Goal: Task Accomplishment & Management: Manage account settings

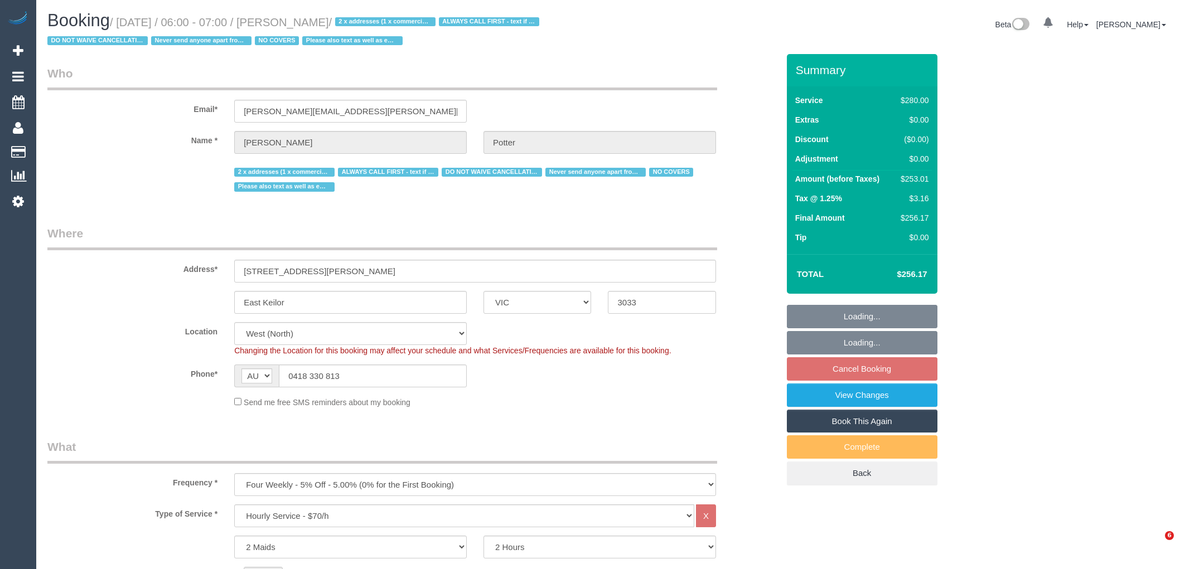
select select "VIC"
select select "2"
select select "string:check"
select select "number:28"
select select "number:14"
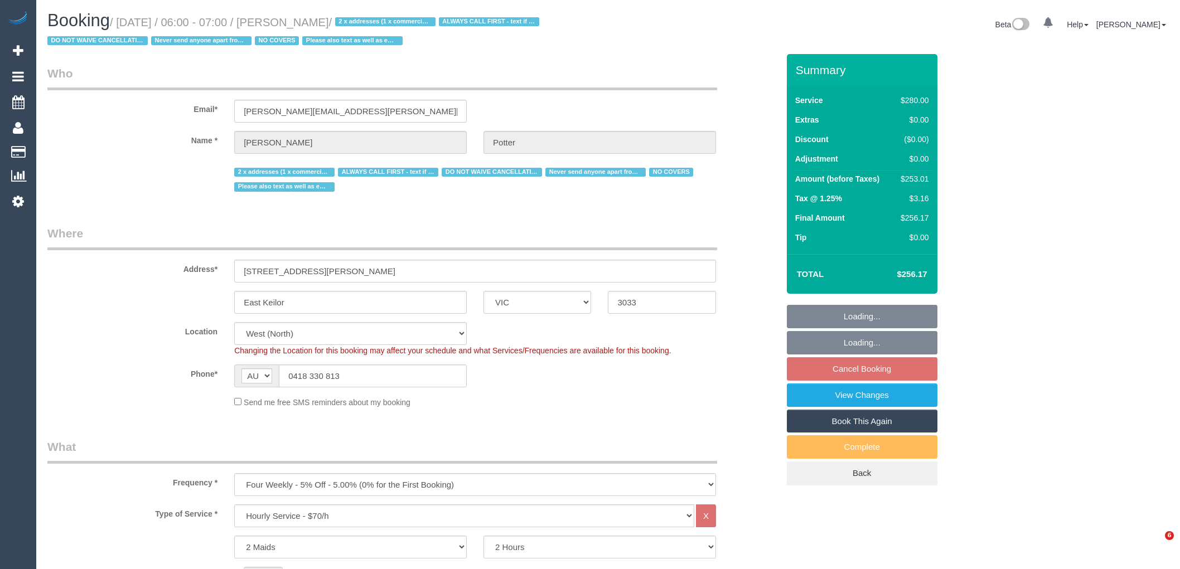
select select "number:19"
select select "number:25"
select select "number:35"
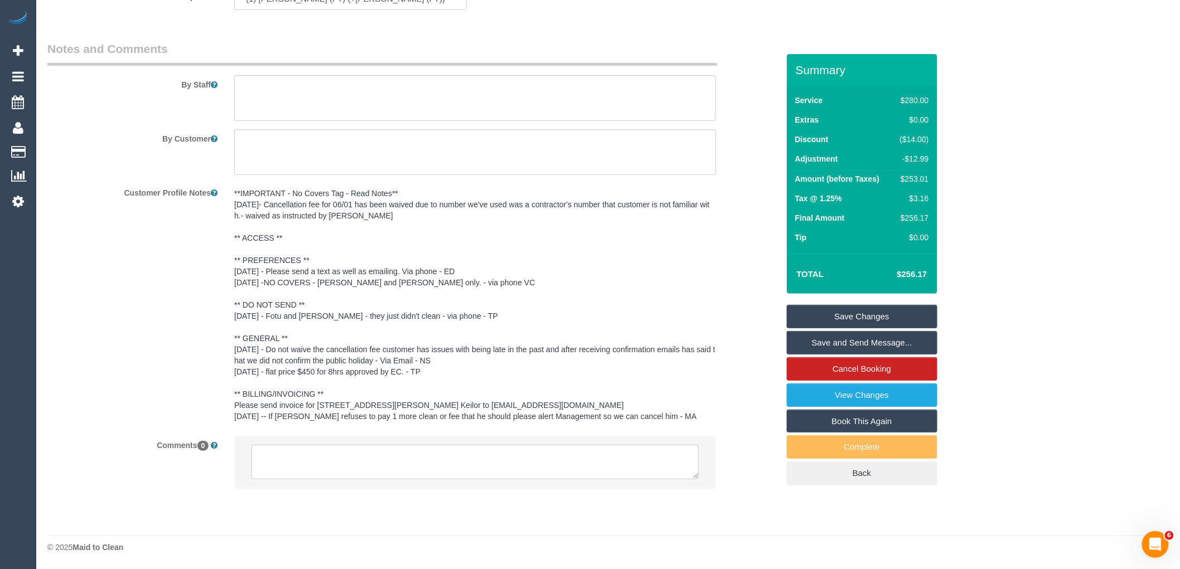
scroll to position [1480, 0]
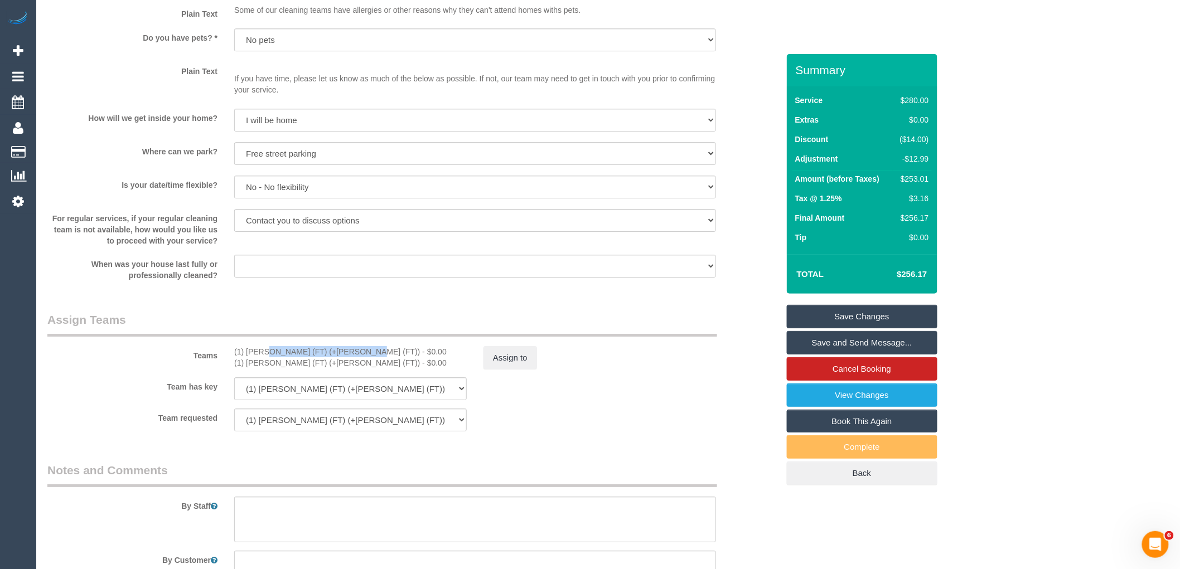
drag, startPoint x: 323, startPoint y: 361, endPoint x: 235, endPoint y: 361, distance: 88.1
click at [235, 358] on div "(1) [PERSON_NAME] (FT) (+[PERSON_NAME] (FT)) - $0.00" at bounding box center [350, 351] width 233 height 11
copy div "(1) [PERSON_NAME] (FT) (+[PERSON_NAME] (FT))"
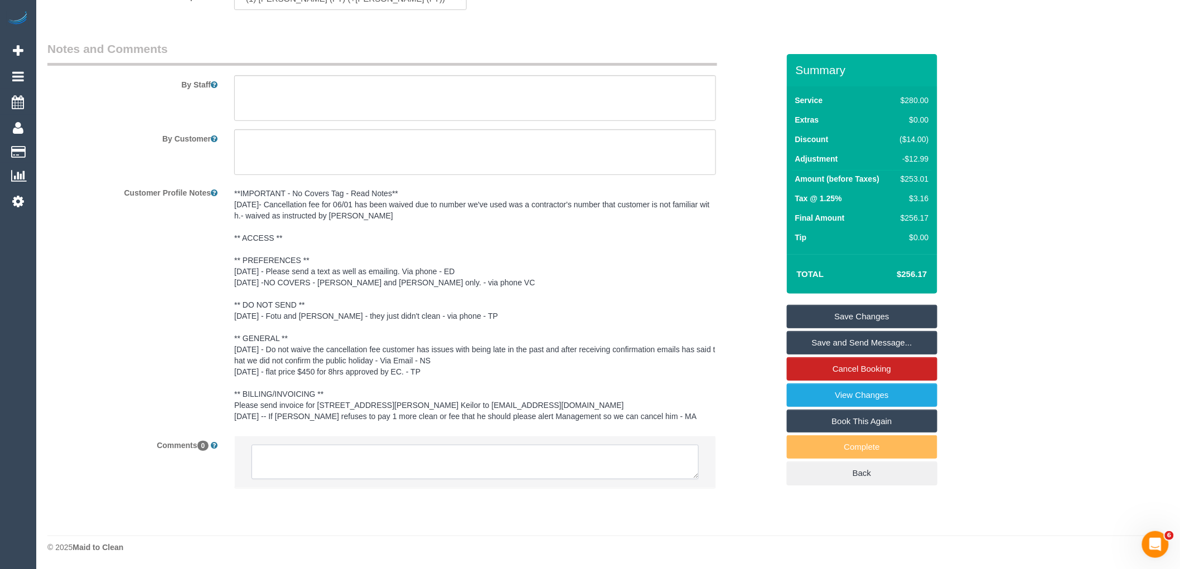
click at [377, 461] on textarea at bounding box center [475, 462] width 447 height 35
paste textarea "(1) [PERSON_NAME] (FT) (+[PERSON_NAME] (FT))"
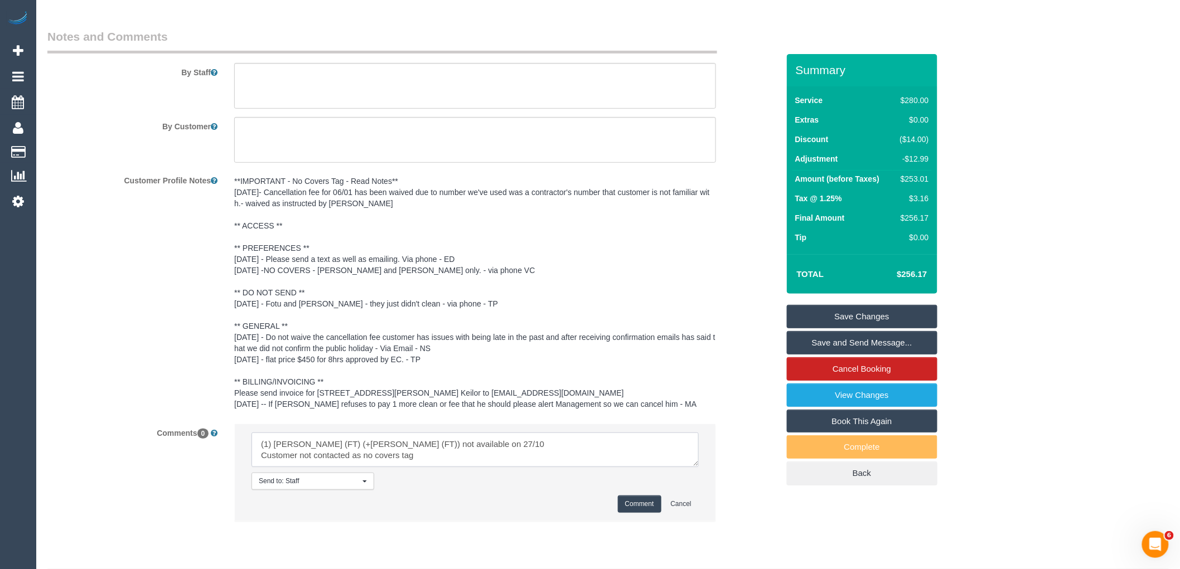
type textarea "(1) Tina (FT) (+Tony (FT)) not available on 27/10 Customer not contacted as no …"
click at [646, 513] on button "Comment" at bounding box center [640, 504] width 44 height 17
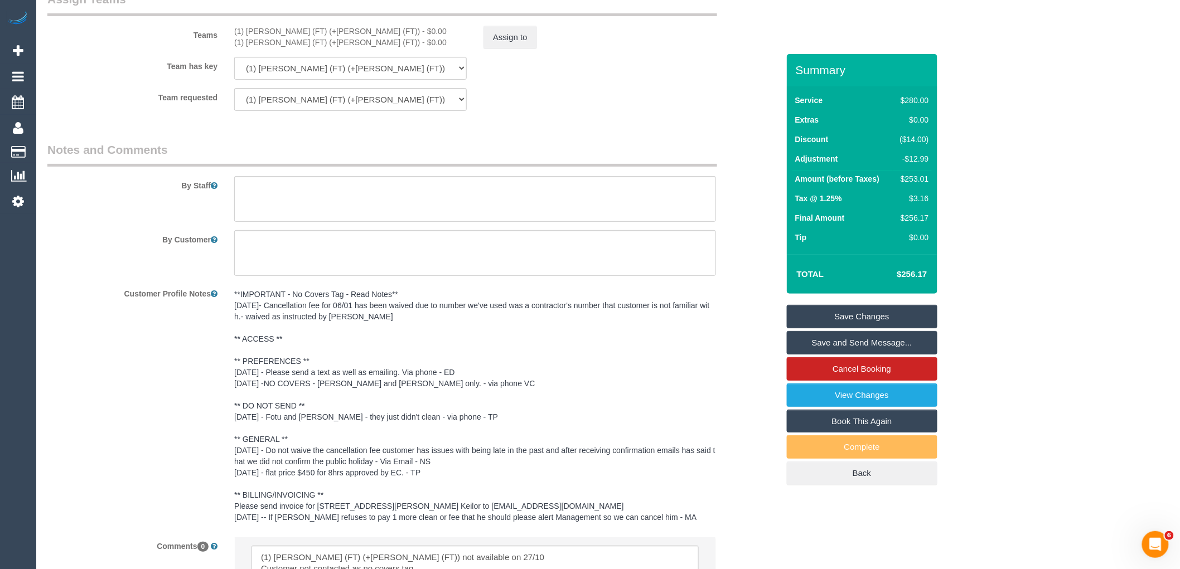
scroll to position [1542, 0]
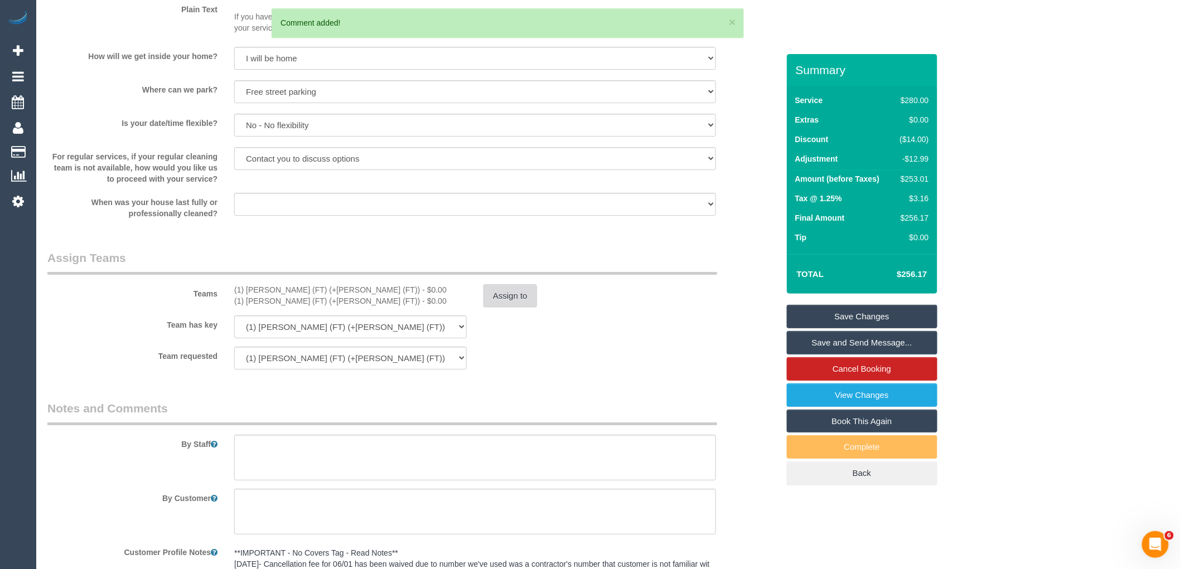
click at [489, 304] on button "Assign to" at bounding box center [511, 295] width 54 height 23
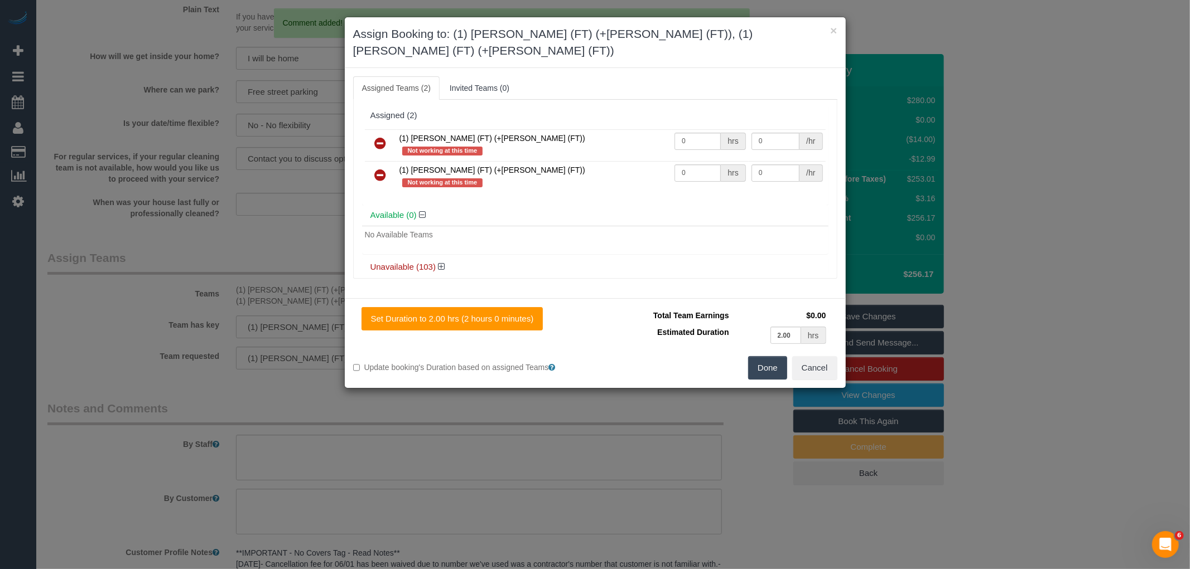
click at [383, 137] on icon at bounding box center [381, 143] width 12 height 13
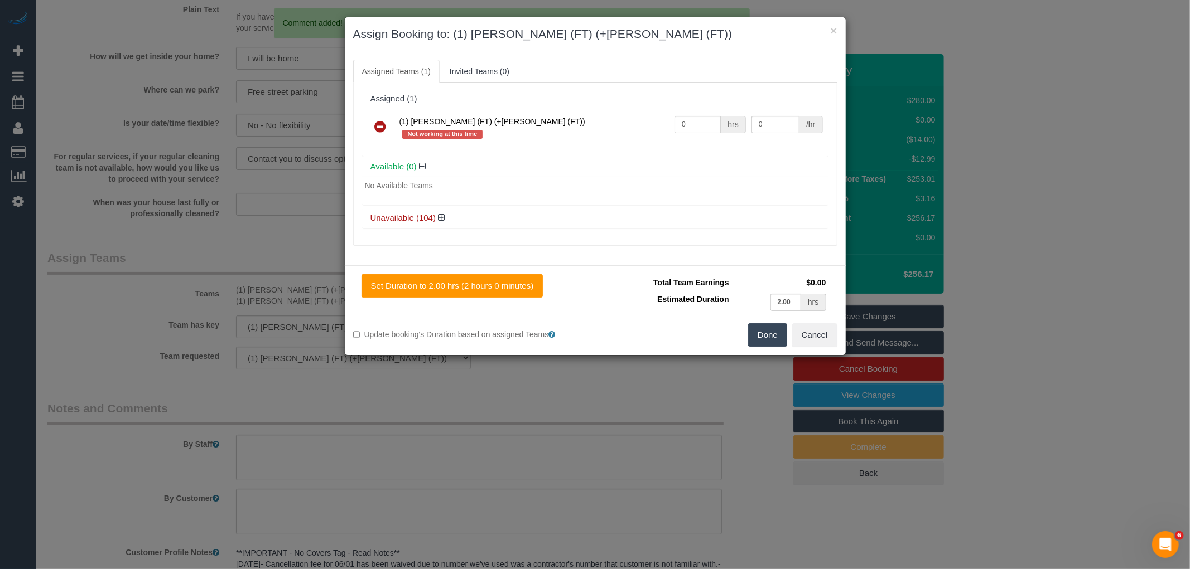
click at [383, 126] on icon at bounding box center [381, 126] width 12 height 13
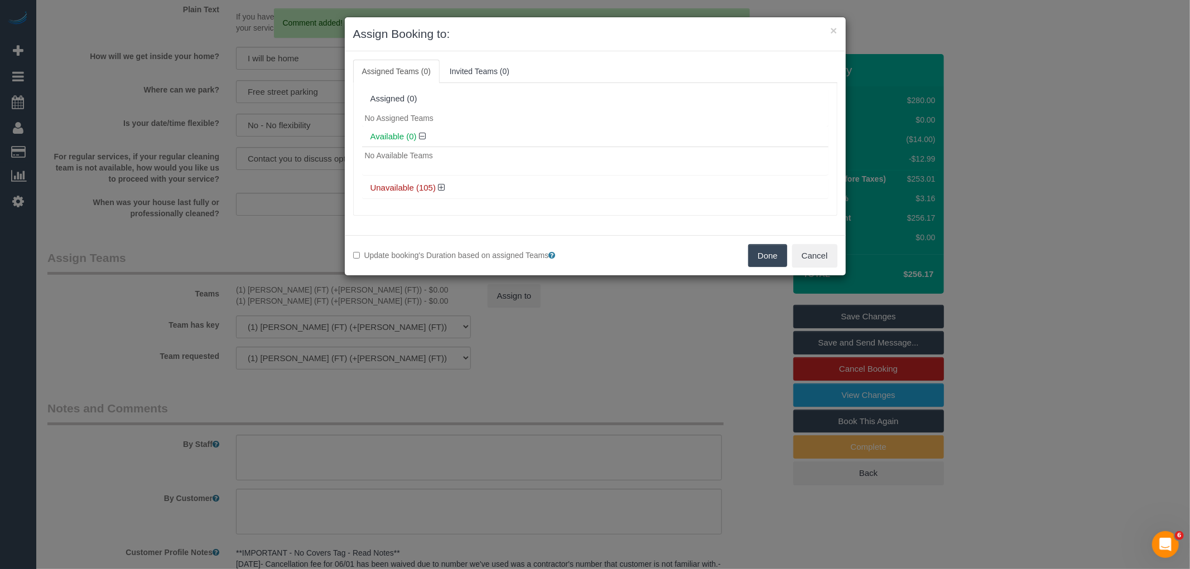
click at [777, 255] on button "Done" at bounding box center [767, 255] width 39 height 23
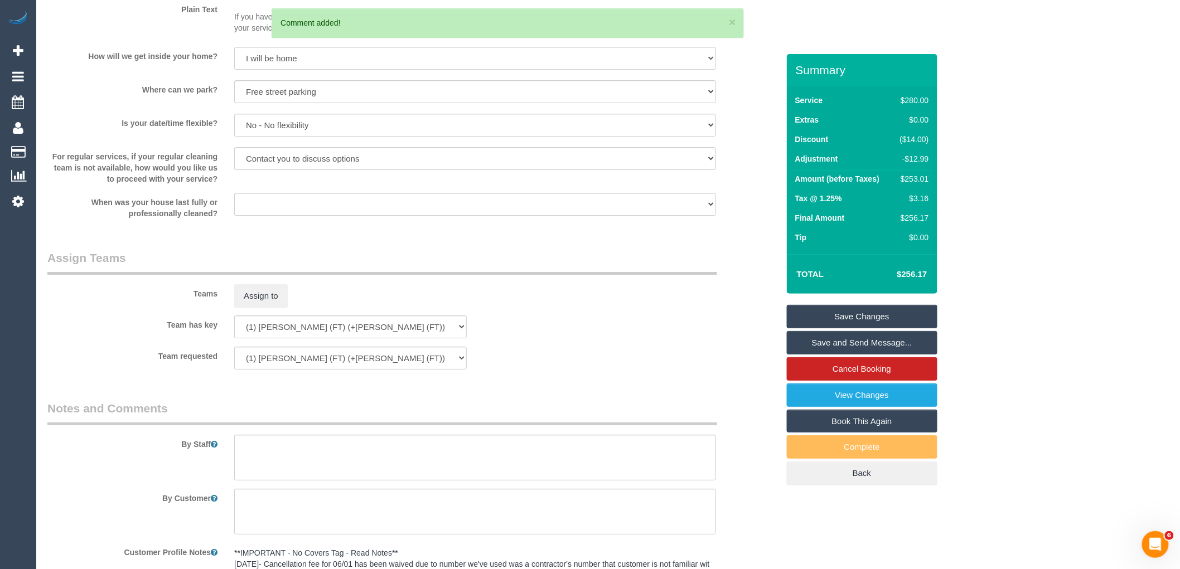
click at [879, 317] on link "Save Changes" at bounding box center [862, 316] width 151 height 23
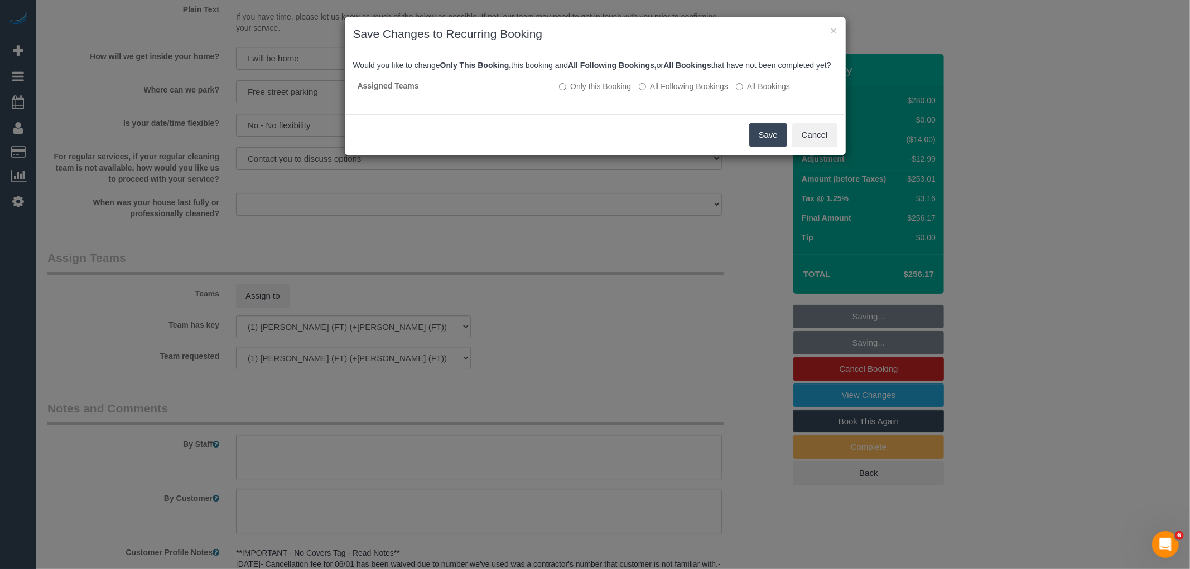
click at [762, 139] on button "Save" at bounding box center [768, 134] width 38 height 23
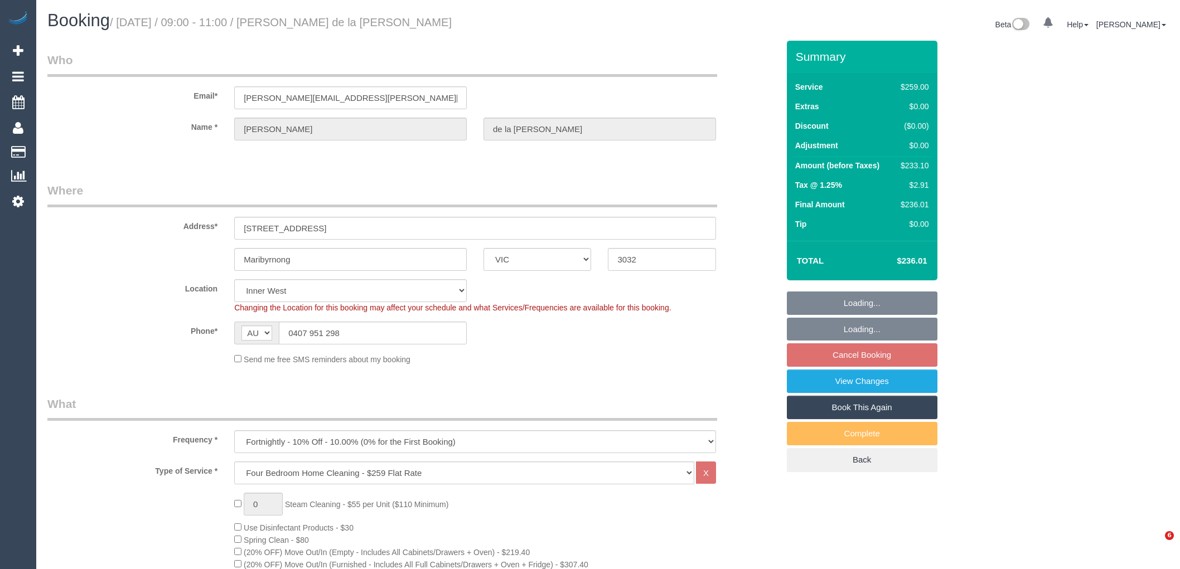
select select "VIC"
select select "string:stripe-pm_1RCF4Y2GScqysDRVi2Jhl6kx"
select select "number:27"
select select "number:14"
select select "number:19"
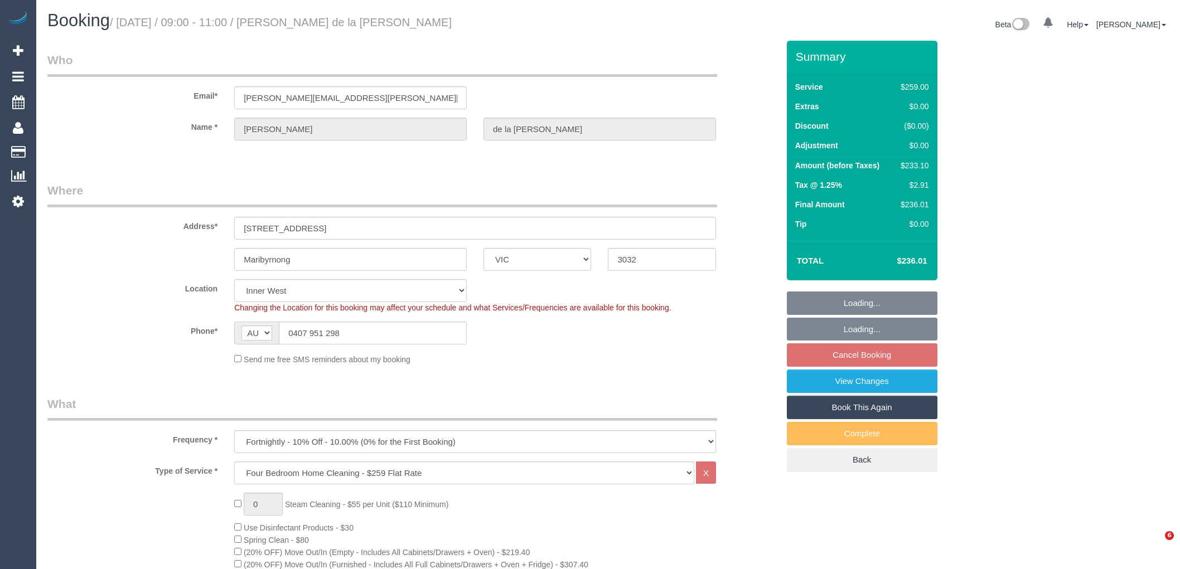
select select "number:24"
select select "number:13"
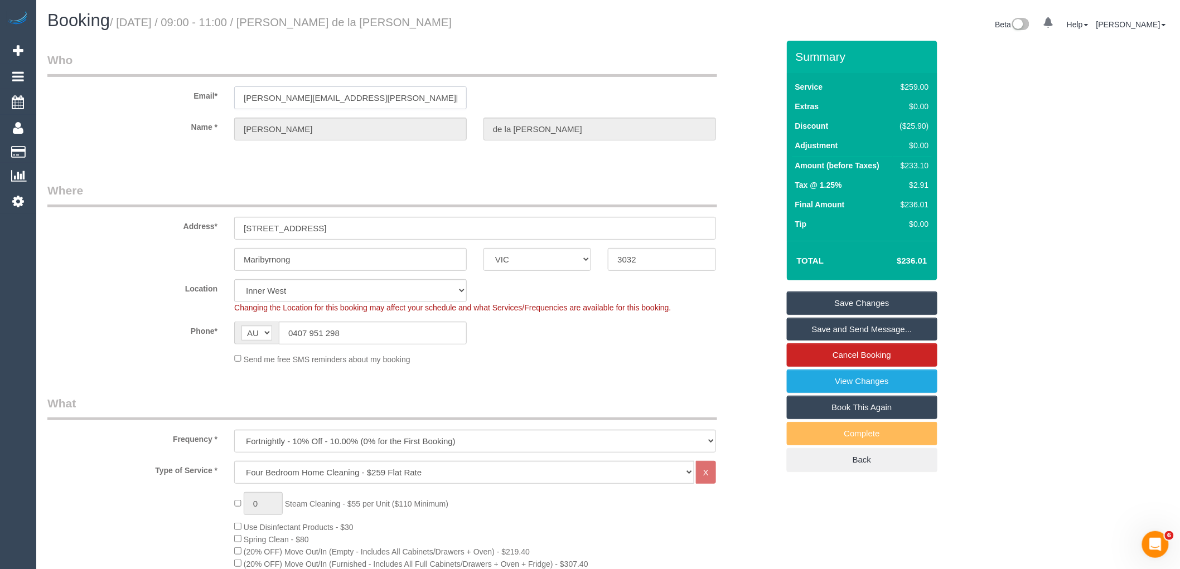
drag, startPoint x: 390, startPoint y: 96, endPoint x: 180, endPoint y: 96, distance: 210.3
click at [187, 96] on div "Email* simone.m.delaharpe@gmail.com" at bounding box center [413, 80] width 748 height 57
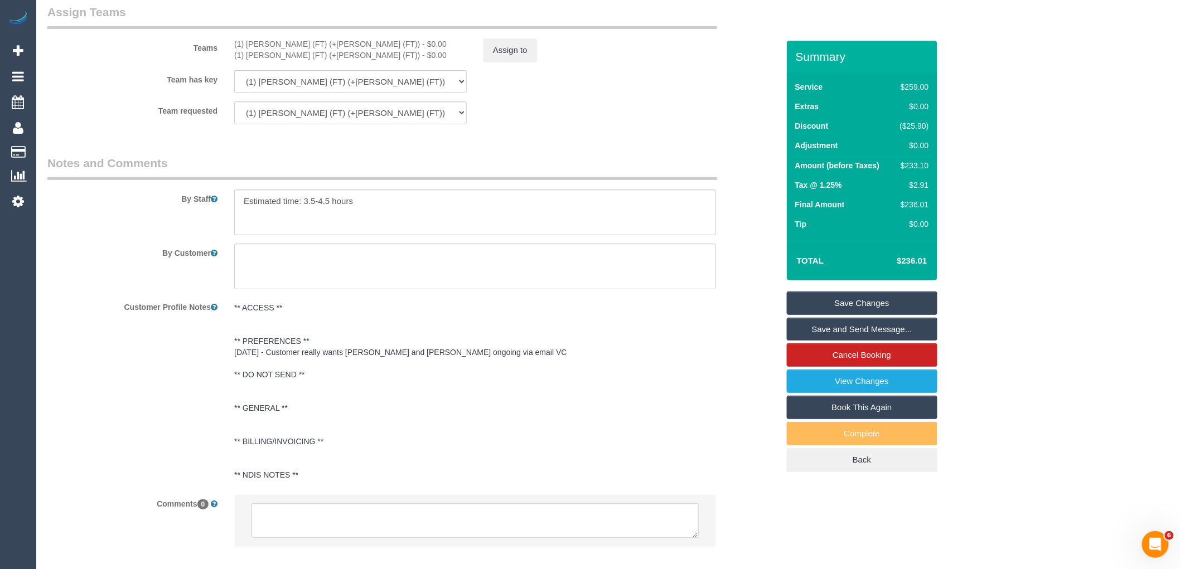
scroll to position [1822, 0]
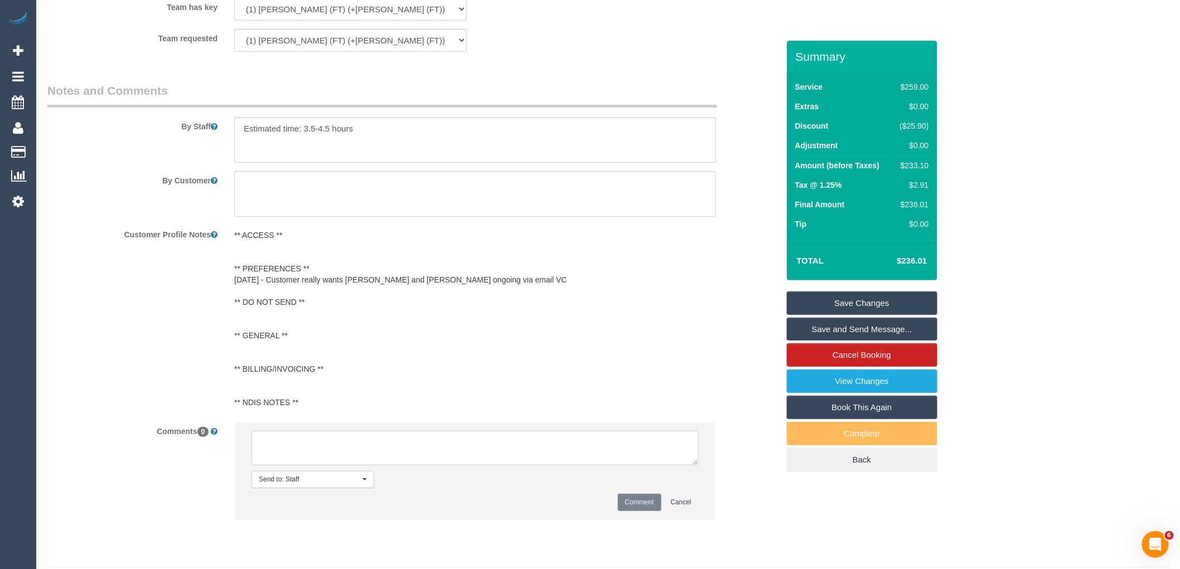
click at [415, 447] on textarea at bounding box center [475, 448] width 447 height 35
paste textarea "(1) [PERSON_NAME] (FT) (+[PERSON_NAME] (FT)) not available on 27/10 Customer in…"
type textarea "(1) [PERSON_NAME] (FT) (+[PERSON_NAME] (FT)) not available on 27/10 Customer in…"
click at [643, 520] on li "Send to: Staff Nothing selected Send to: Staff Send to: Customer Send to: Team …" at bounding box center [475, 471] width 481 height 97
click at [643, 511] on button "Comment" at bounding box center [640, 502] width 44 height 17
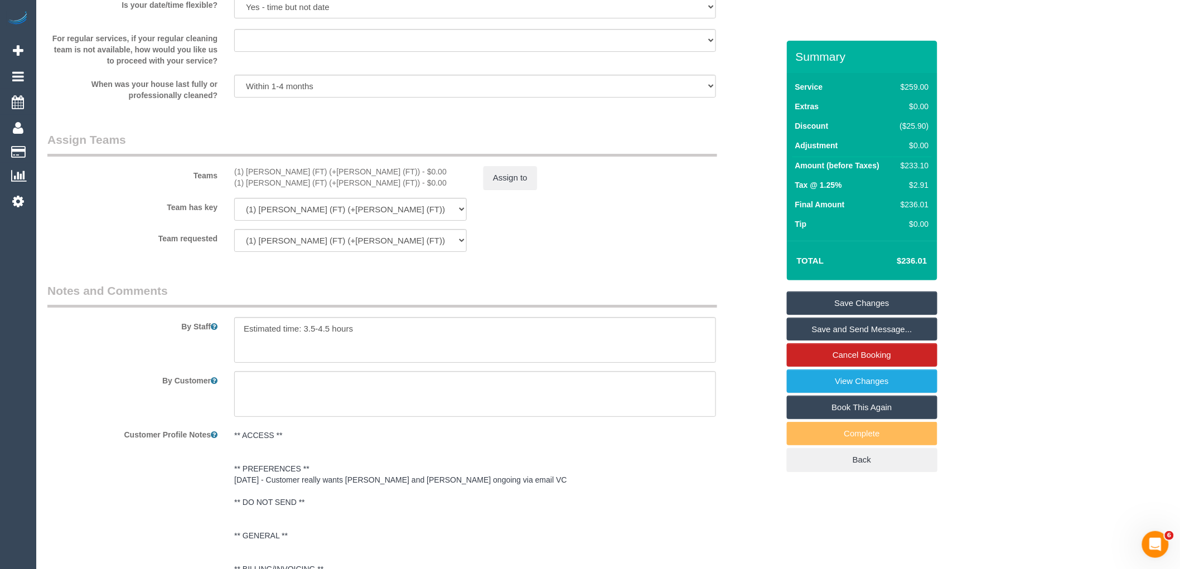
scroll to position [1513, 0]
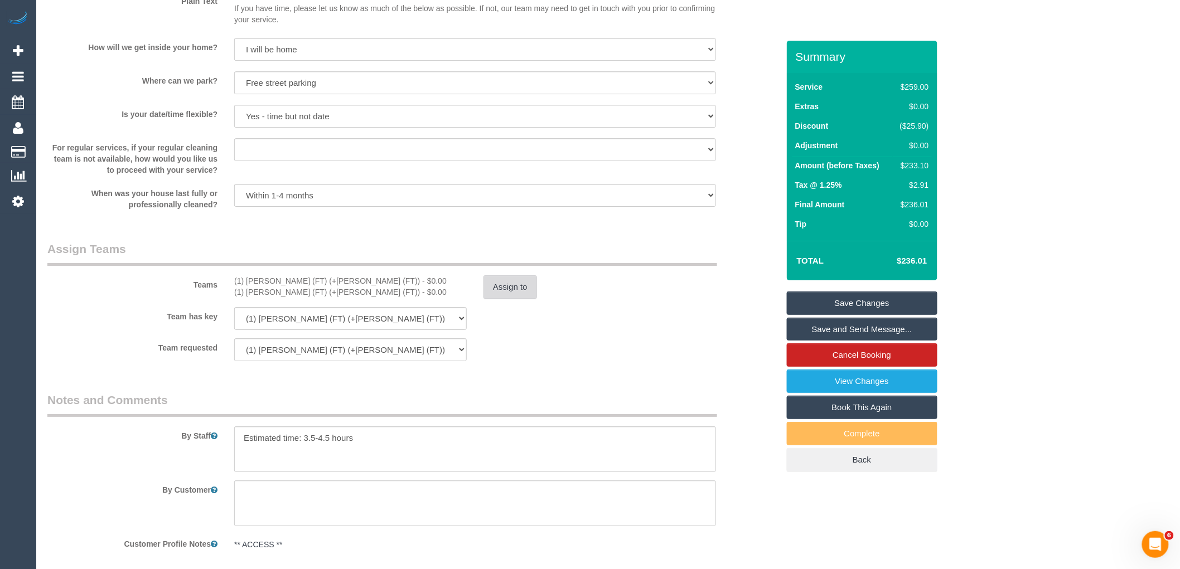
click at [509, 299] on button "Assign to" at bounding box center [511, 287] width 54 height 23
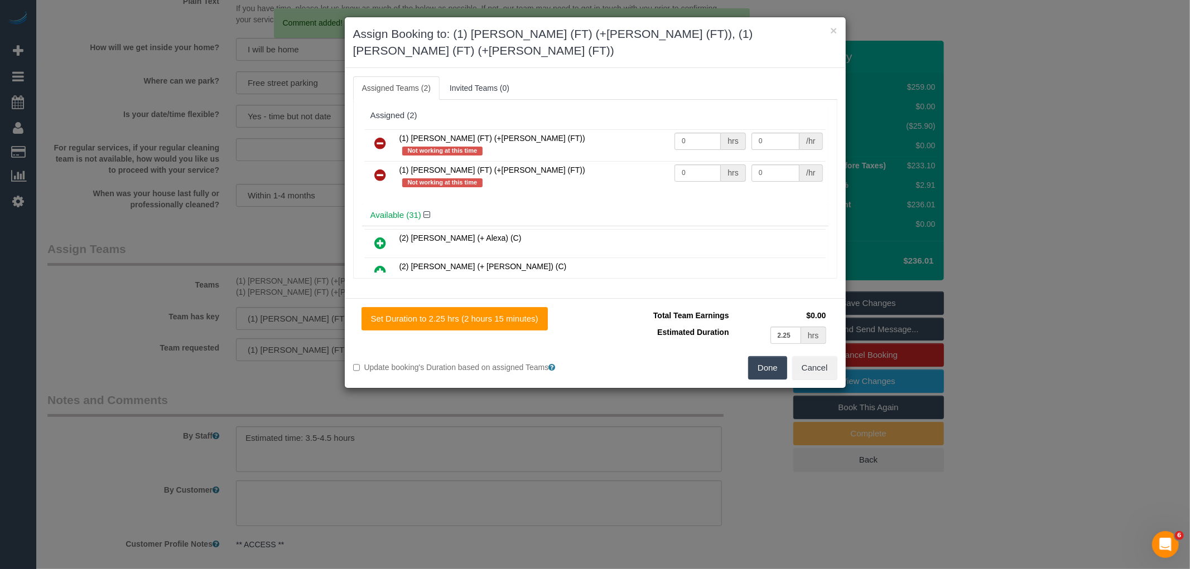
click at [379, 129] on td at bounding box center [381, 145] width 32 height 32
click at [379, 137] on icon at bounding box center [381, 143] width 12 height 13
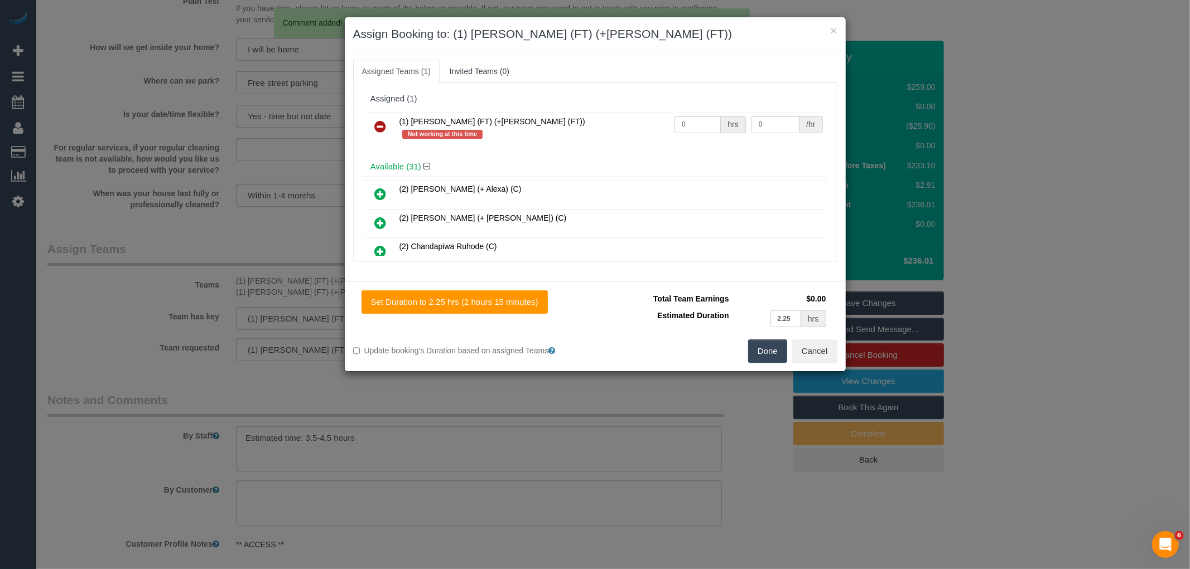
click at [379, 129] on icon at bounding box center [381, 126] width 12 height 13
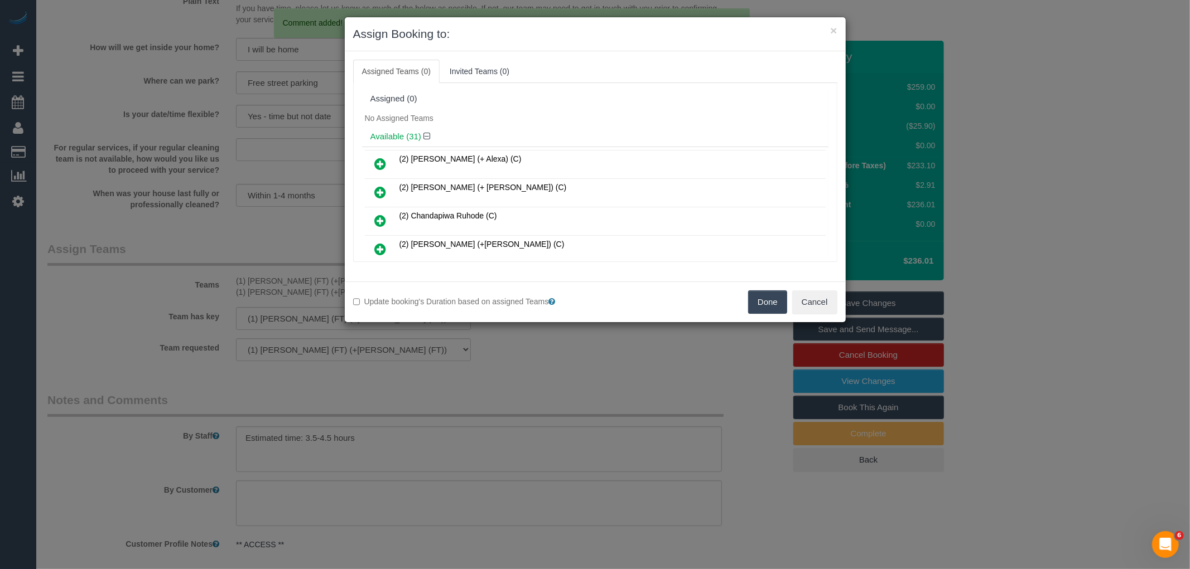
click at [764, 298] on button "Done" at bounding box center [767, 302] width 39 height 23
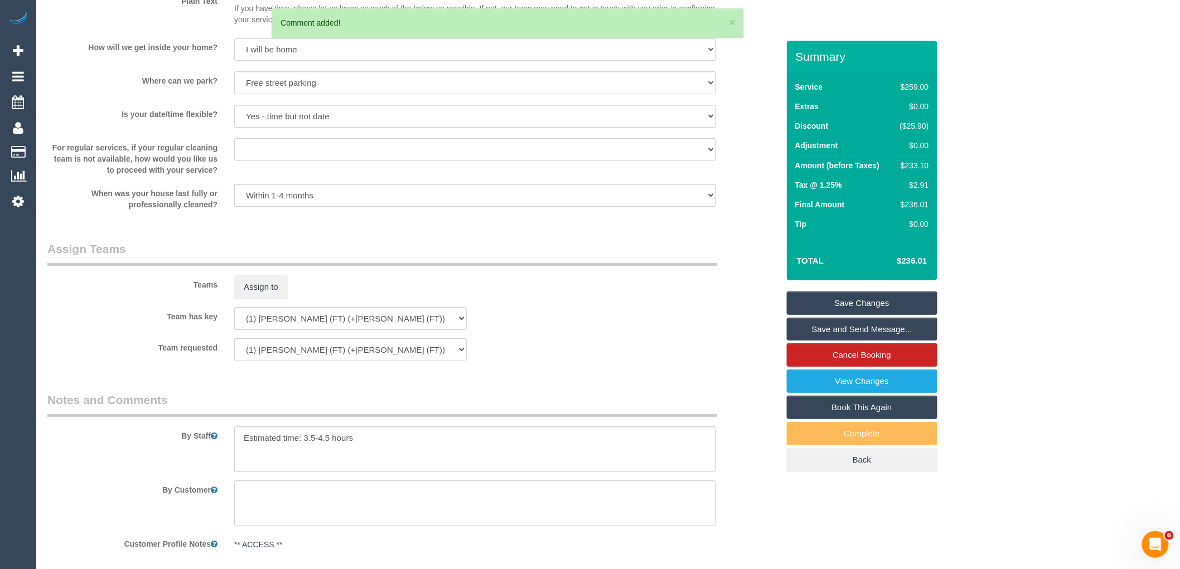
click at [881, 305] on link "Save Changes" at bounding box center [862, 303] width 151 height 23
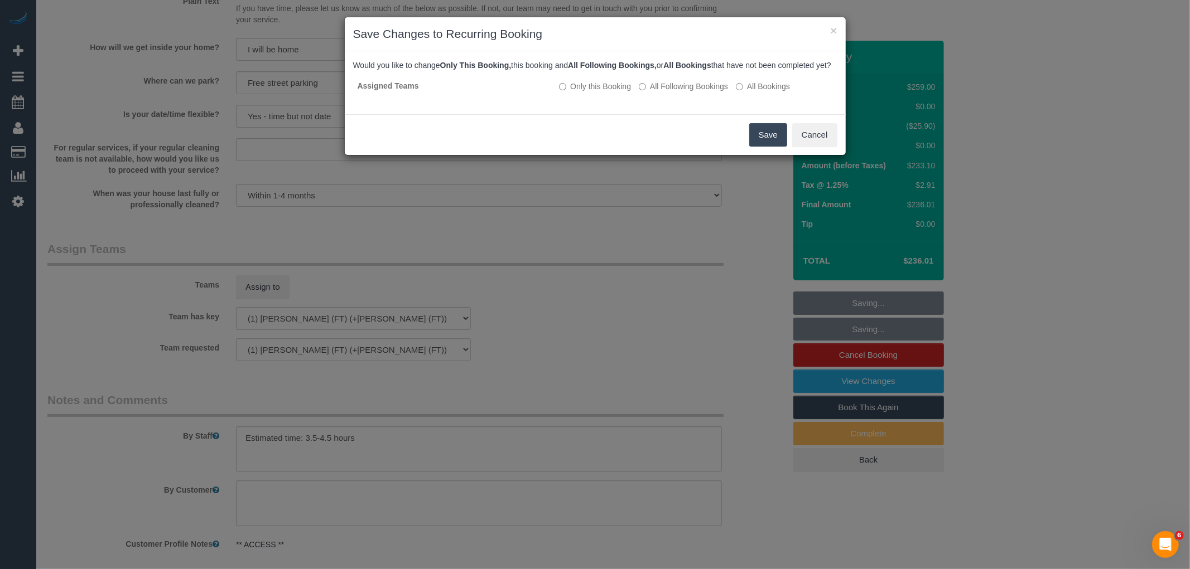
click at [766, 144] on button "Save" at bounding box center [768, 134] width 38 height 23
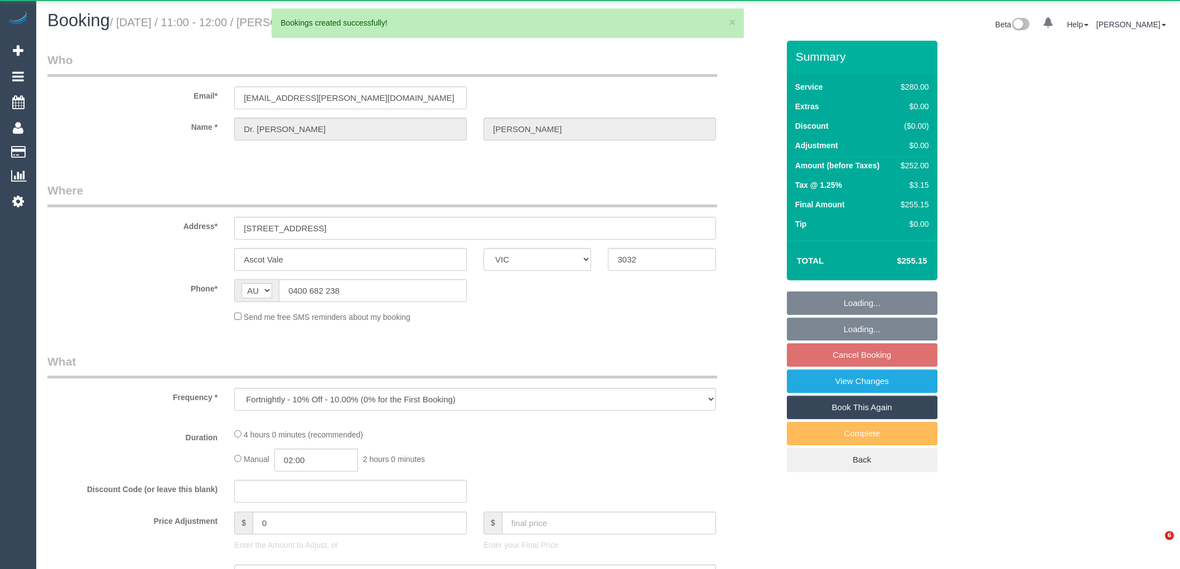
select select "VIC"
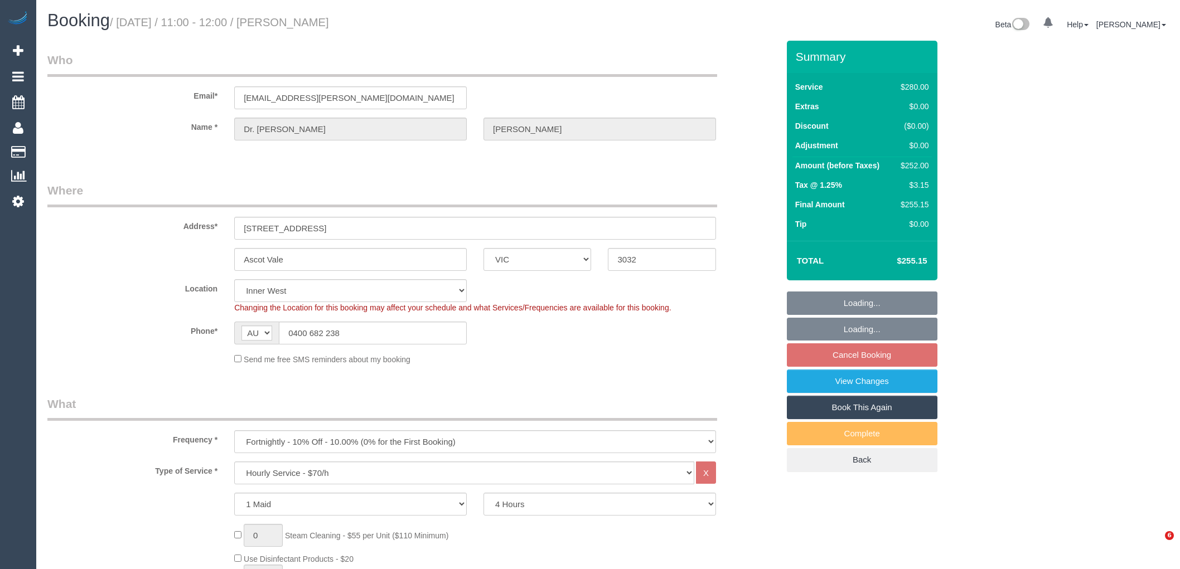
select select "VIC"
select select "240"
select select "number:28"
select select "number:14"
select select "number:19"
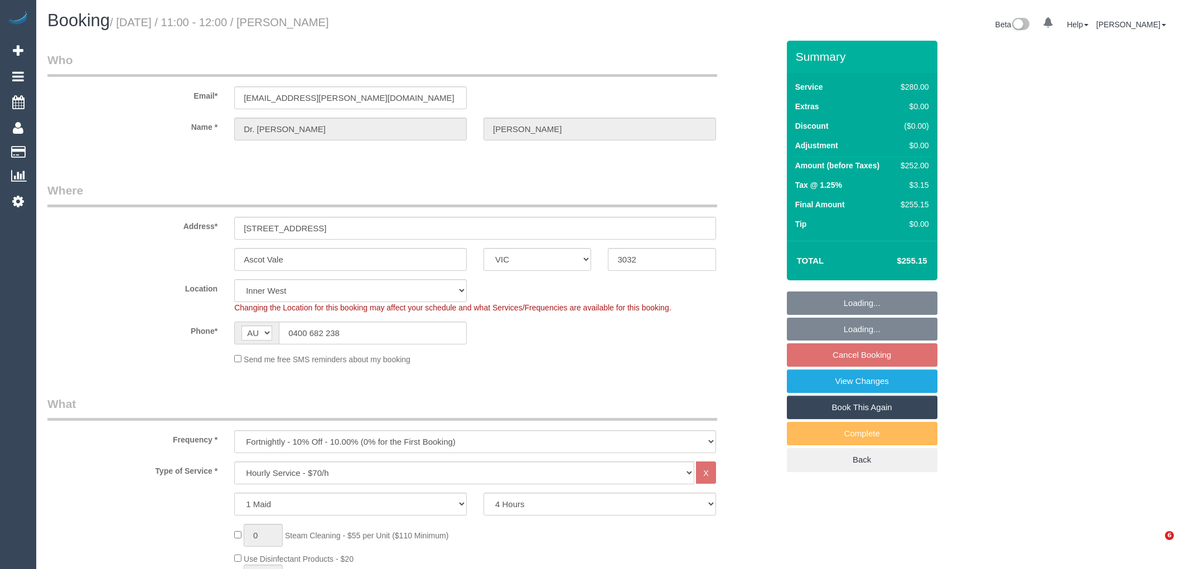
select select "number:22"
select select "number:35"
select select "number:11"
select select "23081"
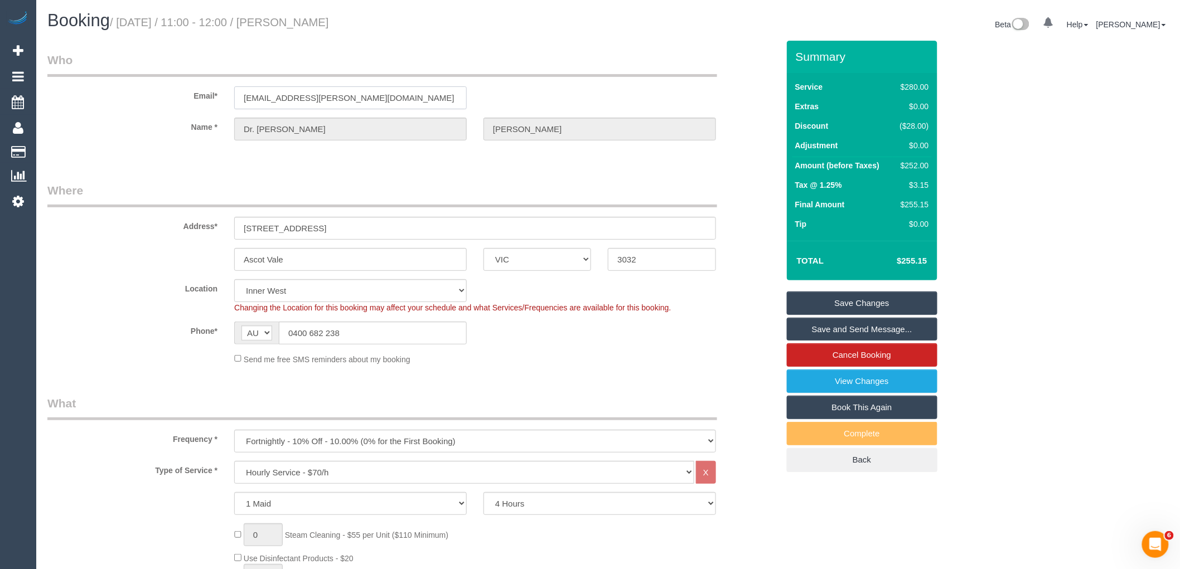
drag, startPoint x: 241, startPoint y: 98, endPoint x: 114, endPoint y: 102, distance: 127.8
click at [141, 98] on div "Email* [PERSON_NAME][EMAIL_ADDRESS][PERSON_NAME][DOMAIN_NAME]" at bounding box center [413, 80] width 748 height 57
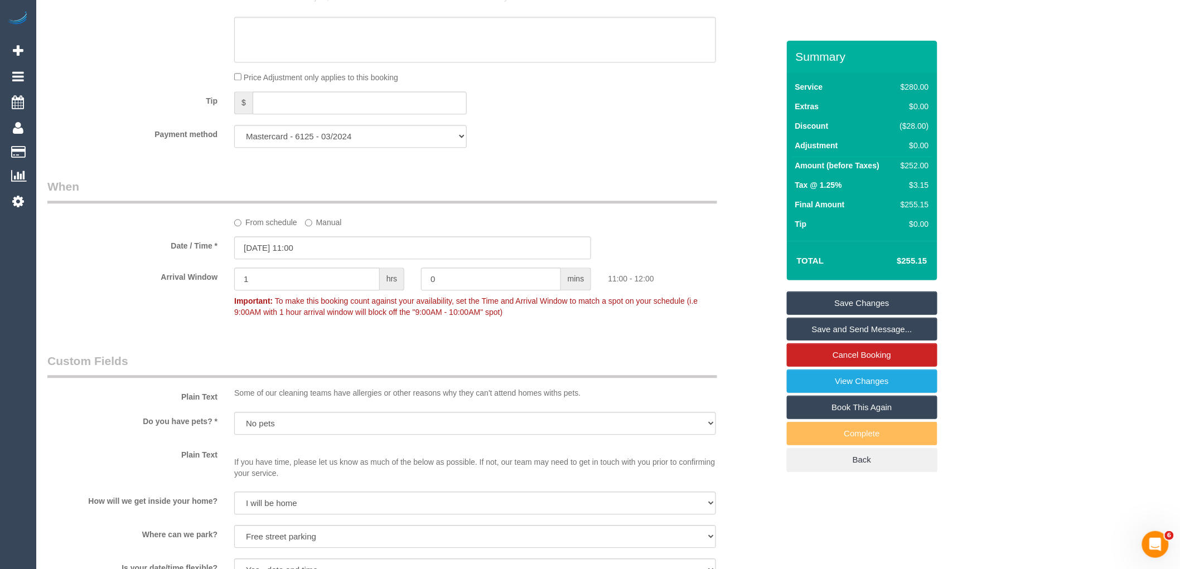
scroll to position [1611, 0]
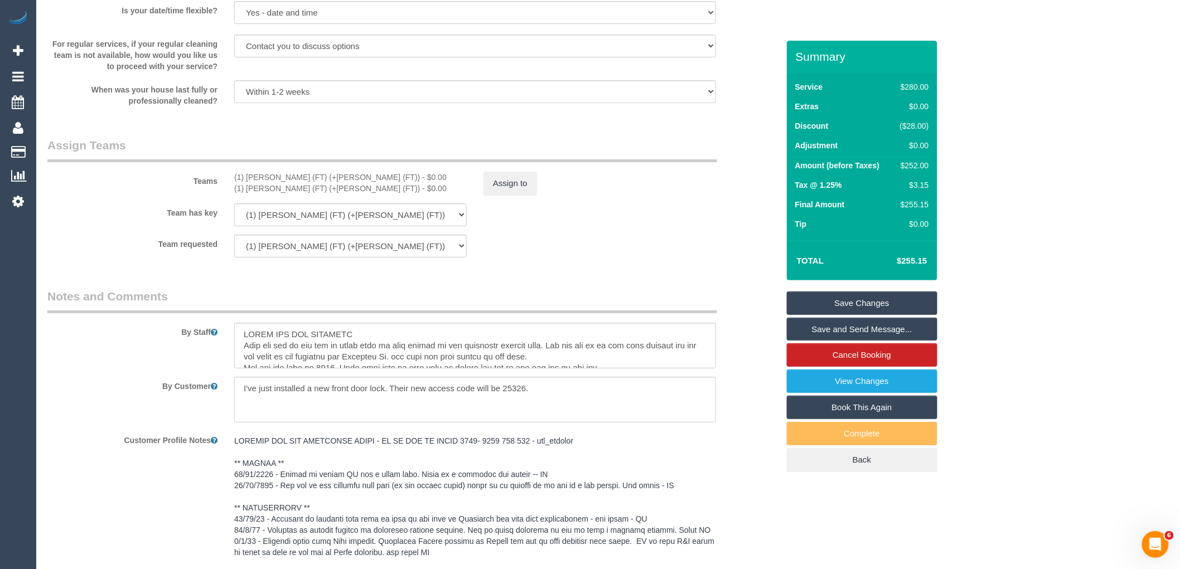
drag, startPoint x: 325, startPoint y: 183, endPoint x: 220, endPoint y: 183, distance: 105.4
click at [220, 183] on div "Teams (1) [PERSON_NAME] (FT) (+[PERSON_NAME] (FT)) - $0.00 (1) [PERSON_NAME] (F…" at bounding box center [413, 166] width 748 height 58
copy div "(1) [PERSON_NAME] (FT) (+[PERSON_NAME] (FT))"
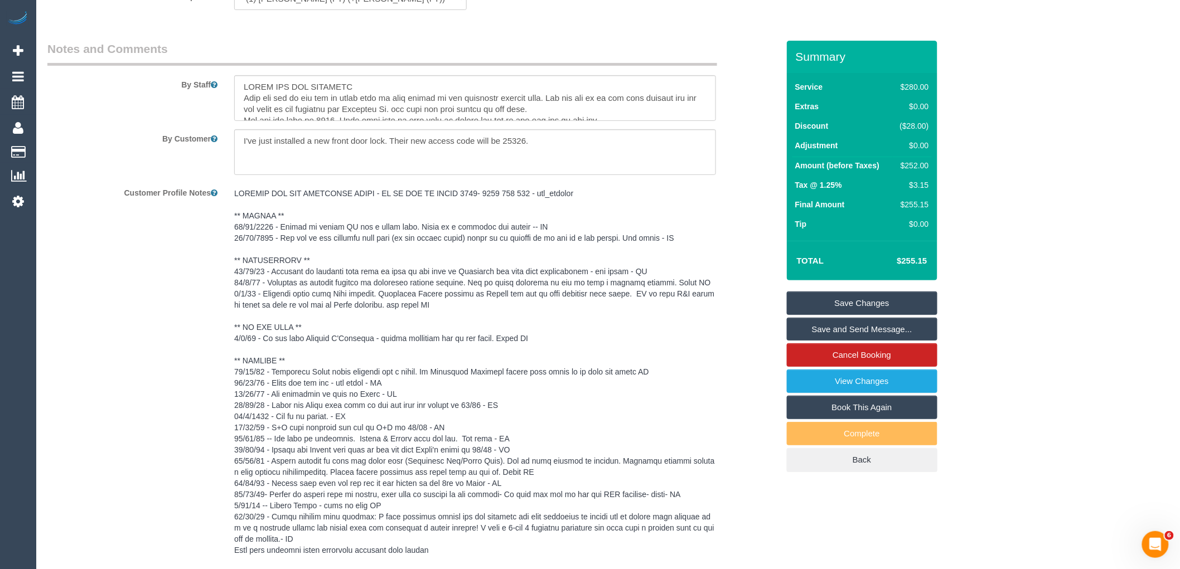
scroll to position [2059, 0]
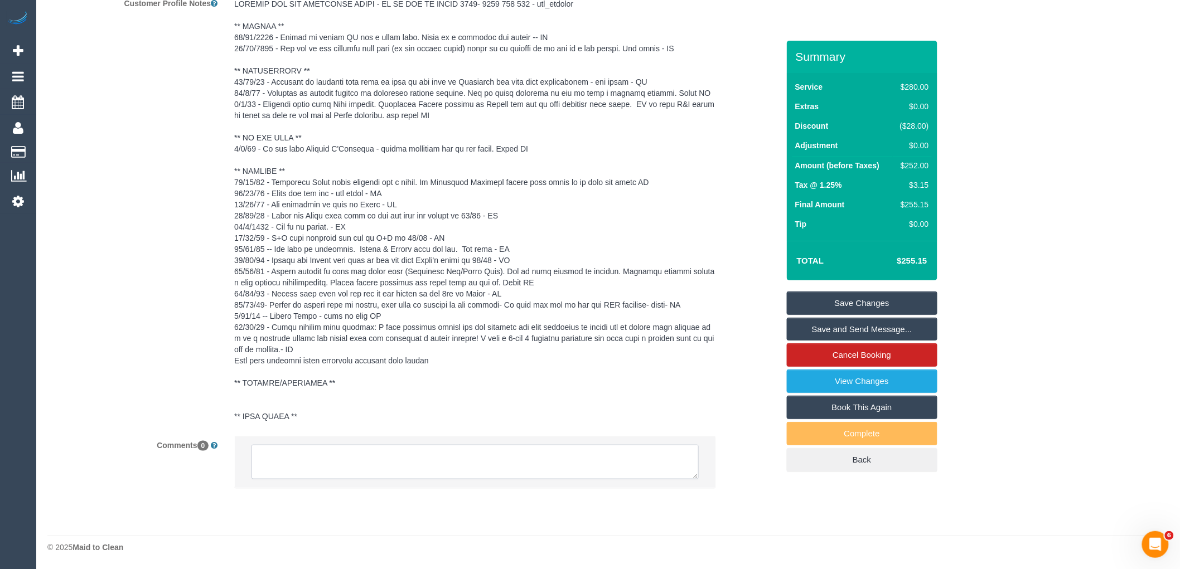
click at [375, 472] on textarea at bounding box center [475, 462] width 447 height 35
paste textarea "(1) [PERSON_NAME] (FT) (+[PERSON_NAME] (FT))"
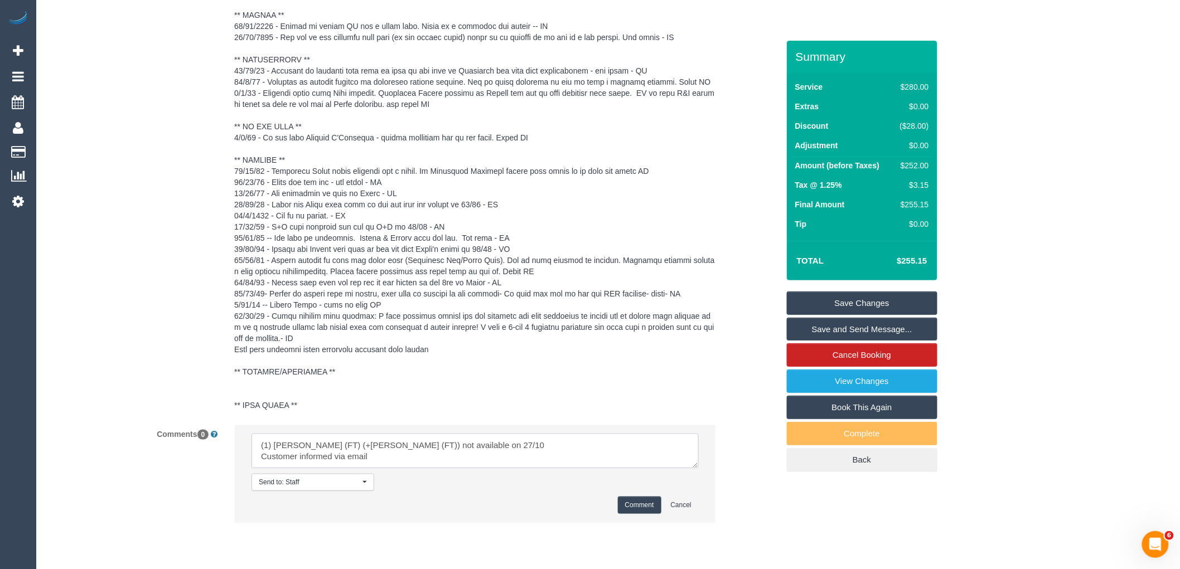
scroll to position [11, 0]
drag, startPoint x: 369, startPoint y: 477, endPoint x: 248, endPoint y: 461, distance: 122.0
click at [248, 461] on li "Send to: Staff Nothing selected Send to: Staff Send to: Customer Send to: Team …" at bounding box center [475, 474] width 481 height 97
type textarea "(1) Tina (FT) (+Tony (FT)) not available on 27/10 Customer informed via email"
click at [644, 514] on button "Comment" at bounding box center [640, 505] width 44 height 17
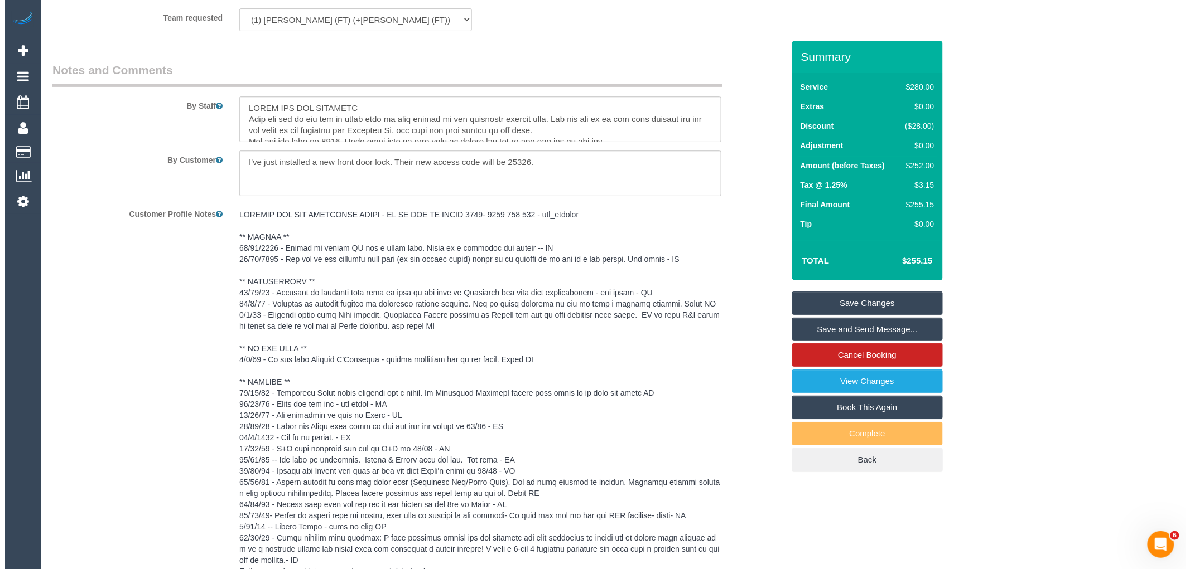
scroll to position [1625, 0]
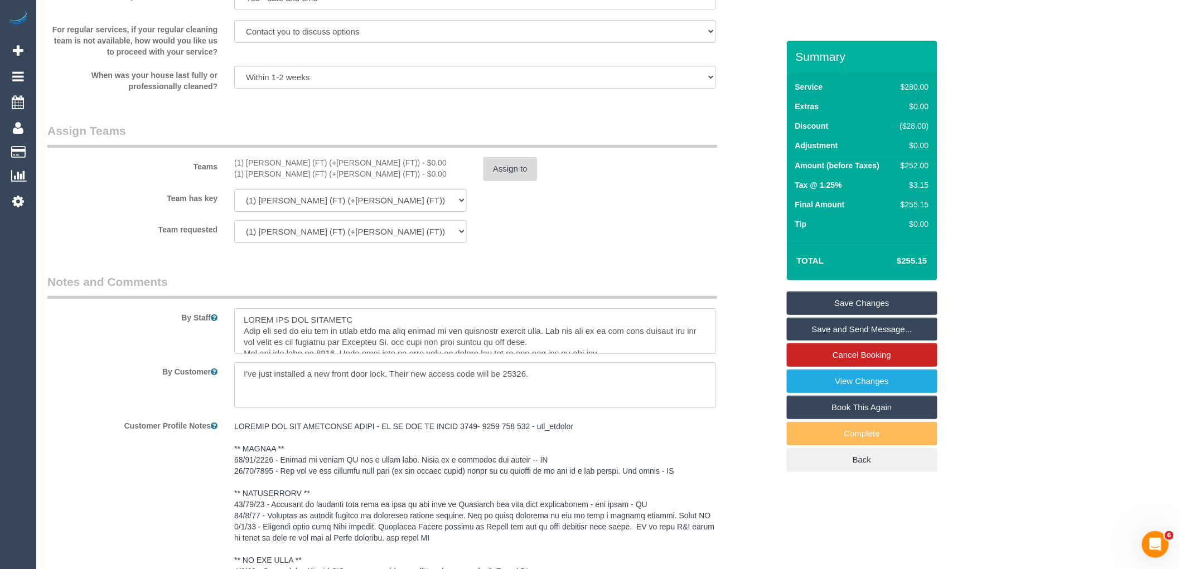
click at [535, 177] on button "Assign to" at bounding box center [511, 168] width 54 height 23
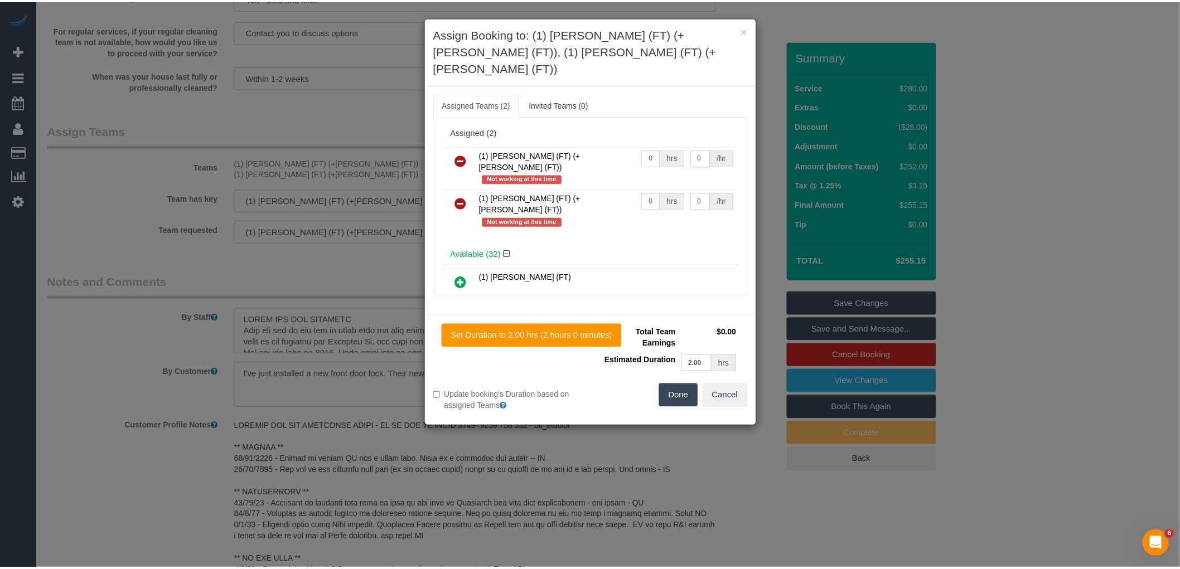
scroll to position [0, 0]
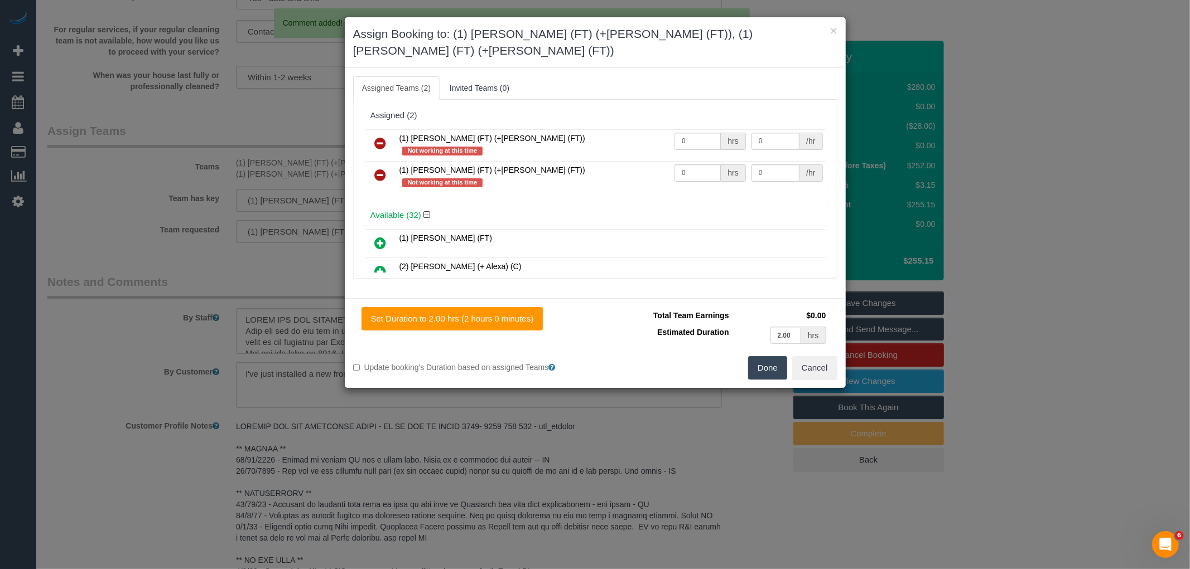
click at [378, 137] on icon at bounding box center [381, 143] width 12 height 13
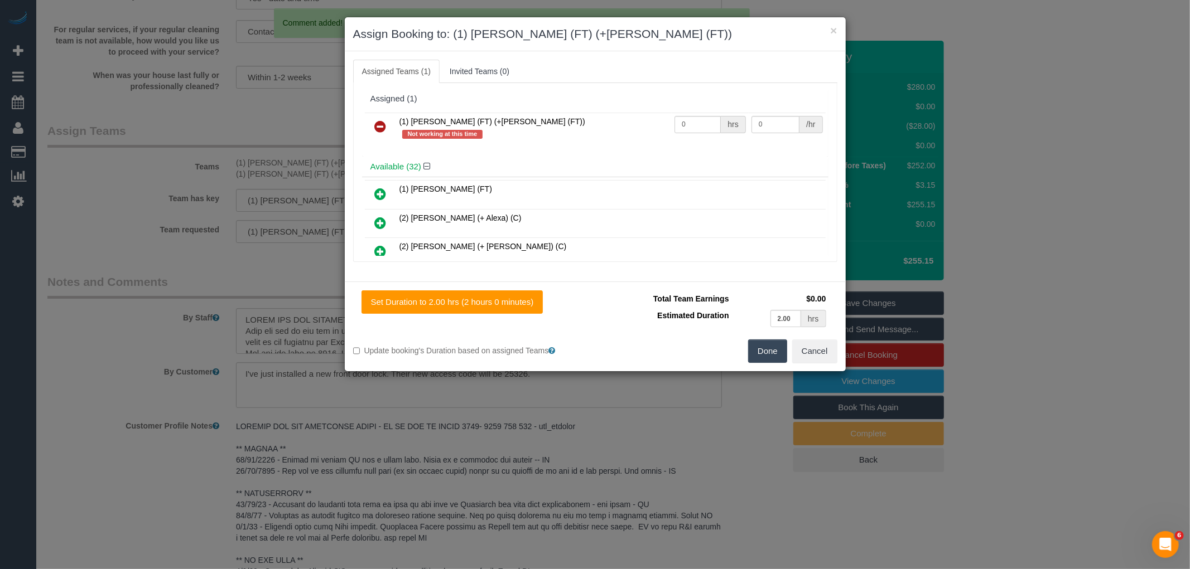
click at [378, 120] on icon at bounding box center [381, 126] width 12 height 13
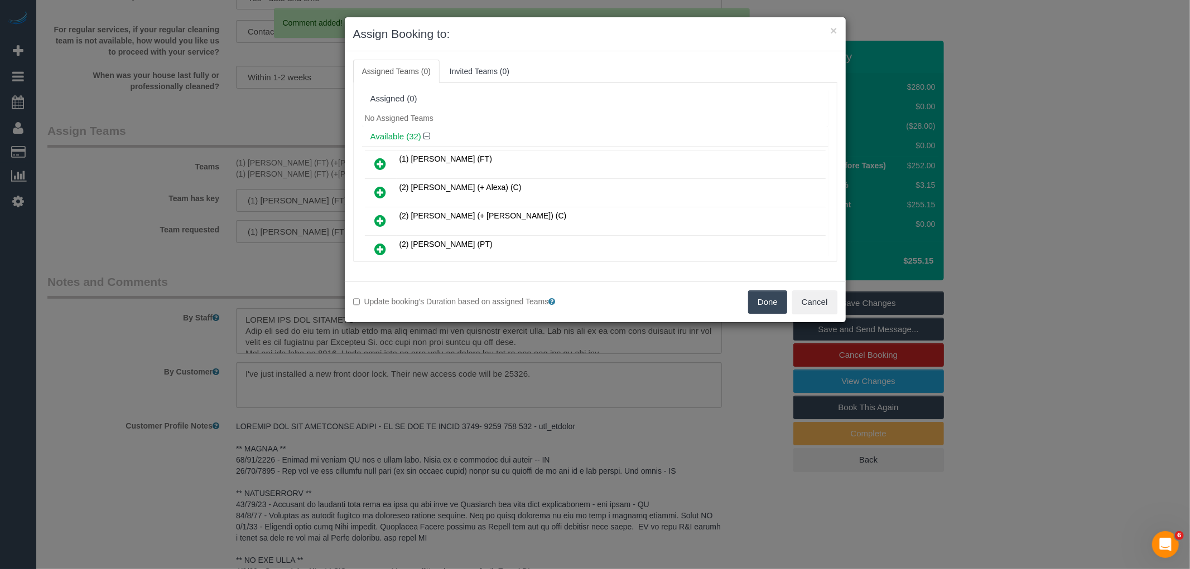
click at [775, 300] on button "Done" at bounding box center [767, 302] width 39 height 23
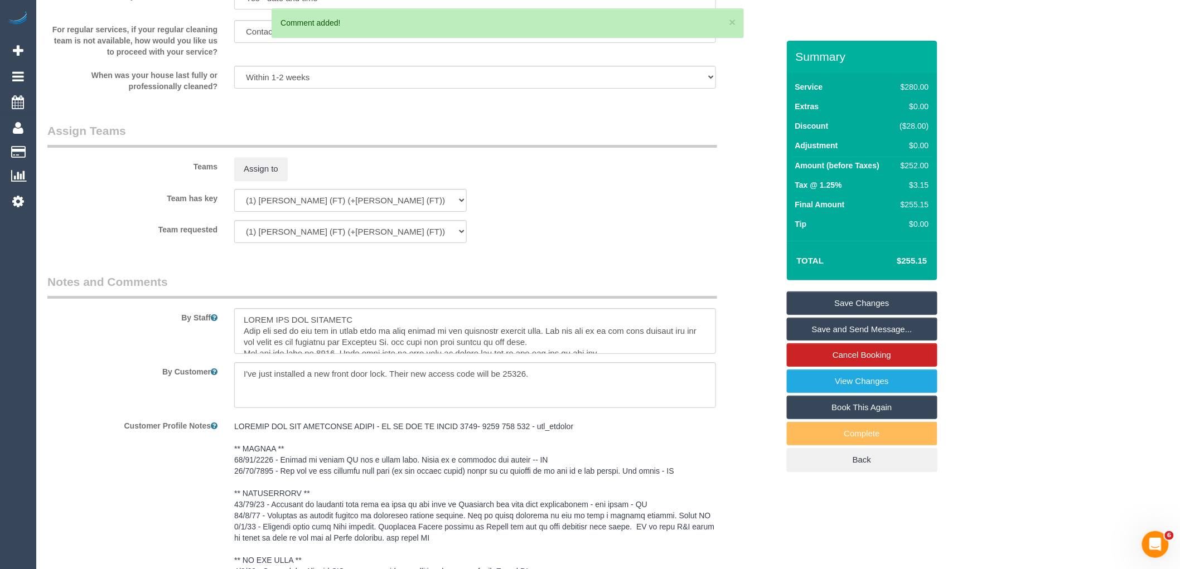
click at [859, 301] on link "Save Changes" at bounding box center [862, 303] width 151 height 23
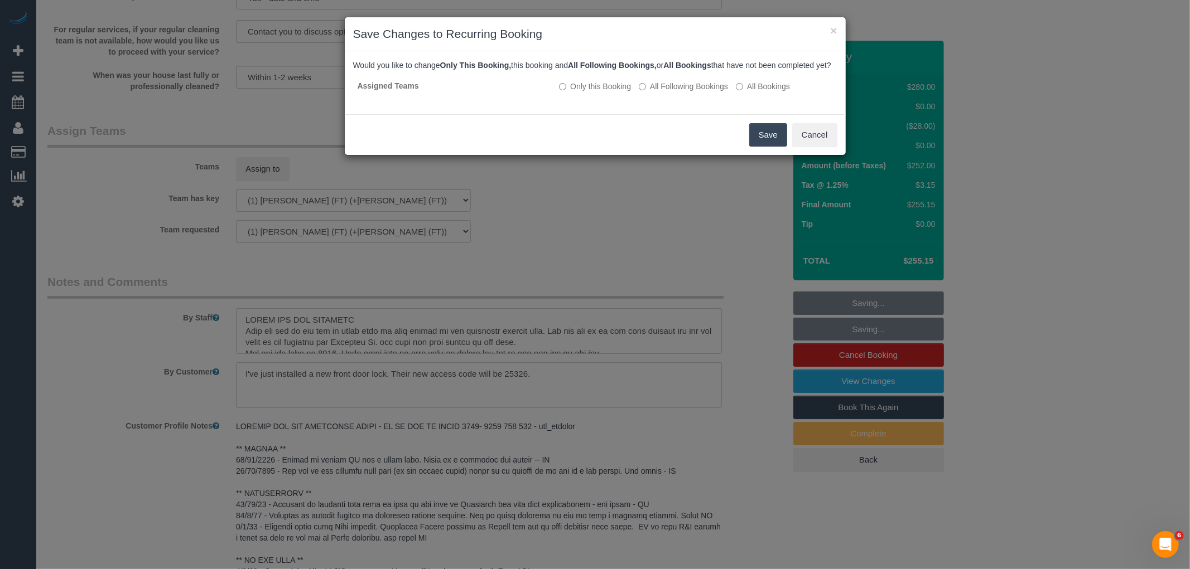
click at [764, 140] on button "Save" at bounding box center [768, 134] width 38 height 23
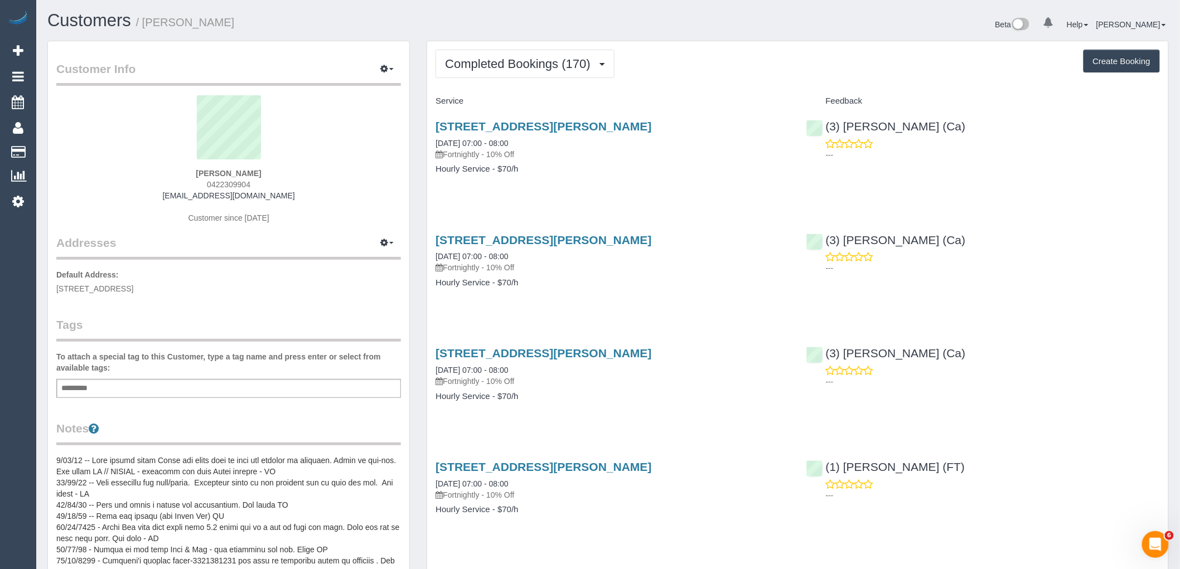
click at [530, 63] on span "Completed Bookings (170)" at bounding box center [520, 64] width 151 height 14
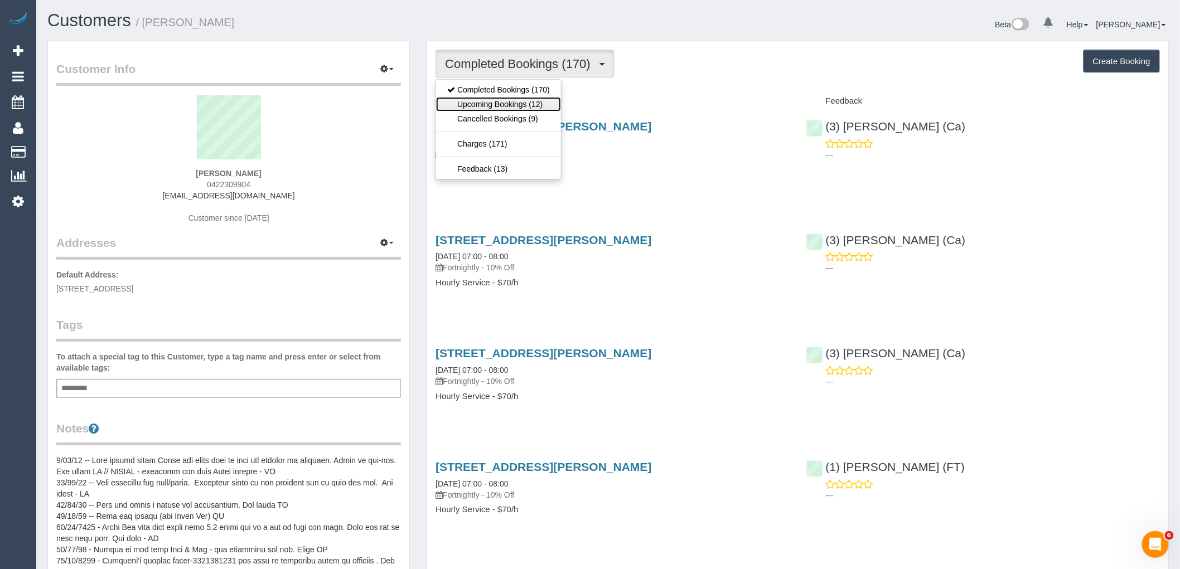
click at [537, 102] on link "Upcoming Bookings (12)" at bounding box center [498, 104] width 125 height 15
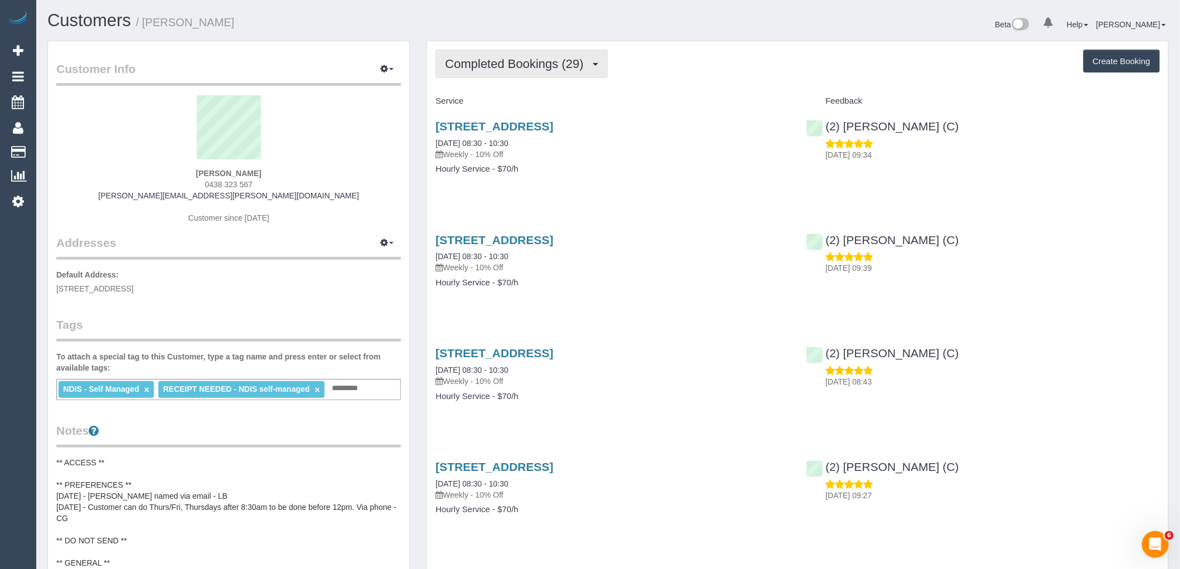
click at [543, 76] on button "Completed Bookings (29)" at bounding box center [522, 64] width 172 height 28
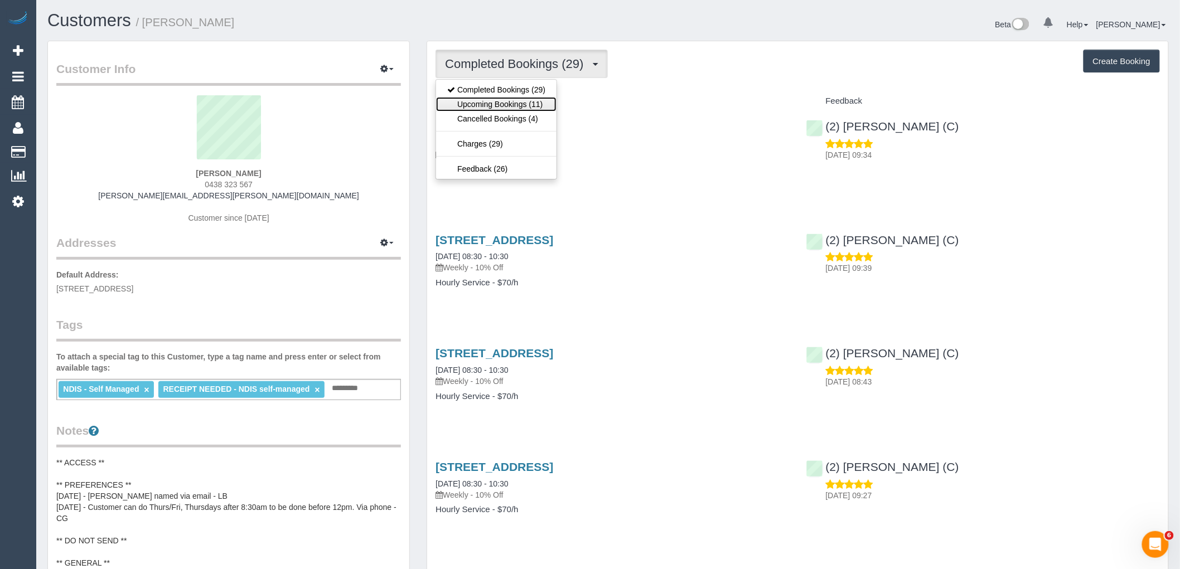
click at [538, 102] on link "Upcoming Bookings (11)" at bounding box center [496, 104] width 120 height 15
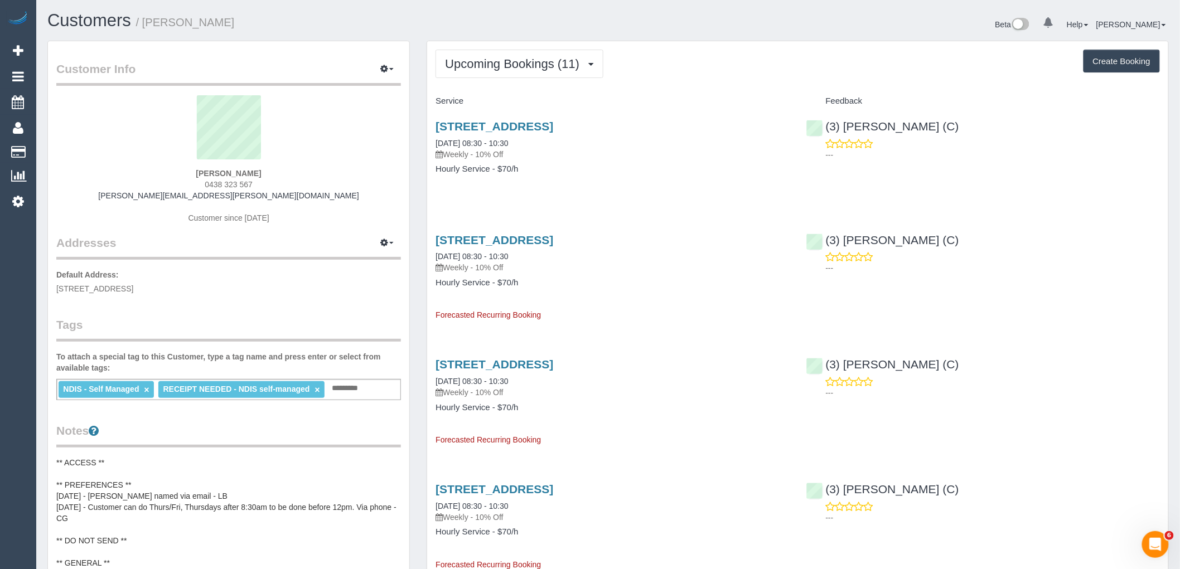
click at [495, 29] on h1 "Customers / Daniel Mineo" at bounding box center [323, 20] width 553 height 19
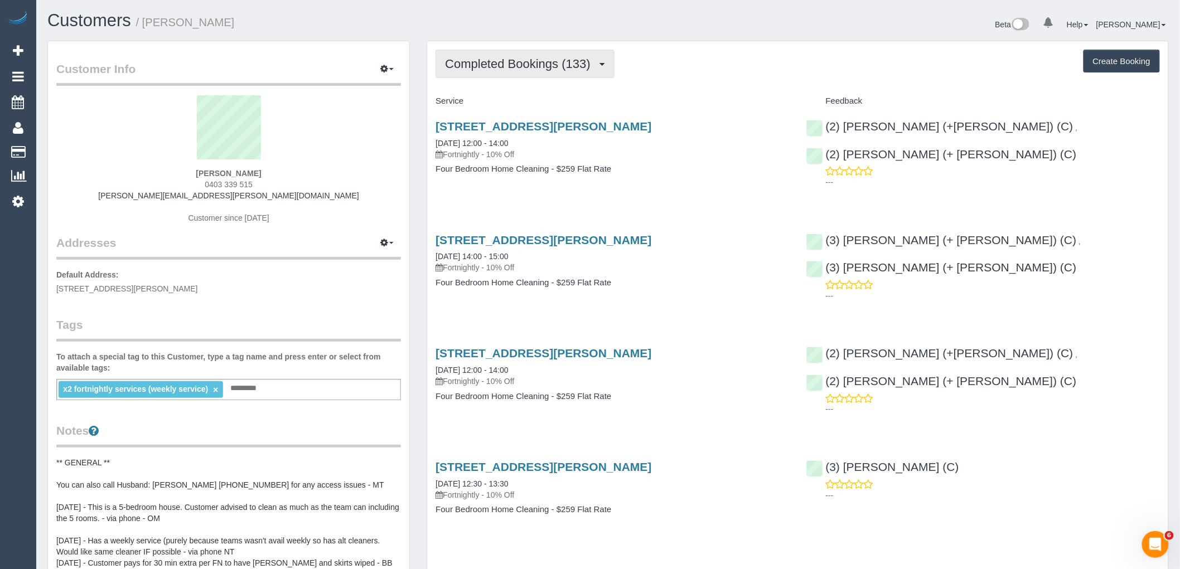
click at [520, 62] on span "Completed Bookings (133)" at bounding box center [520, 64] width 151 height 14
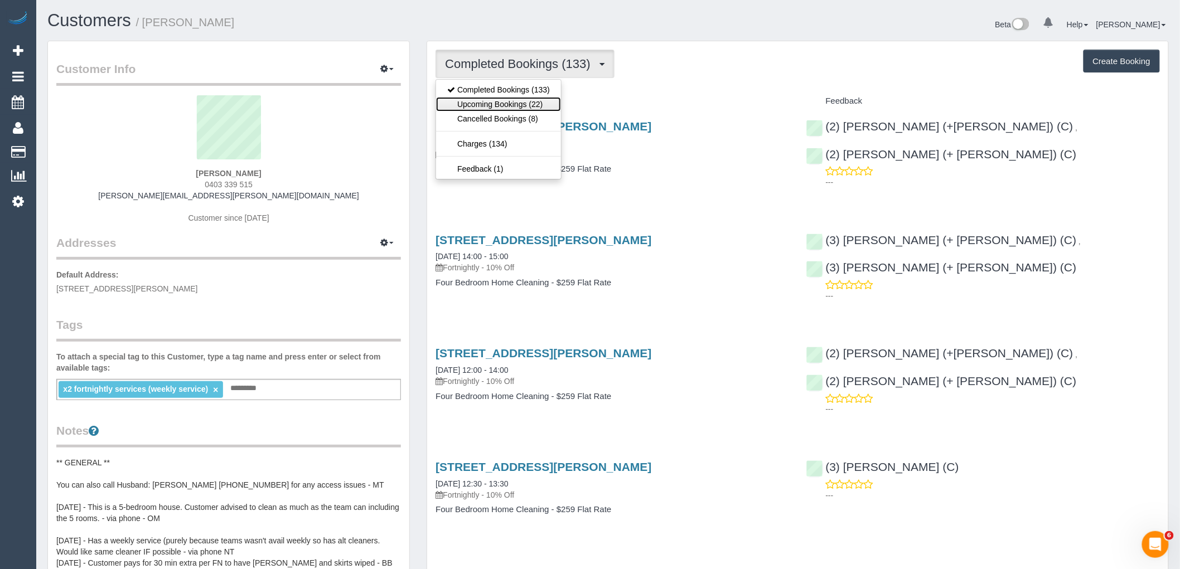
click at [522, 107] on link "Upcoming Bookings (22)" at bounding box center [498, 104] width 125 height 15
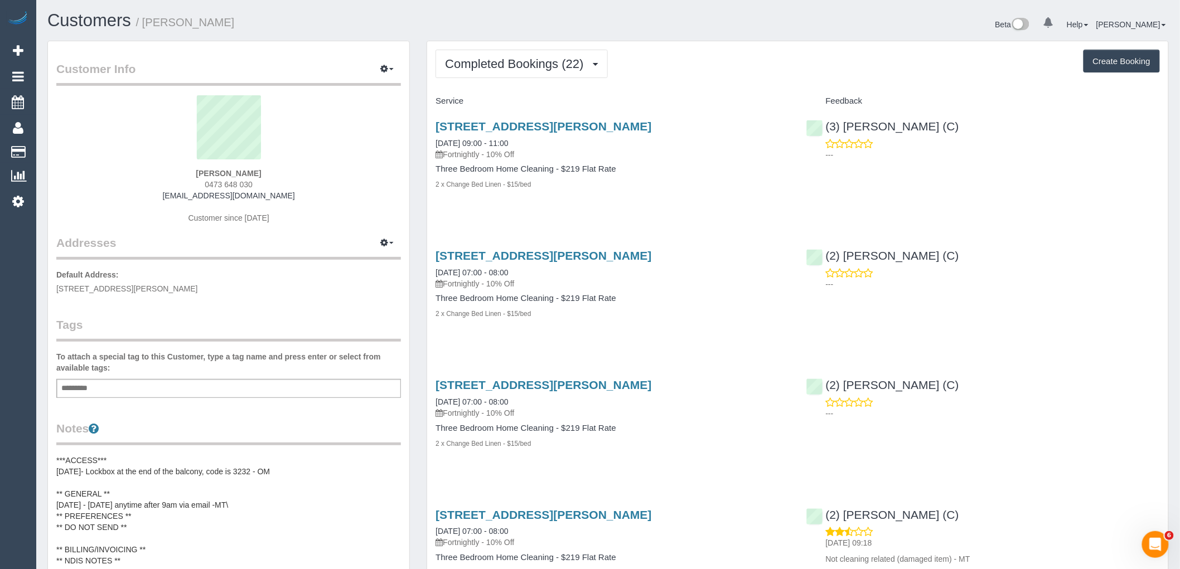
drag, startPoint x: 302, startPoint y: 194, endPoint x: 146, endPoint y: 216, distance: 158.3
click at [118, 197] on div "[PERSON_NAME] 0473 648 030 [EMAIL_ADDRESS][DOMAIN_NAME] Customer since [DATE]" at bounding box center [228, 164] width 345 height 139
copy link "[EMAIL_ADDRESS][DOMAIN_NAME]"
click at [572, 56] on button "Completed Bookings (22)" at bounding box center [522, 64] width 172 height 28
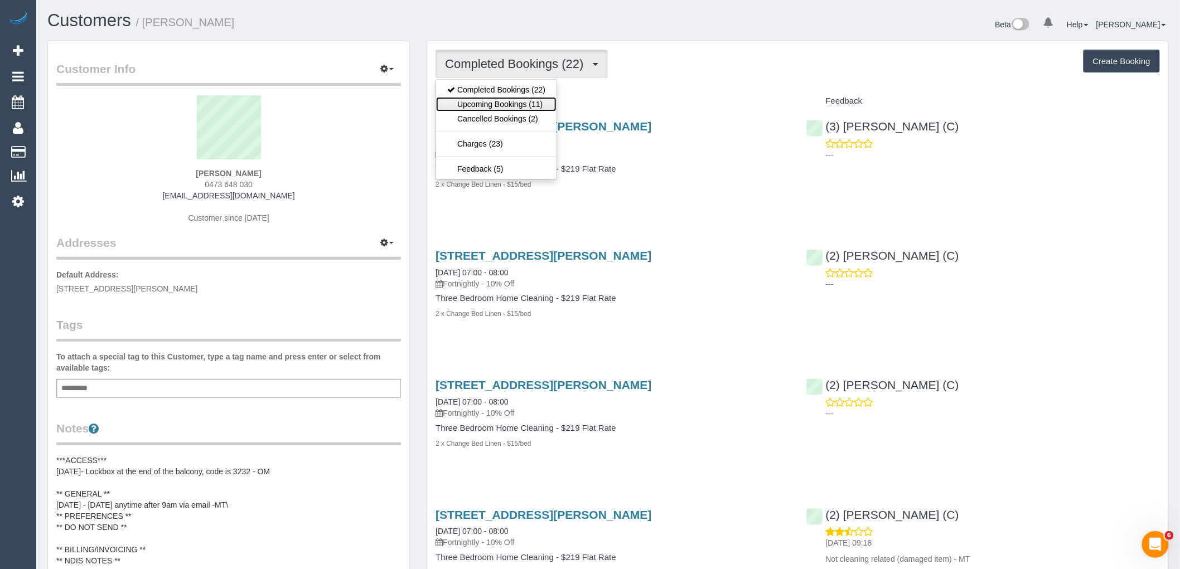
click at [539, 106] on link "Upcoming Bookings (11)" at bounding box center [496, 104] width 120 height 15
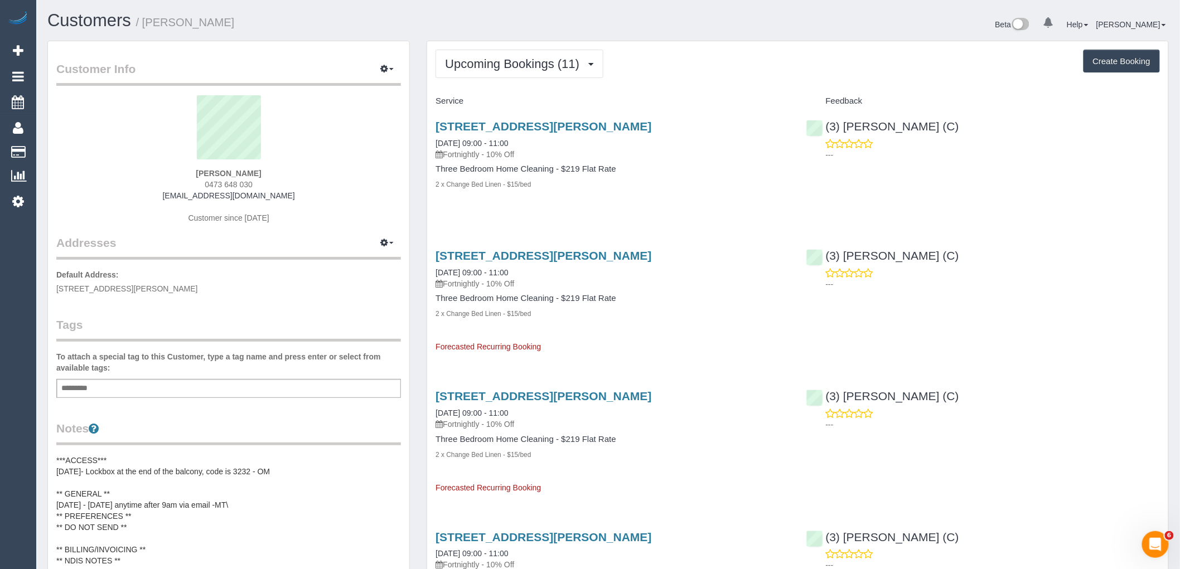
drag, startPoint x: 960, startPoint y: 134, endPoint x: 824, endPoint y: 133, distance: 136.7
click at [824, 133] on div "(3) Barun Chand (C) ---" at bounding box center [983, 137] width 370 height 55
copy link "(3) [PERSON_NAME] (C)"
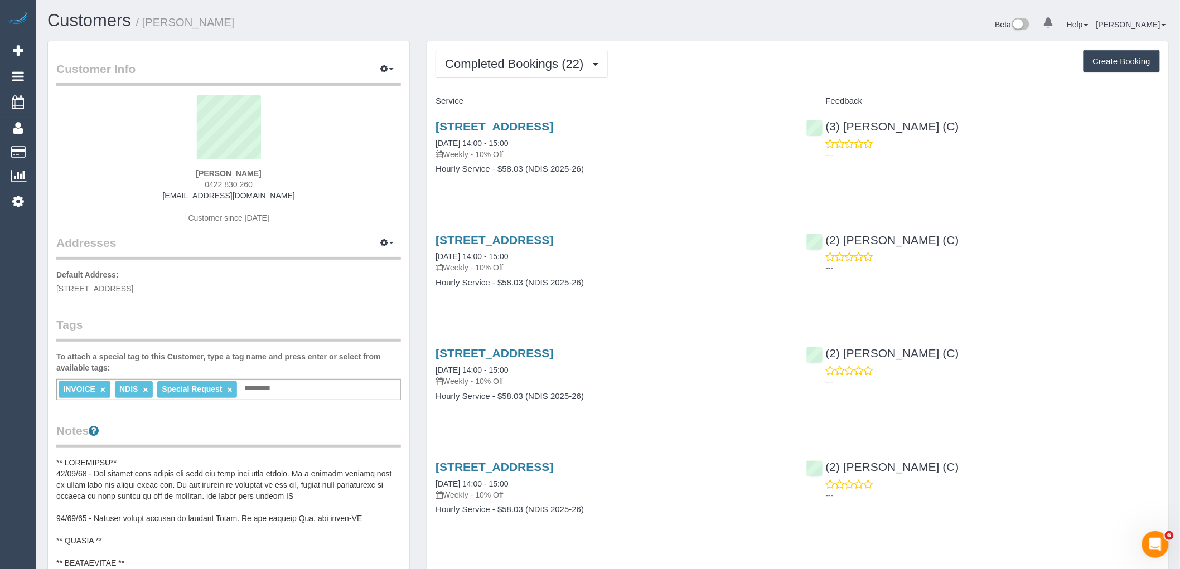
drag, startPoint x: 302, startPoint y: 195, endPoint x: 145, endPoint y: 197, distance: 157.3
click at [156, 196] on div "Amy Clarkson-Holborn 0422 830 260 amyclarksonholborn@gmail.com Customer since 2…" at bounding box center [228, 164] width 345 height 139
copy link "amyclarksonholborn@gmail.com"
click at [524, 52] on button "Completed Bookings (22)" at bounding box center [522, 64] width 172 height 28
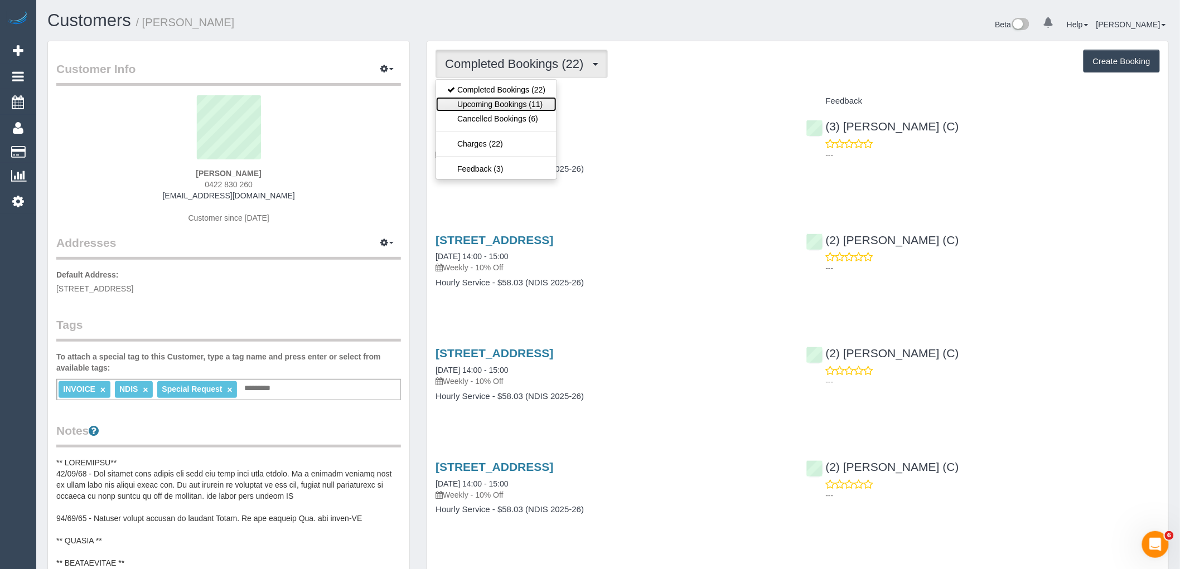
click at [517, 104] on link "Upcoming Bookings (11)" at bounding box center [496, 104] width 120 height 15
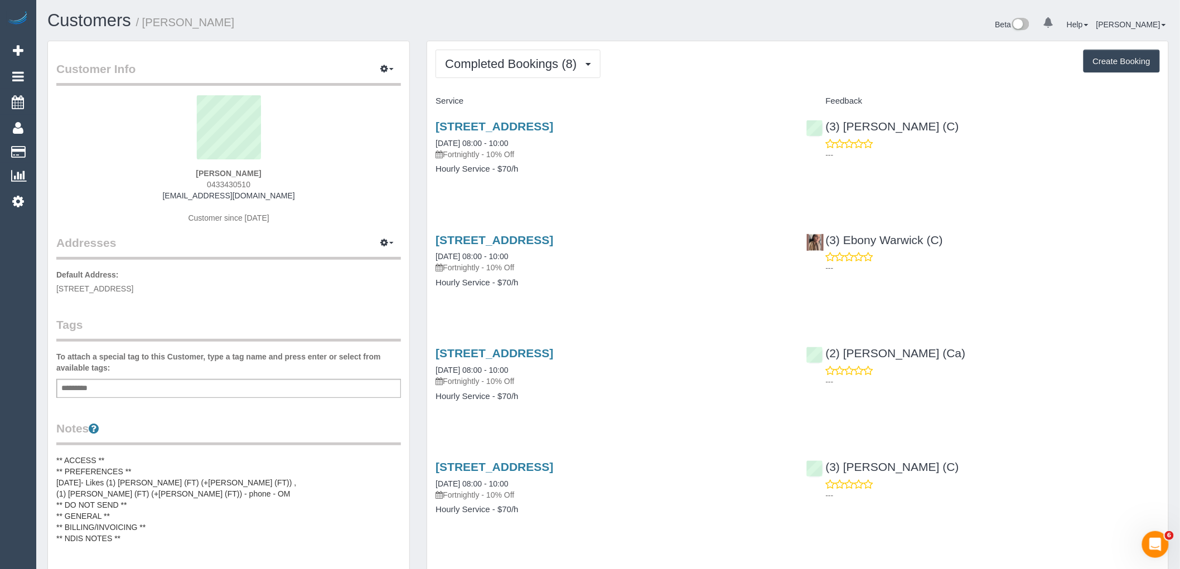
drag, startPoint x: 236, startPoint y: 197, endPoint x: 138, endPoint y: 201, distance: 98.2
click at [132, 198] on div "Sean Nuthall 0433430510 seanjnuthall@gmail.com Customer since 2025" at bounding box center [228, 164] width 345 height 139
copy link "seanjnuthall@gmail.com"
click at [524, 74] on button "Completed Bookings (8)" at bounding box center [518, 64] width 165 height 28
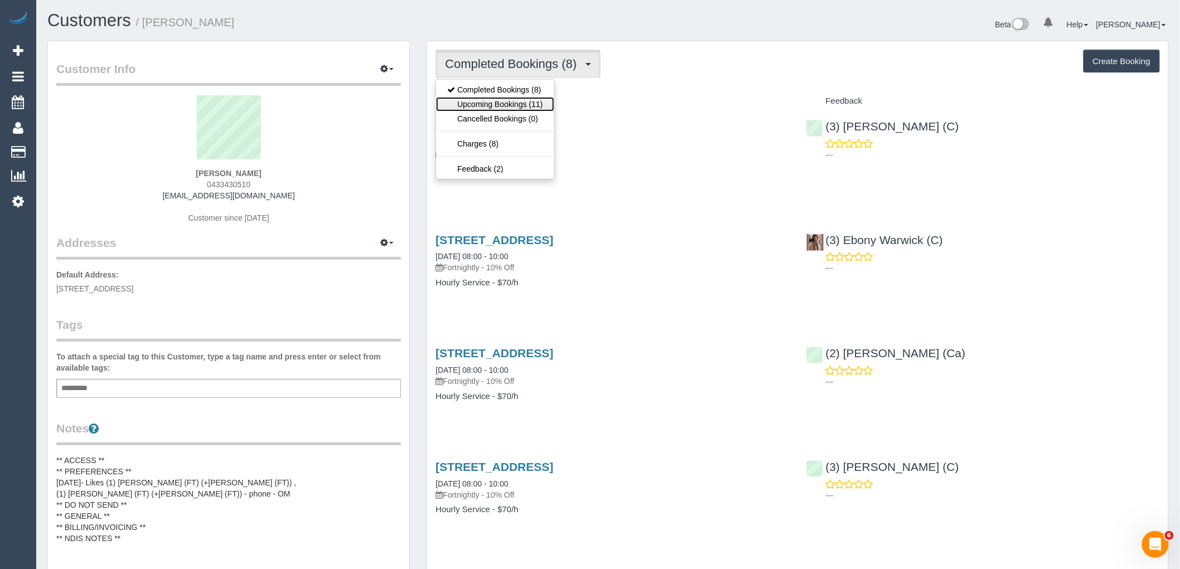
click at [516, 108] on link "Upcoming Bookings (11)" at bounding box center [495, 104] width 118 height 15
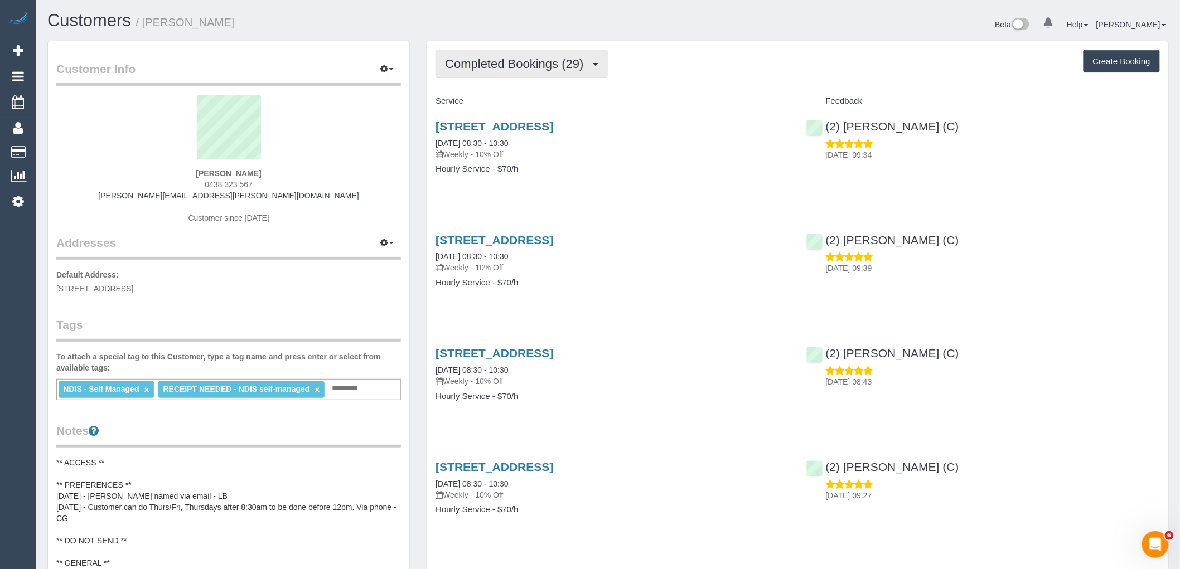
click at [477, 53] on button "Completed Bookings (29)" at bounding box center [522, 64] width 172 height 28
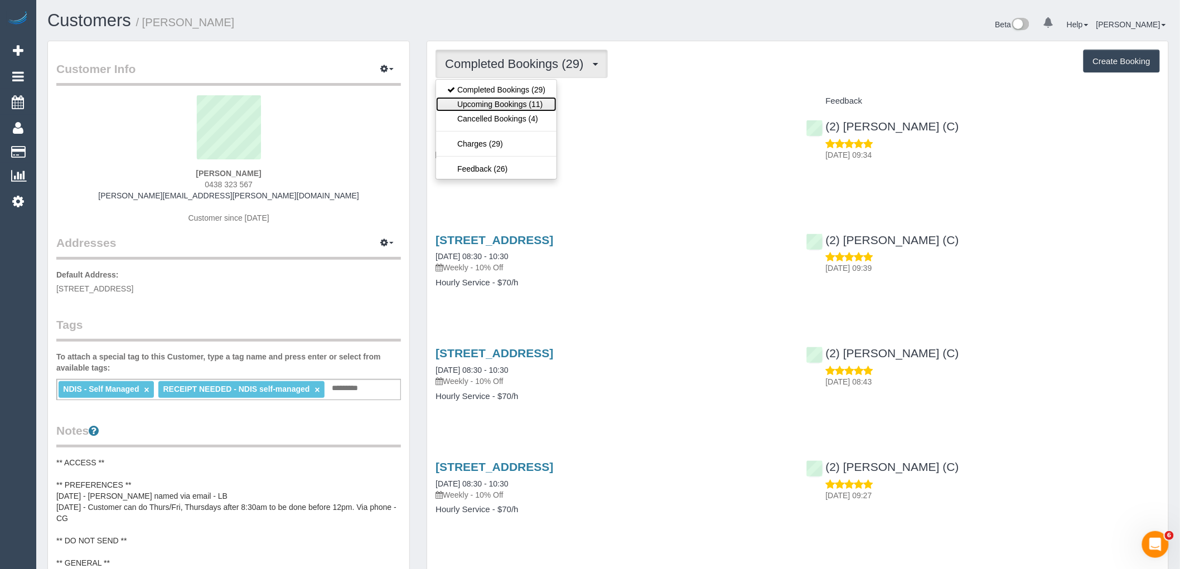
click at [499, 104] on link "Upcoming Bookings (11)" at bounding box center [496, 104] width 120 height 15
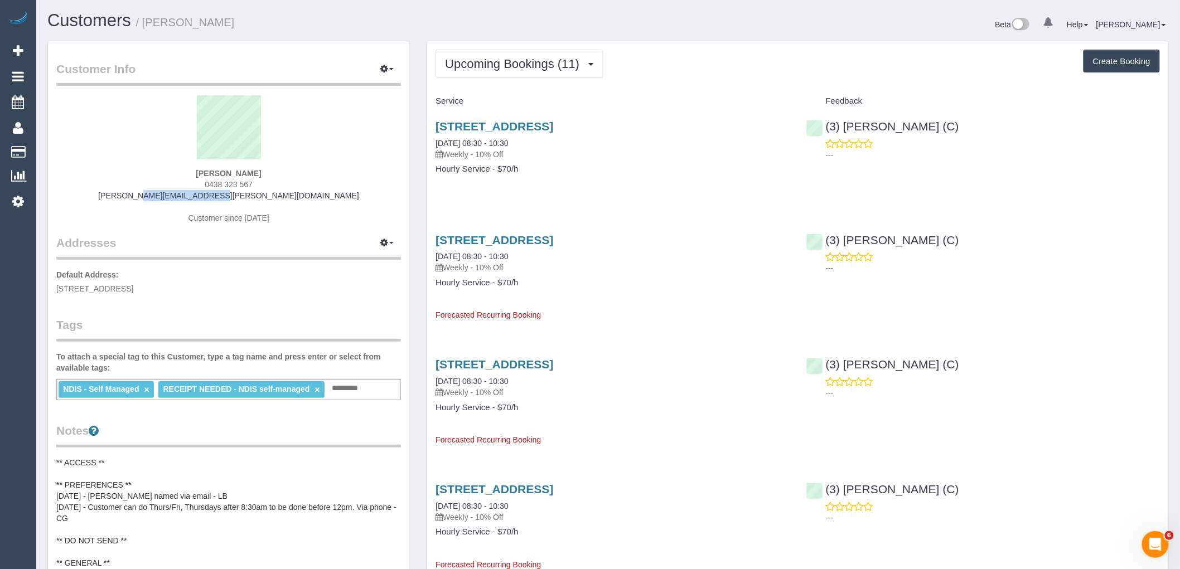
drag, startPoint x: 306, startPoint y: 197, endPoint x: 139, endPoint y: 190, distance: 166.3
click at [187, 196] on div "Daniel Mineo 0438 323 567 daniel@mineo.id.au Customer since 2025" at bounding box center [228, 164] width 345 height 139
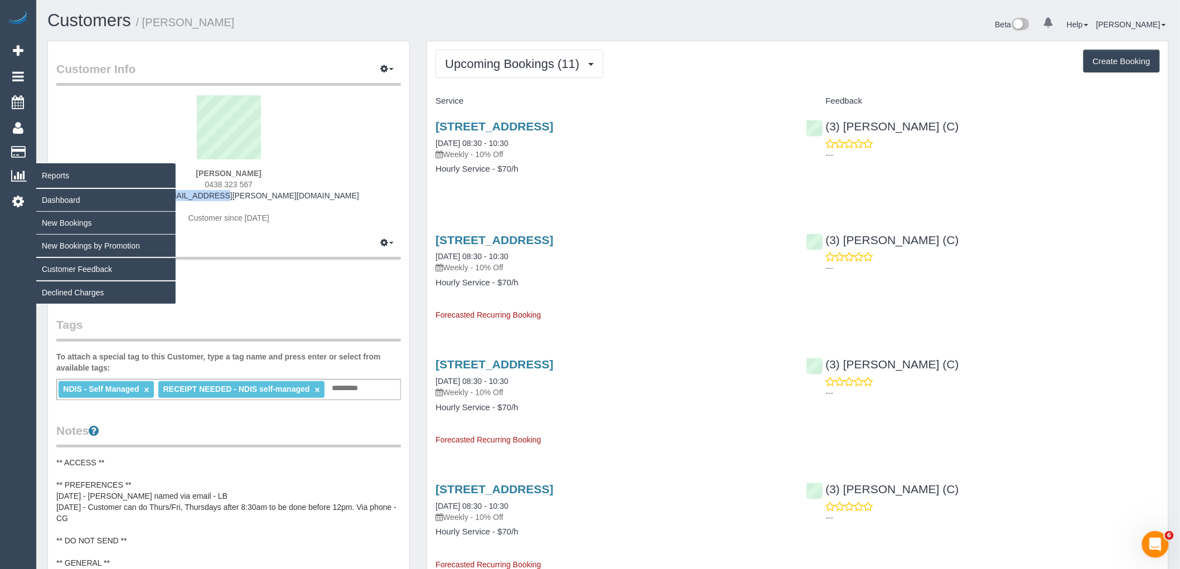
copy link "daniel@mineo.id.au"
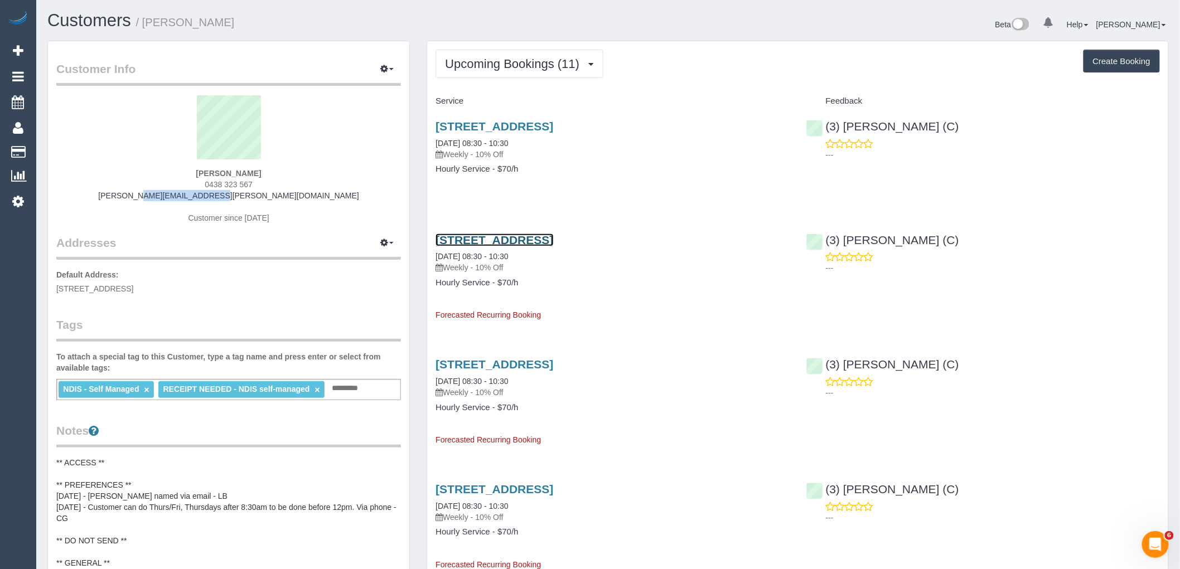
click at [553, 240] on link "53 Davies Street, Brunswick, VIC 3056" at bounding box center [495, 240] width 118 height 13
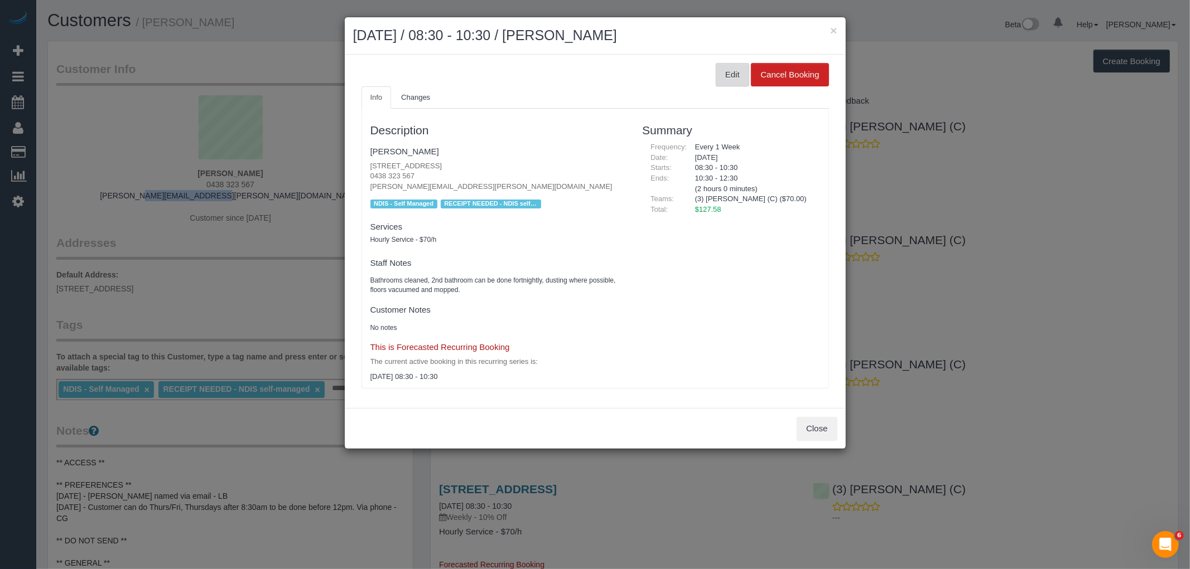
click at [729, 70] on button "Edit" at bounding box center [732, 74] width 33 height 23
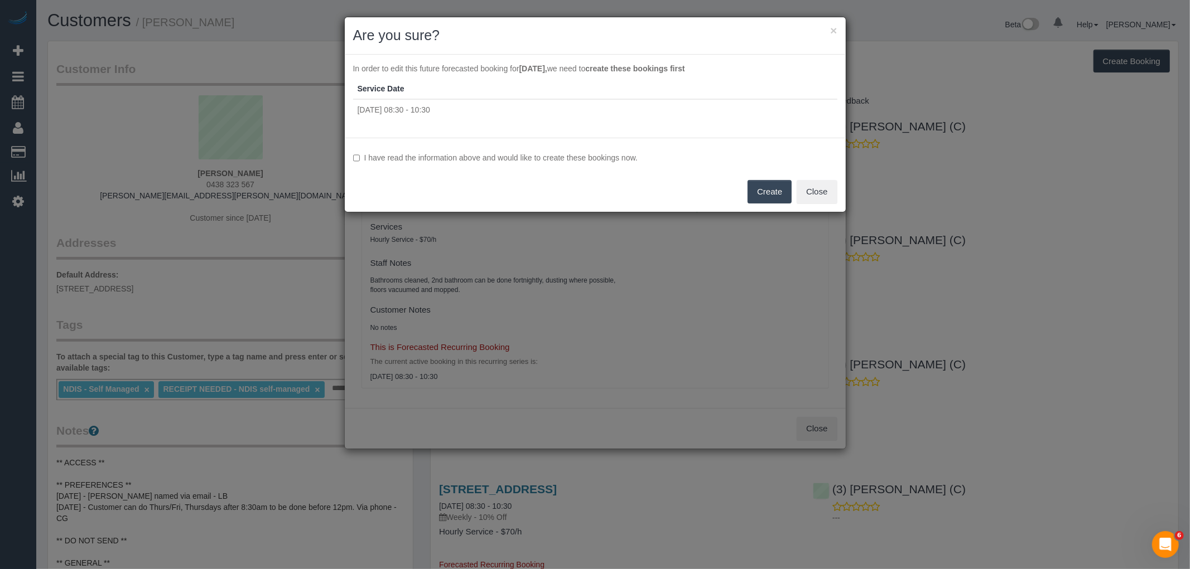
click at [574, 156] on label "I have read the information above and would like to create these bookings now." at bounding box center [595, 157] width 484 height 11
click at [768, 191] on button "Create" at bounding box center [769, 191] width 44 height 23
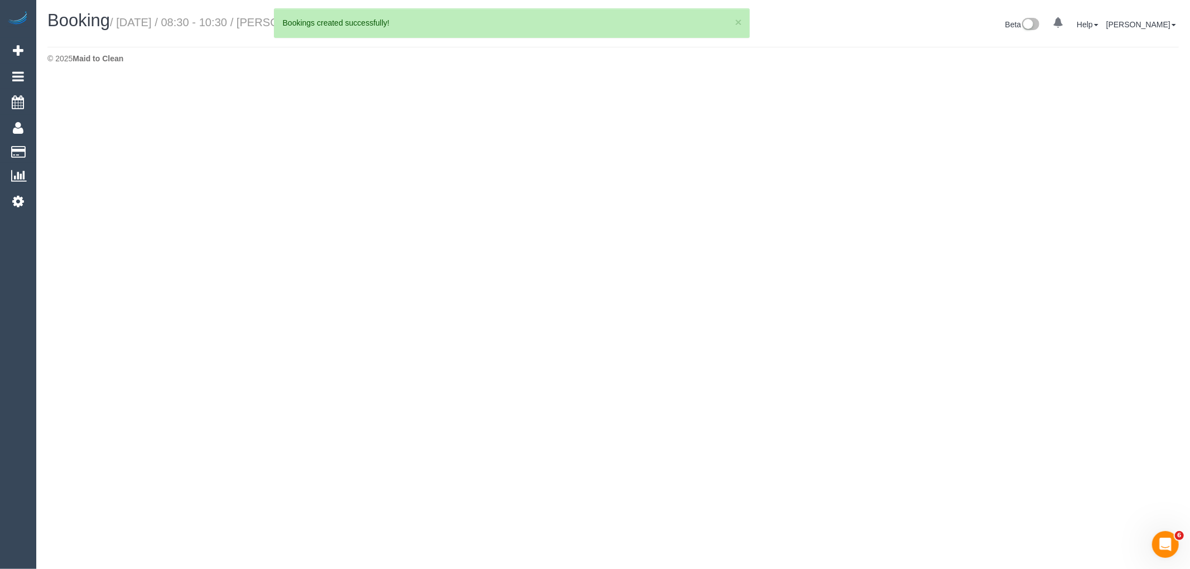
select select "VIC"
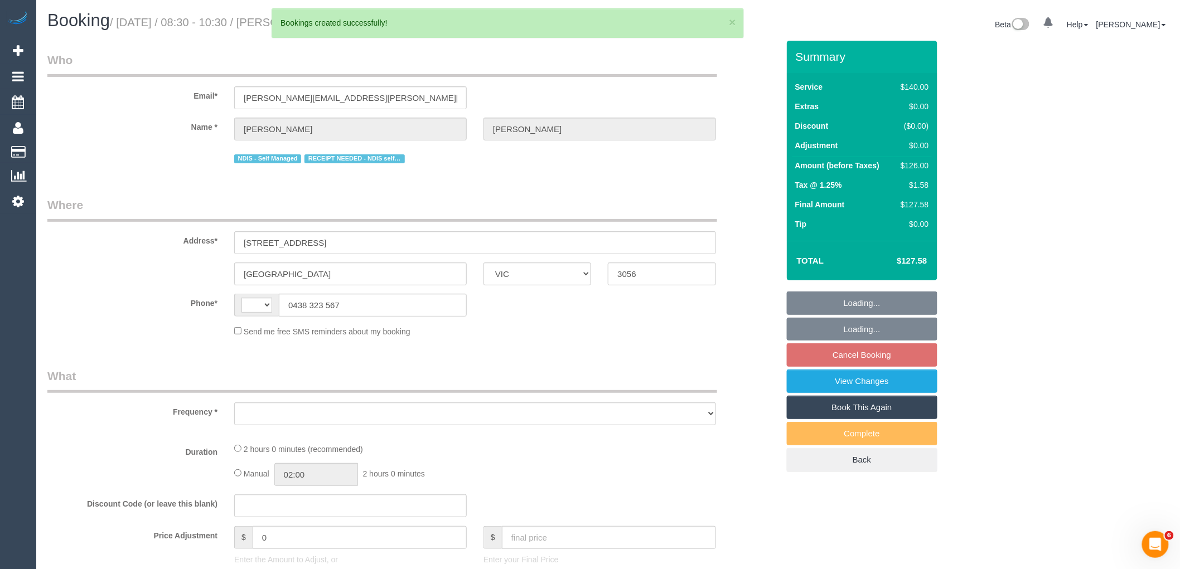
select select "string:AU"
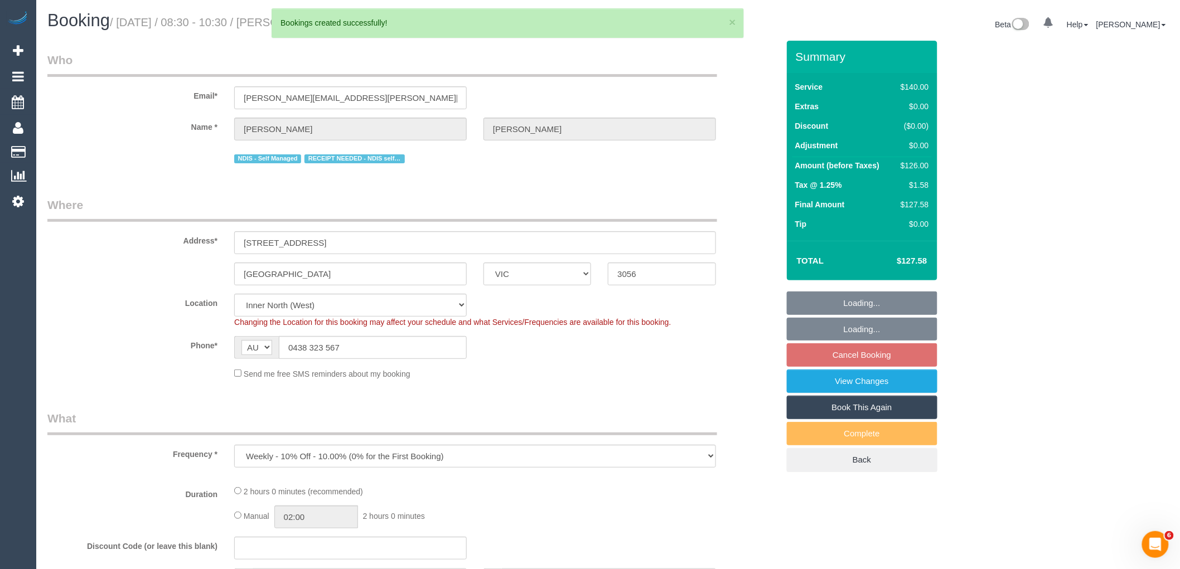
select select "object:2468"
select select "string:stripe-pm_1QzTLH2GScqysDRVRuGzHaac"
select select "number:28"
select select "number:14"
select select "number:19"
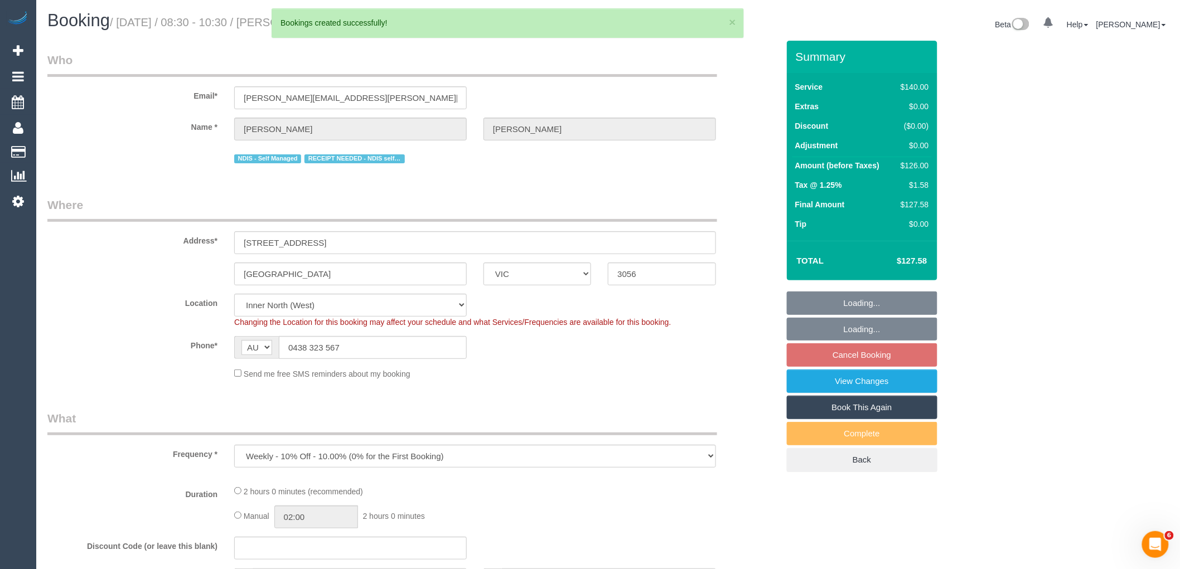
select select "number:36"
select select "number:34"
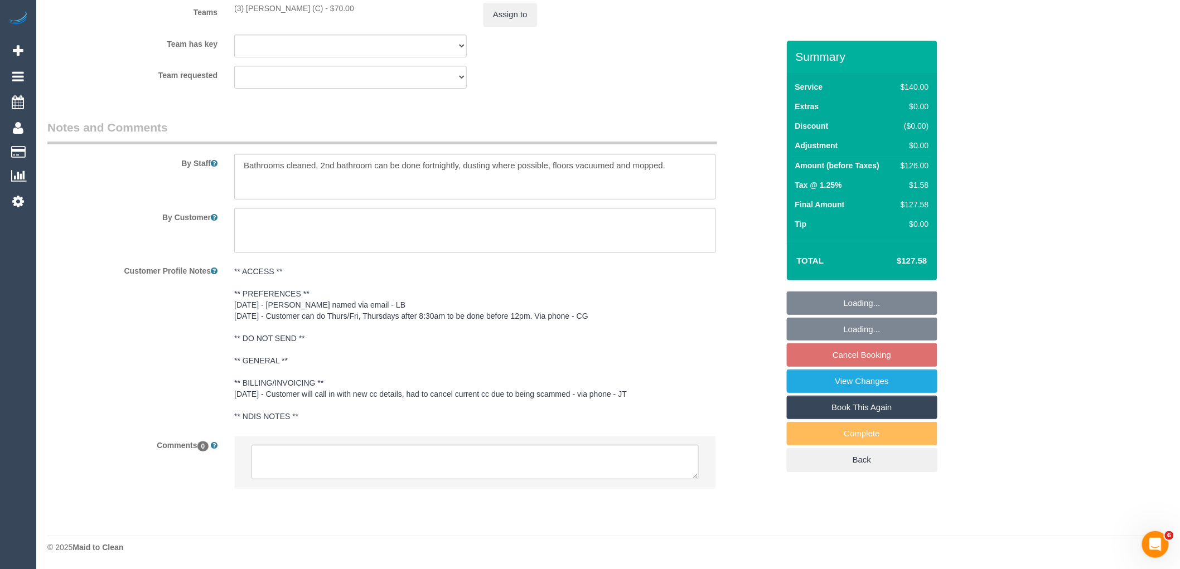
scroll to position [1808, 0]
drag, startPoint x: 351, startPoint y: 465, endPoint x: 376, endPoint y: 481, distance: 29.6
click at [351, 465] on textarea at bounding box center [475, 462] width 447 height 35
paste textarea "(3) [PERSON_NAME] (C) leaving last day 14/10 Customer informed via email"
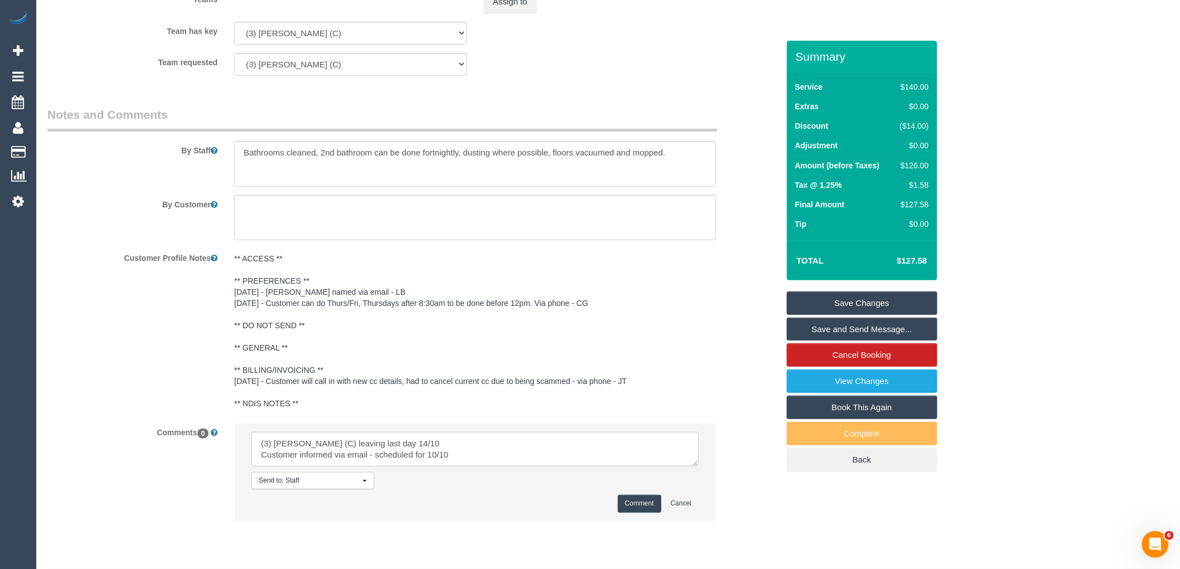
drag, startPoint x: 480, startPoint y: 471, endPoint x: 170, endPoint y: 455, distance: 311.1
click at [170, 455] on div "Comments 0 Send to: Staff Nothing selected Send to: Staff Send to: Customer Sen…" at bounding box center [413, 477] width 748 height 109
type textarea "(3) Barun Chand (C) leaving last day 14/10 Customer informed via email - schedu…"
click at [646, 512] on button "Comment" at bounding box center [640, 503] width 44 height 17
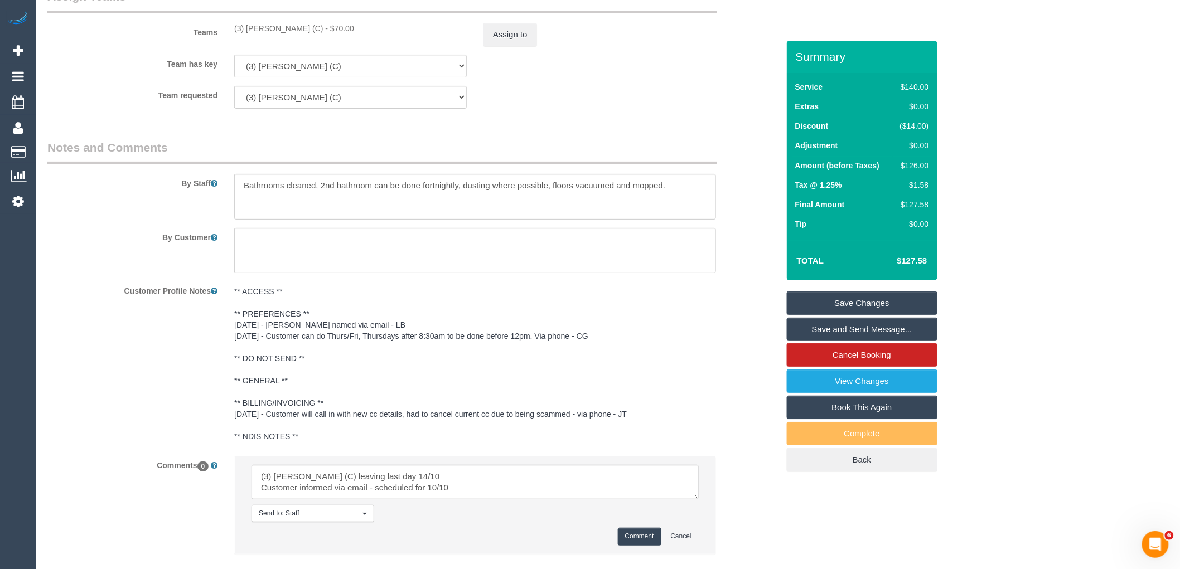
scroll to position [1746, 0]
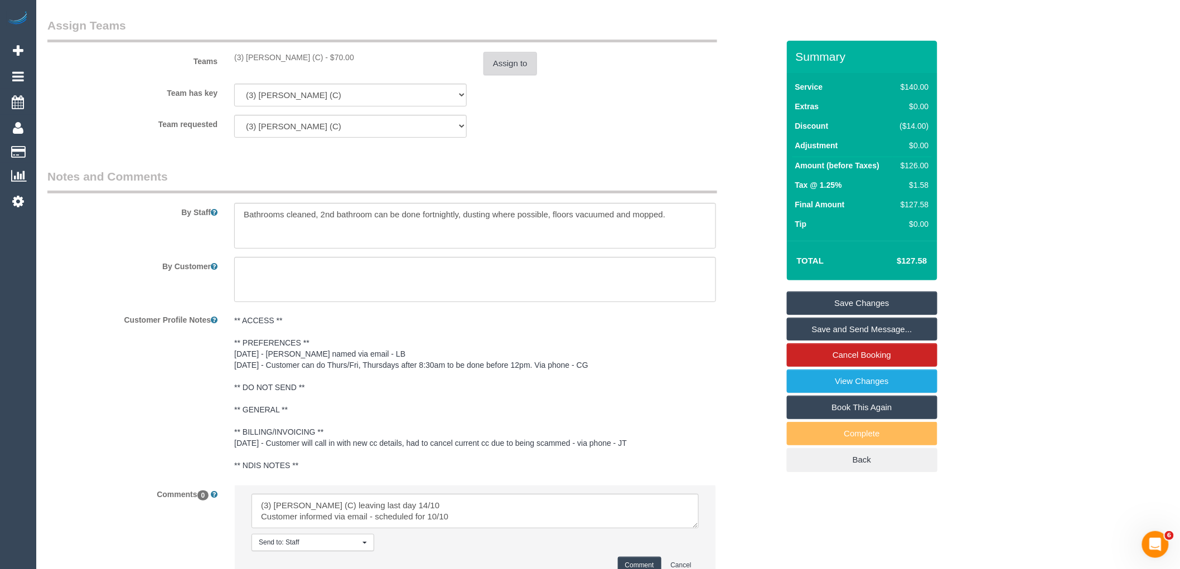
click at [514, 75] on button "Assign to" at bounding box center [511, 63] width 54 height 23
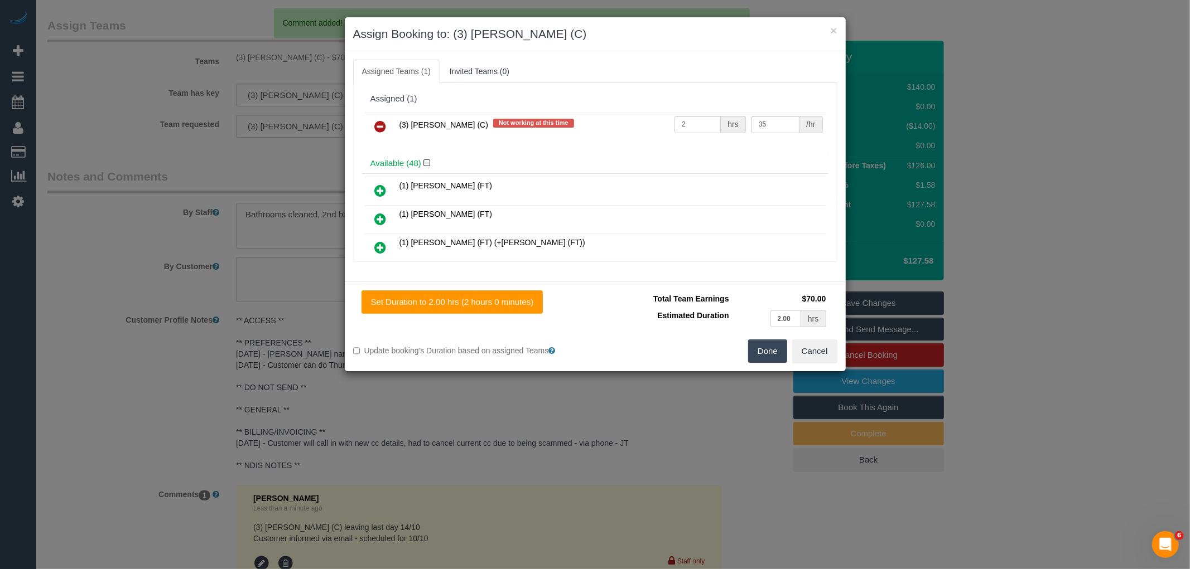
click at [375, 126] on icon at bounding box center [381, 126] width 12 height 13
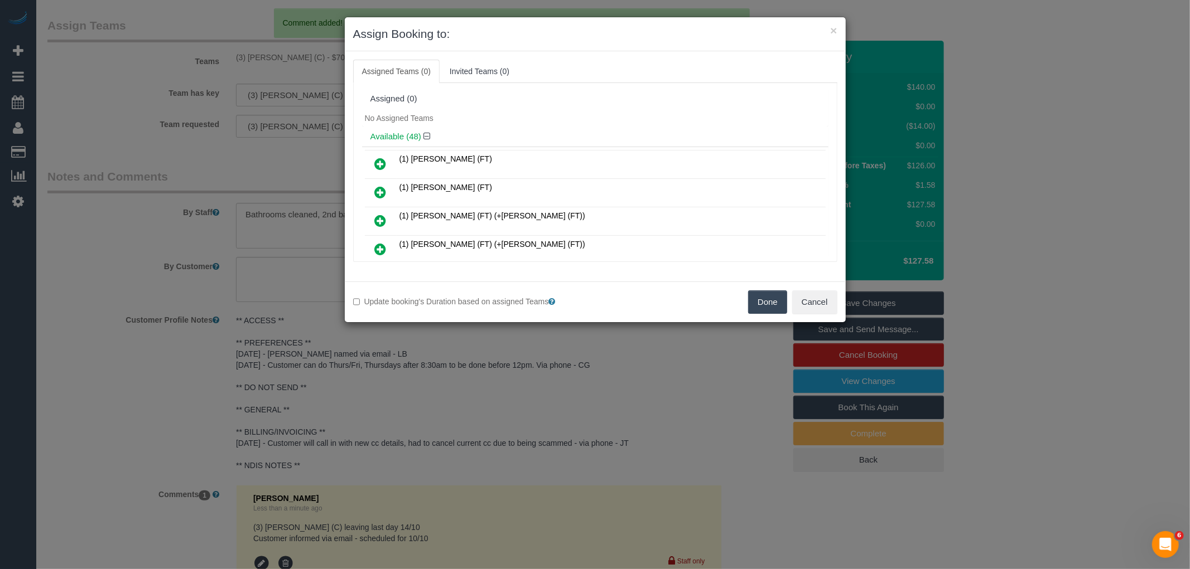
drag, startPoint x: 764, startPoint y: 315, endPoint x: 772, endPoint y: 310, distance: 9.3
click at [765, 315] on div "Update booking's Duration based on assigned Teams Done Cancel" at bounding box center [595, 302] width 501 height 41
click at [777, 302] on button "Done" at bounding box center [767, 302] width 39 height 23
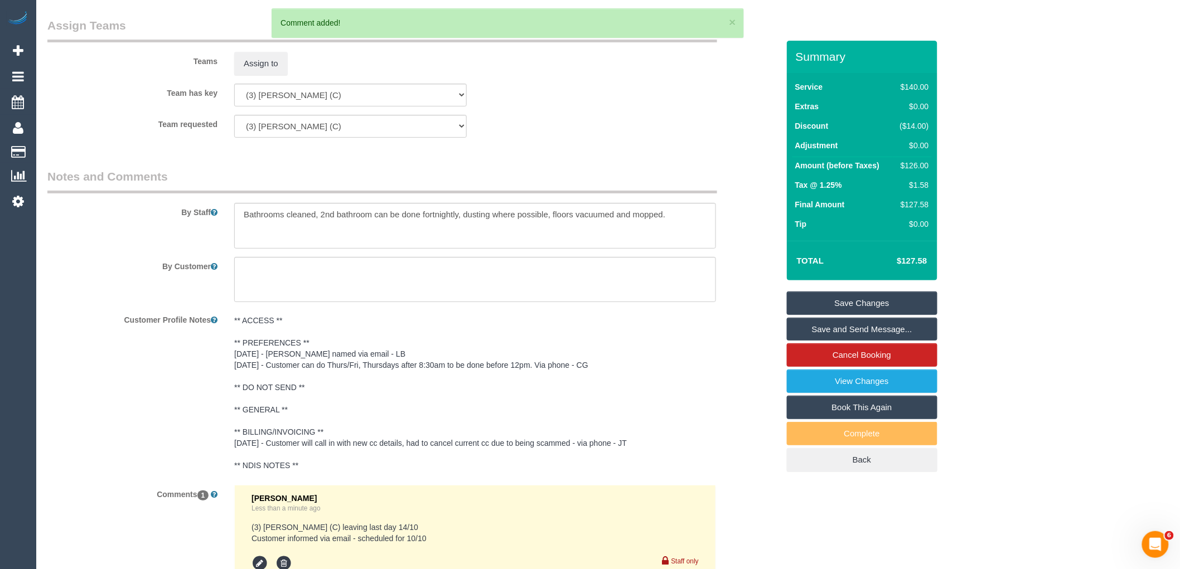
click at [873, 302] on link "Save Changes" at bounding box center [862, 303] width 151 height 23
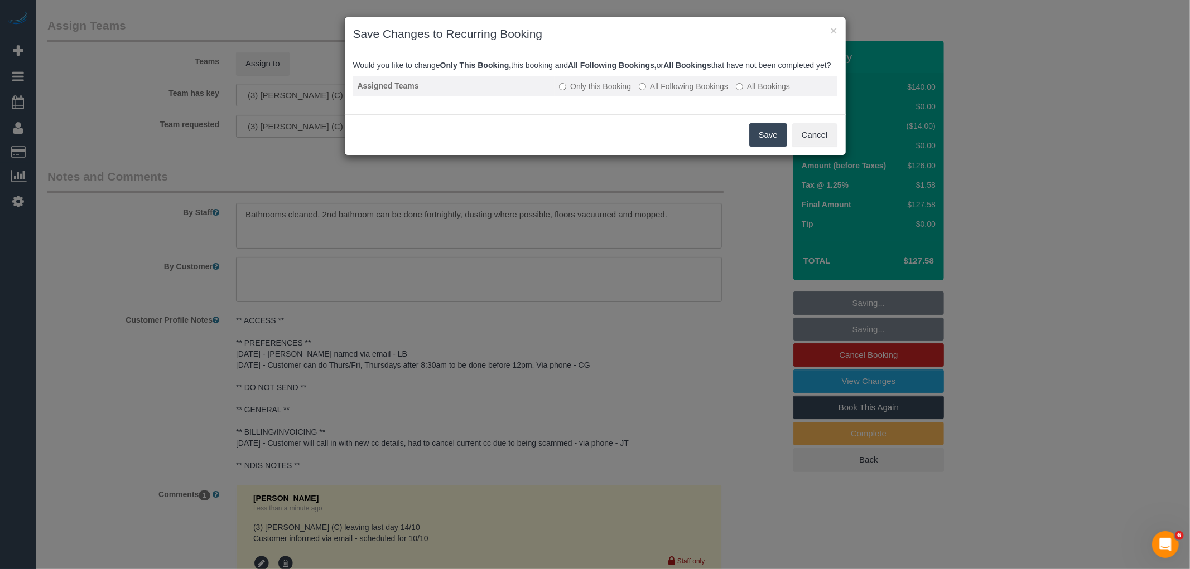
click at [689, 92] on label "All Following Bookings" at bounding box center [683, 86] width 89 height 11
click at [755, 134] on button "Save" at bounding box center [768, 134] width 38 height 23
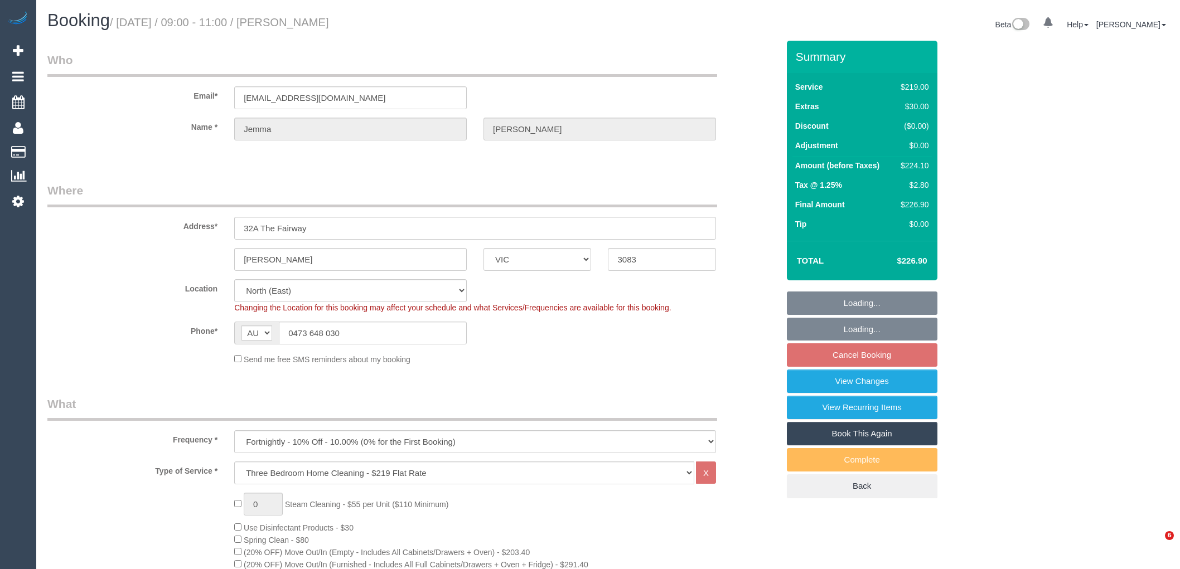
select select "VIC"
select select "number:27"
select select "number:16"
select select "number:18"
select select "number:22"
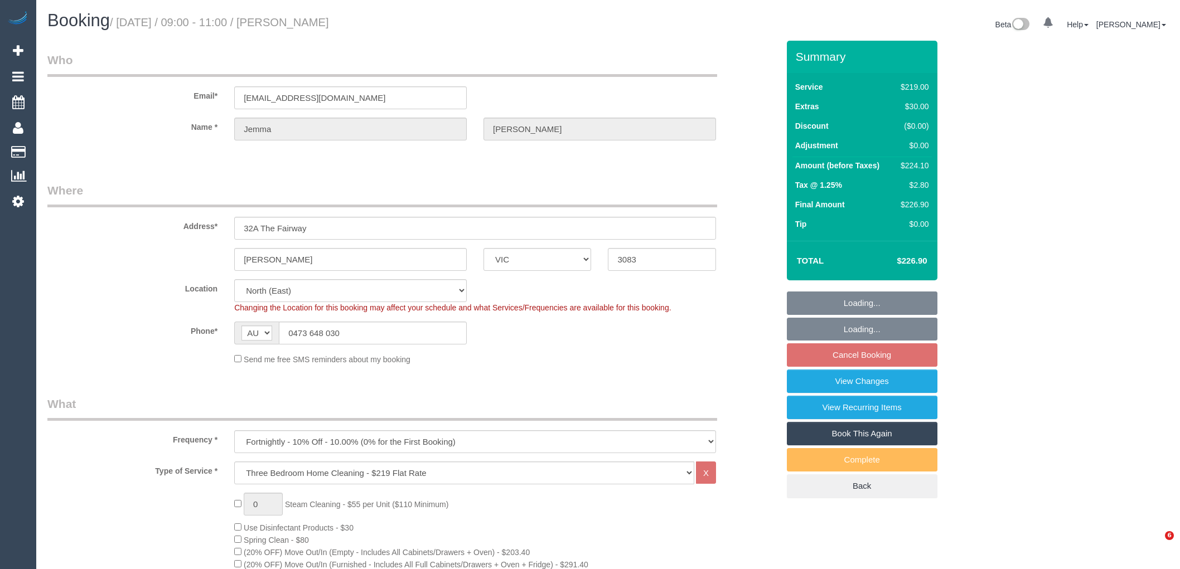
select select "number:33"
select select "number:12"
select select "object:785"
select select "string:stripe-pm_1RLFY02GScqysDRV6vk7KCHr"
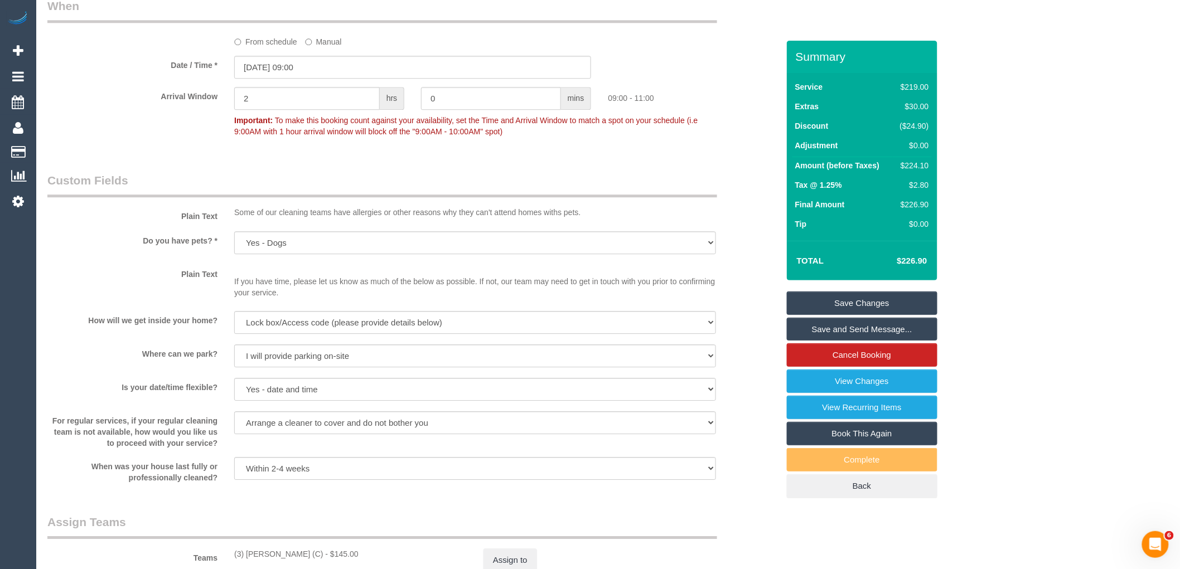
scroll to position [1755, 0]
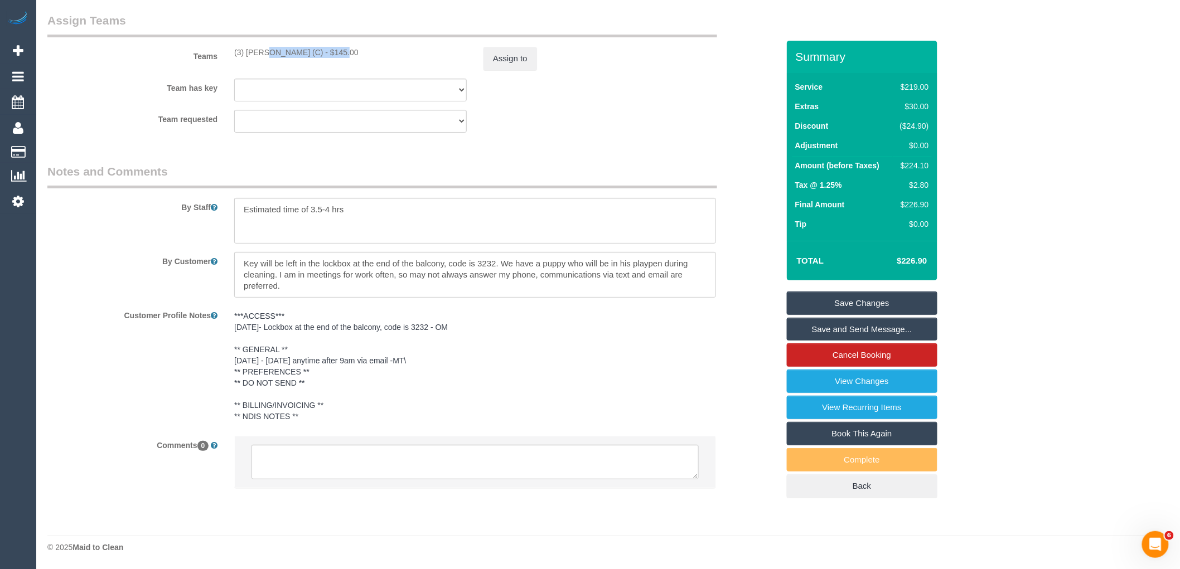
drag, startPoint x: 307, startPoint y: 52, endPoint x: 227, endPoint y: 51, distance: 80.3
click at [227, 51] on div "(3) [PERSON_NAME] (C) - $145.00" at bounding box center [350, 52] width 249 height 11
copy div "(3) [PERSON_NAME] (C)"
click at [321, 482] on li at bounding box center [475, 462] width 481 height 51
click at [333, 471] on textarea at bounding box center [475, 462] width 447 height 35
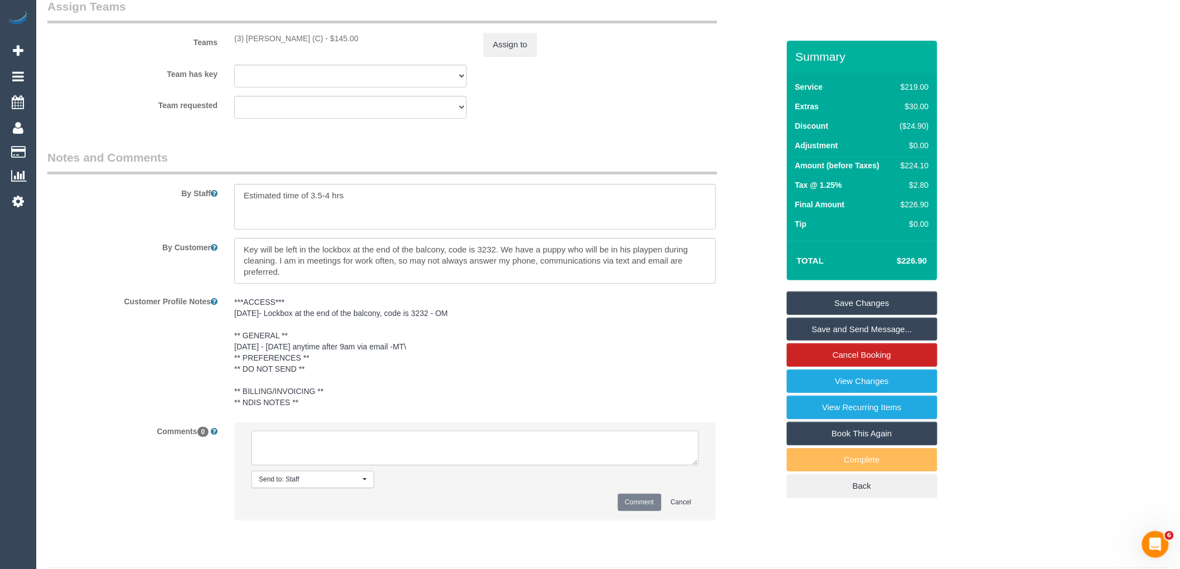
paste textarea "(3) [PERSON_NAME] (C)"
drag, startPoint x: 400, startPoint y: 470, endPoint x: 221, endPoint y: 449, distance: 179.7
click at [221, 449] on div "Comments 0 Send to: Staff Nothing selected Send to: Staff Send to: Customer Sen…" at bounding box center [413, 476] width 748 height 109
click at [427, 466] on textarea at bounding box center [475, 448] width 447 height 35
drag, startPoint x: 202, startPoint y: 441, endPoint x: 201, endPoint y: 435, distance: 6.2
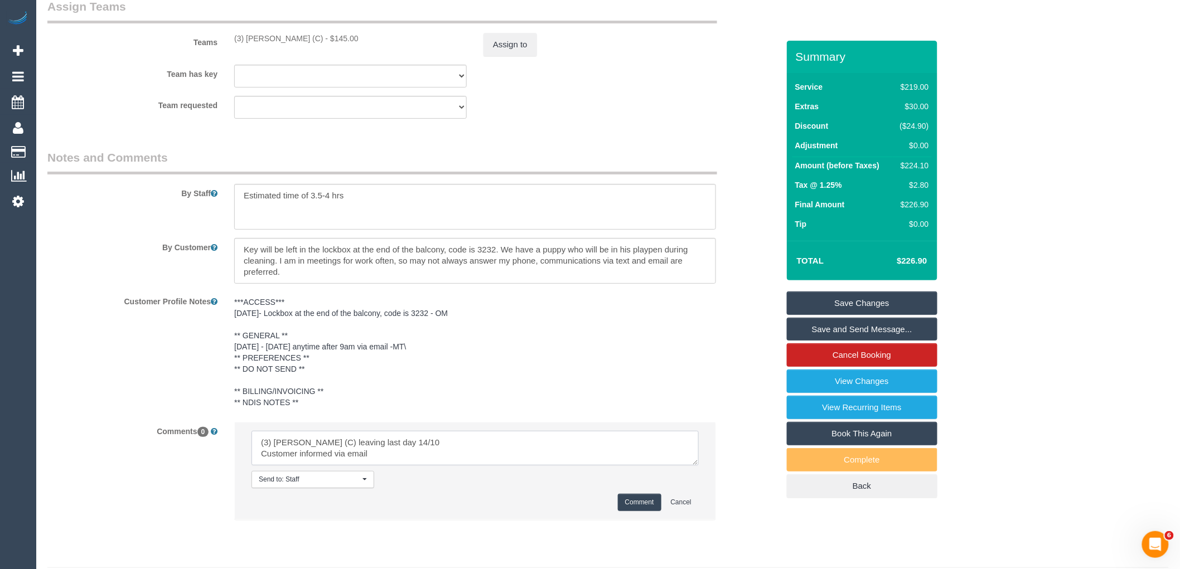
type textarea "(3) [PERSON_NAME] (C) leaving last day 14/10 Customer informed via email"
drag, startPoint x: 659, startPoint y: 520, endPoint x: 313, endPoint y: 467, distance: 349.8
click at [657, 511] on button "Comment" at bounding box center [640, 502] width 44 height 17
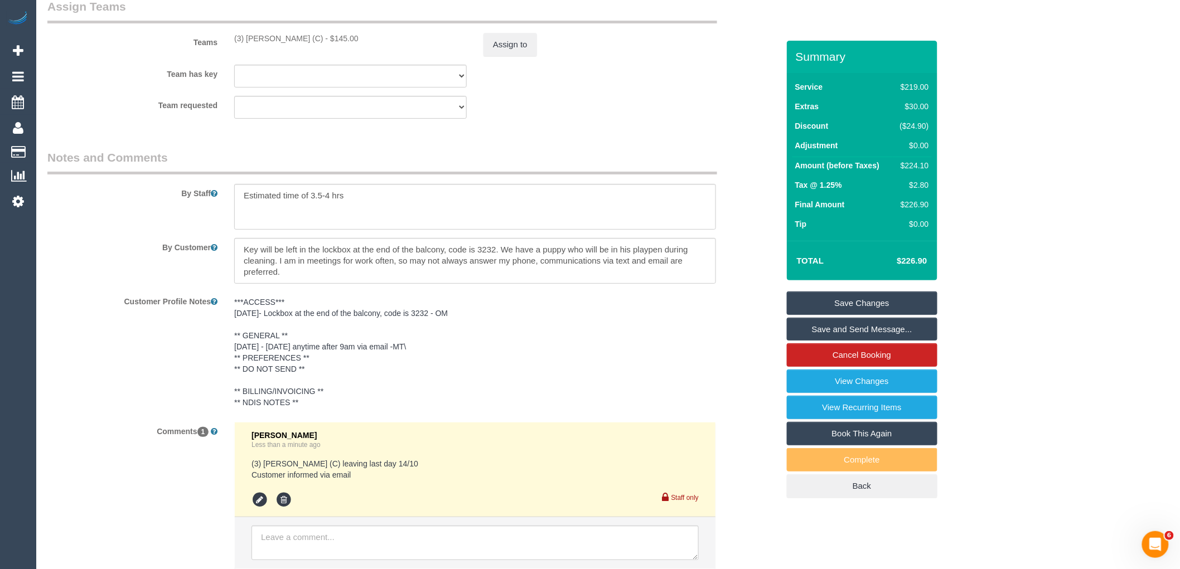
scroll to position [1508, 0]
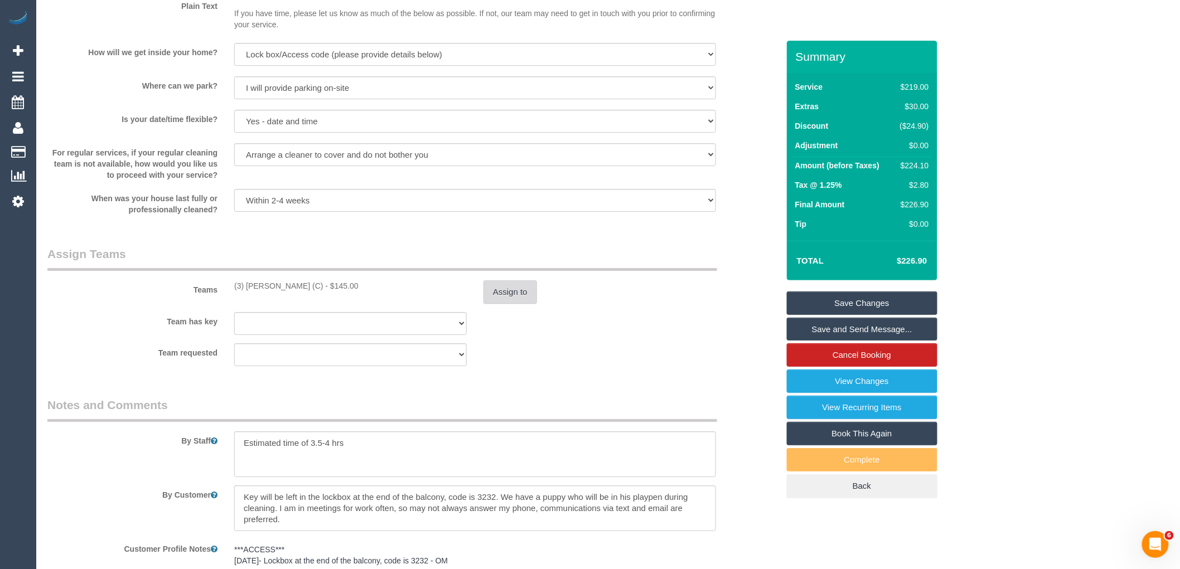
click at [504, 302] on button "Assign to" at bounding box center [511, 292] width 54 height 23
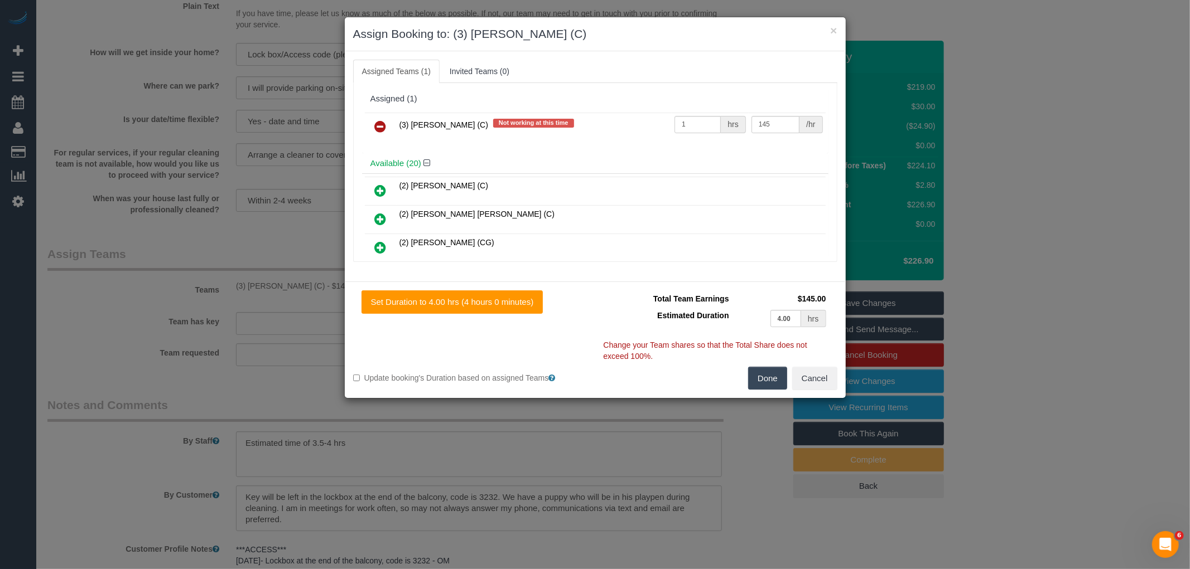
click at [383, 122] on icon at bounding box center [381, 126] width 12 height 13
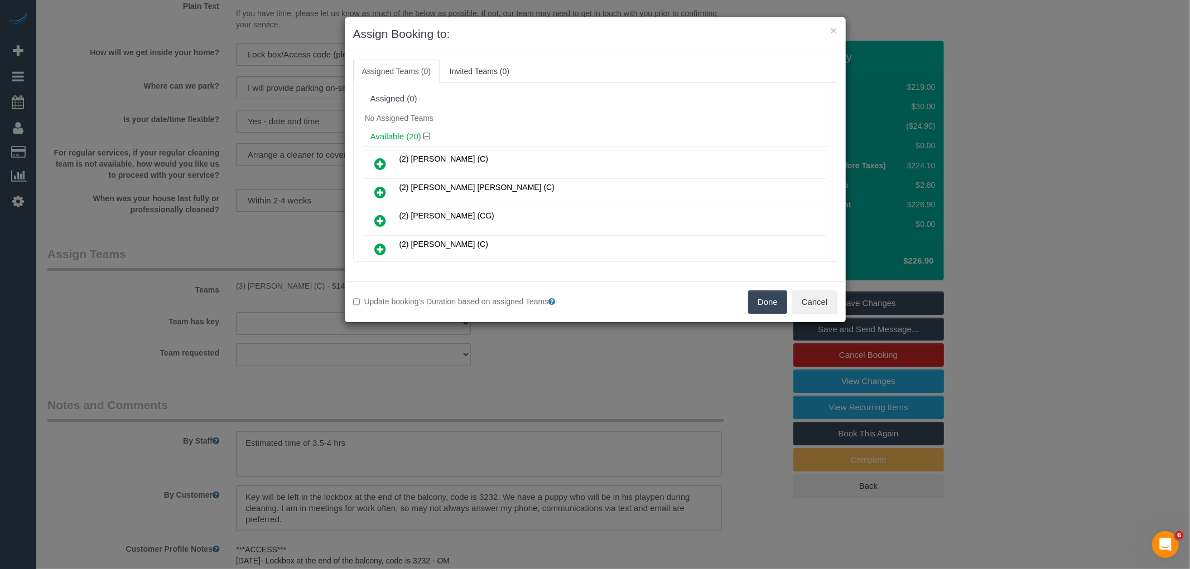
click at [765, 298] on button "Done" at bounding box center [767, 302] width 39 height 23
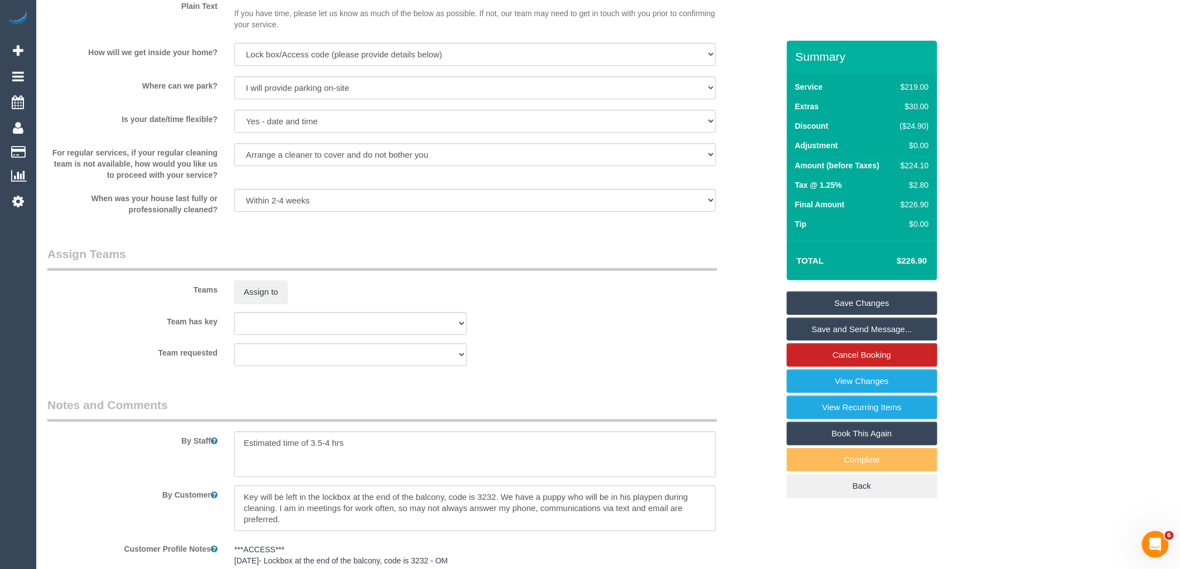
click at [889, 305] on link "Save Changes" at bounding box center [862, 303] width 151 height 23
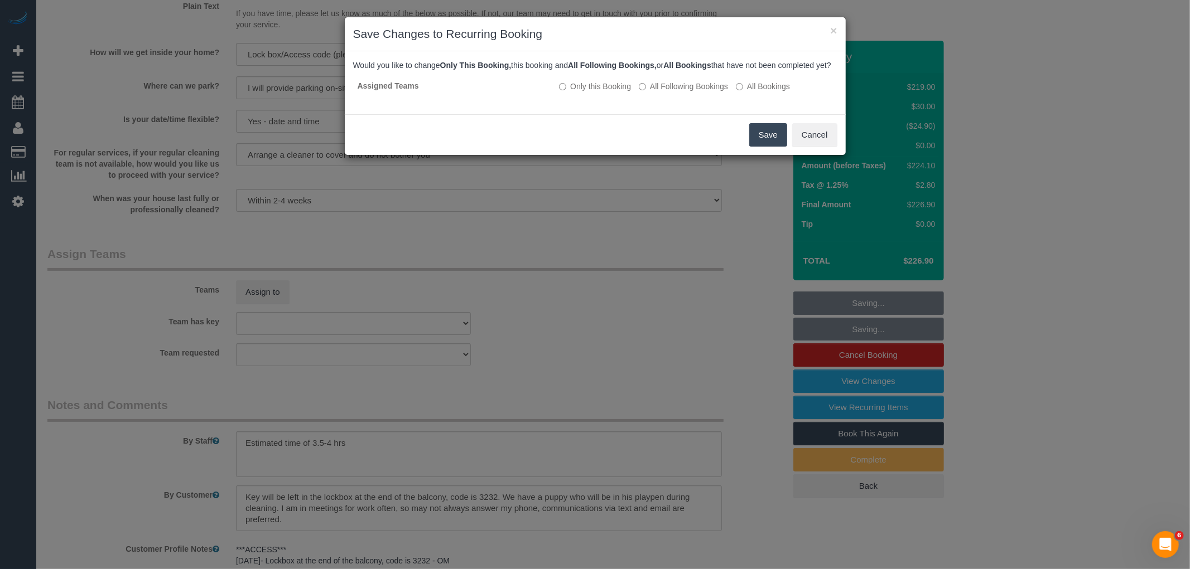
click at [682, 84] on div "Would you like to change Only This Booking, this booking and All Following Book…" at bounding box center [595, 83] width 484 height 46
click at [684, 92] on label "All Following Bookings" at bounding box center [683, 86] width 89 height 11
click at [772, 138] on button "Save" at bounding box center [768, 134] width 38 height 23
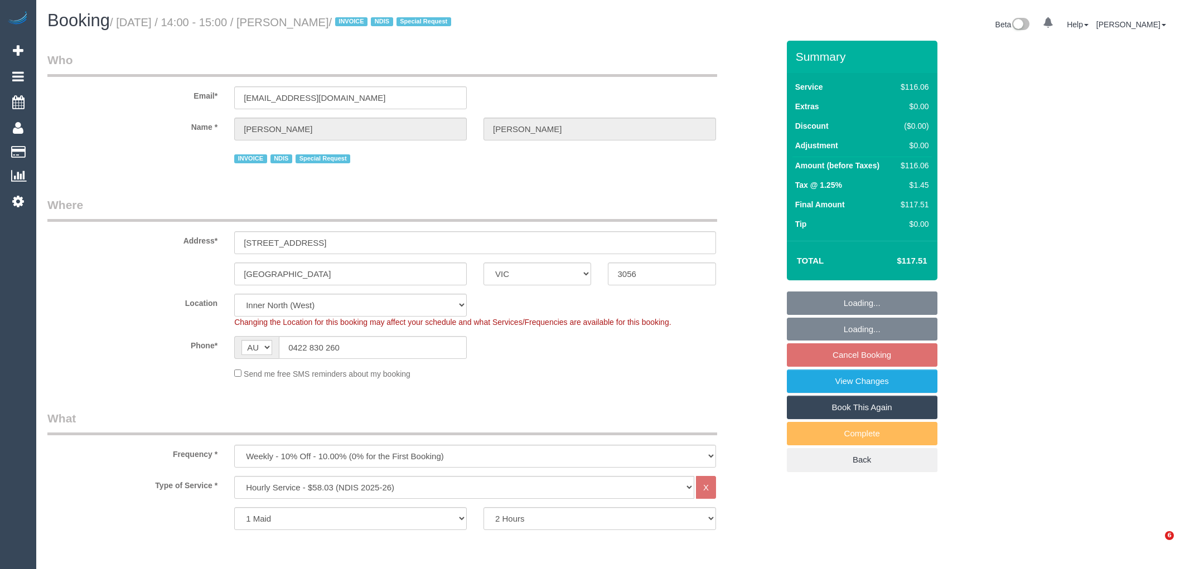
select select "VIC"
select select "number:30"
select select "number:14"
select select "number:19"
select select "number:36"
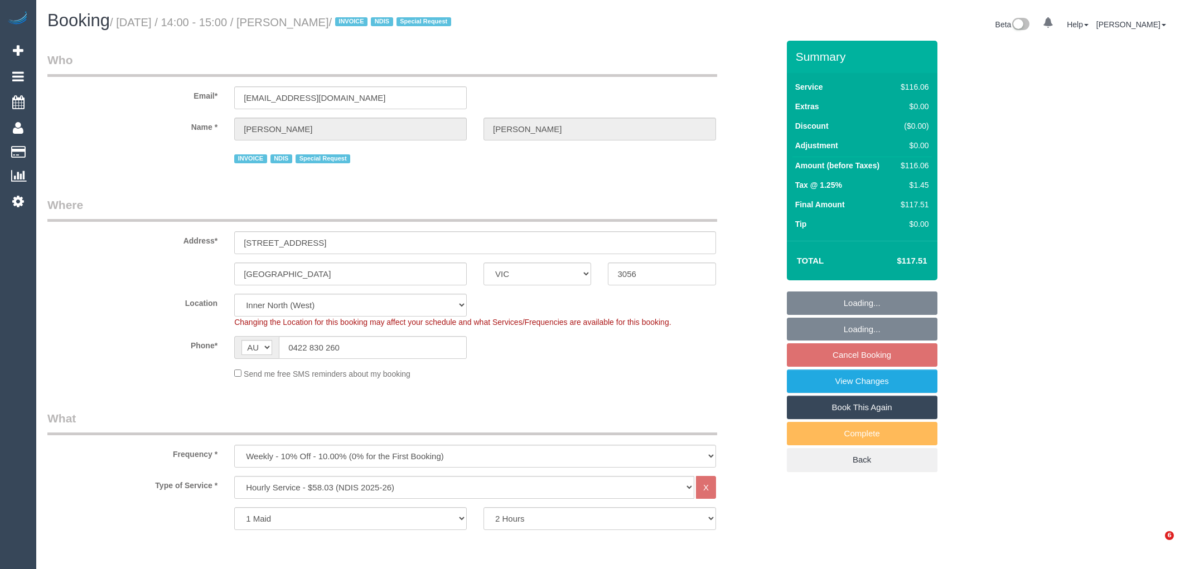
select select "number:34"
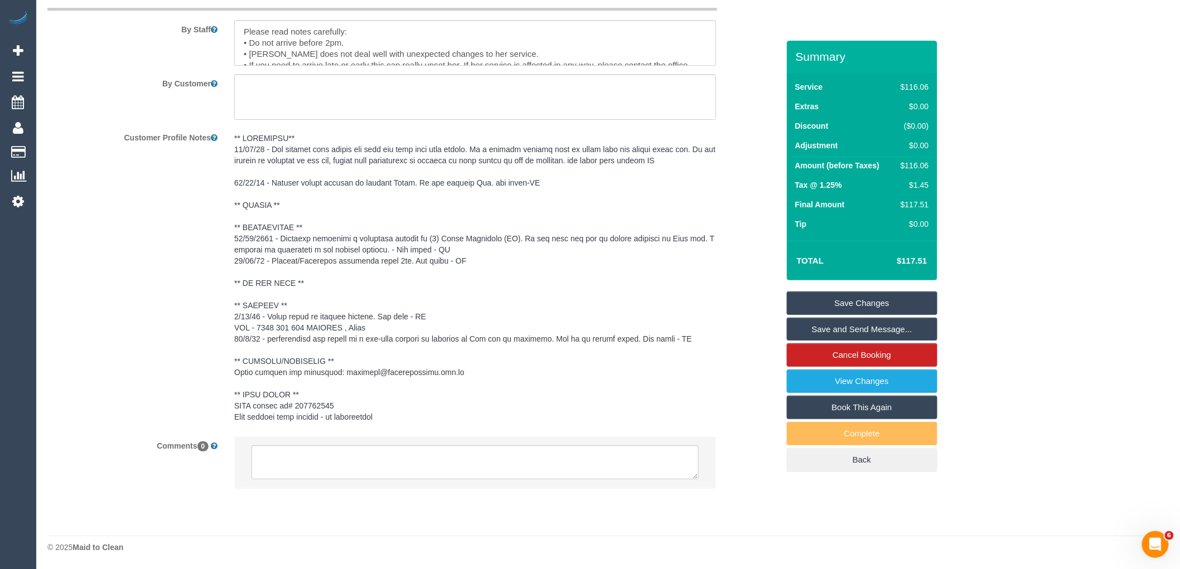
scroll to position [1554, 0]
click at [391, 460] on textarea at bounding box center [475, 463] width 447 height 35
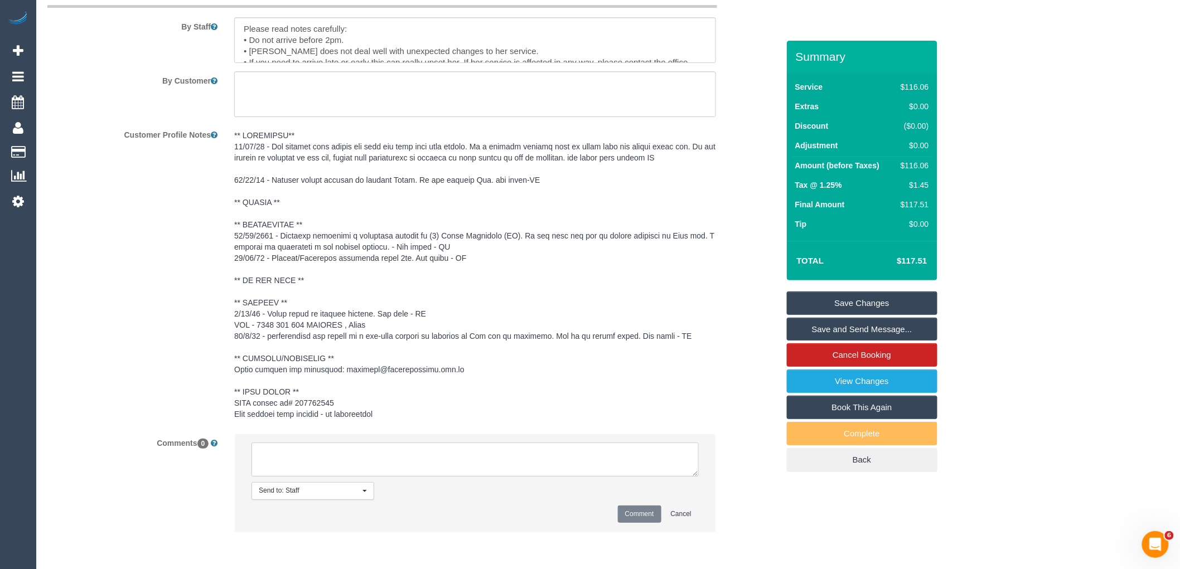
paste textarea "(3) [PERSON_NAME] (C) leaving last day 14/10 Customer informed via email"
type textarea "(3) [PERSON_NAME] (C) leaving last day 14/10 Customer informed via email"
click at [642, 517] on button "Comment" at bounding box center [640, 514] width 44 height 17
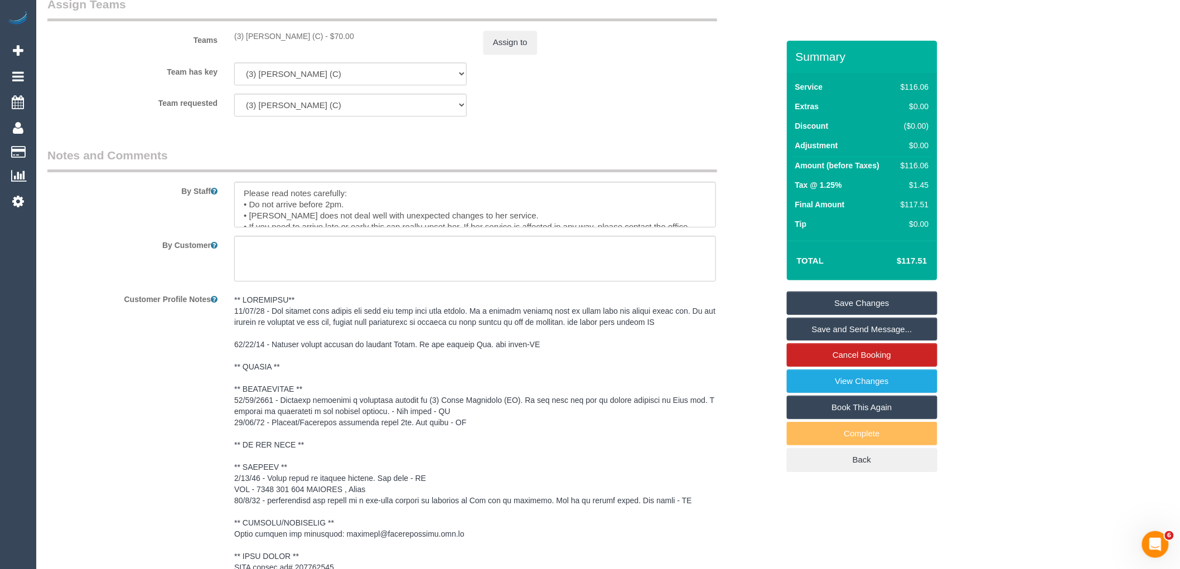
scroll to position [1182, 0]
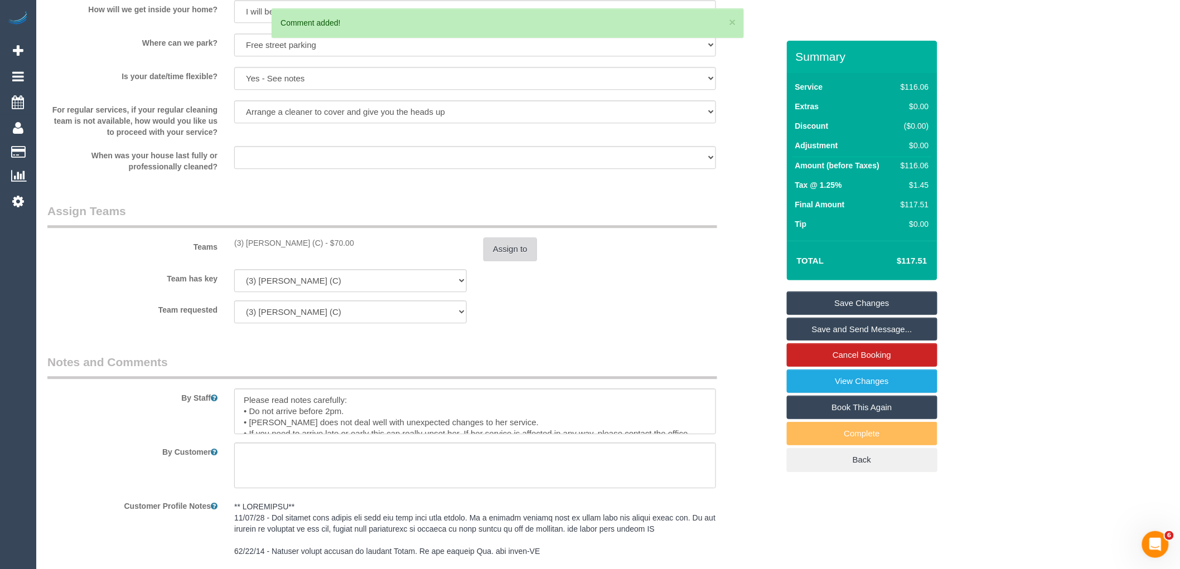
click at [518, 252] on button "Assign to" at bounding box center [511, 249] width 54 height 23
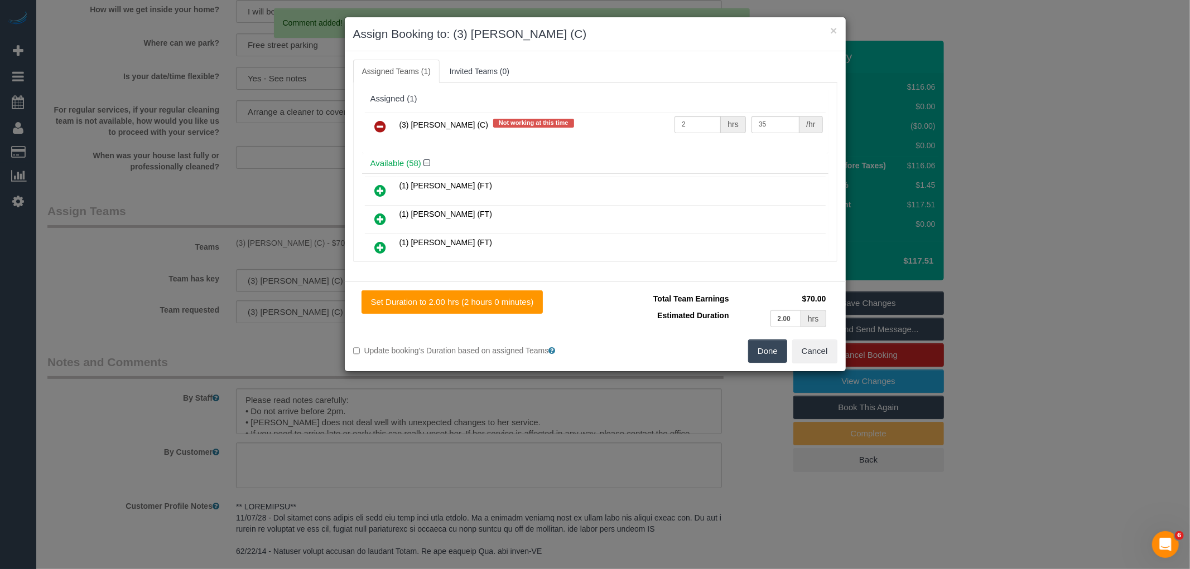
click at [377, 124] on icon at bounding box center [381, 126] width 12 height 13
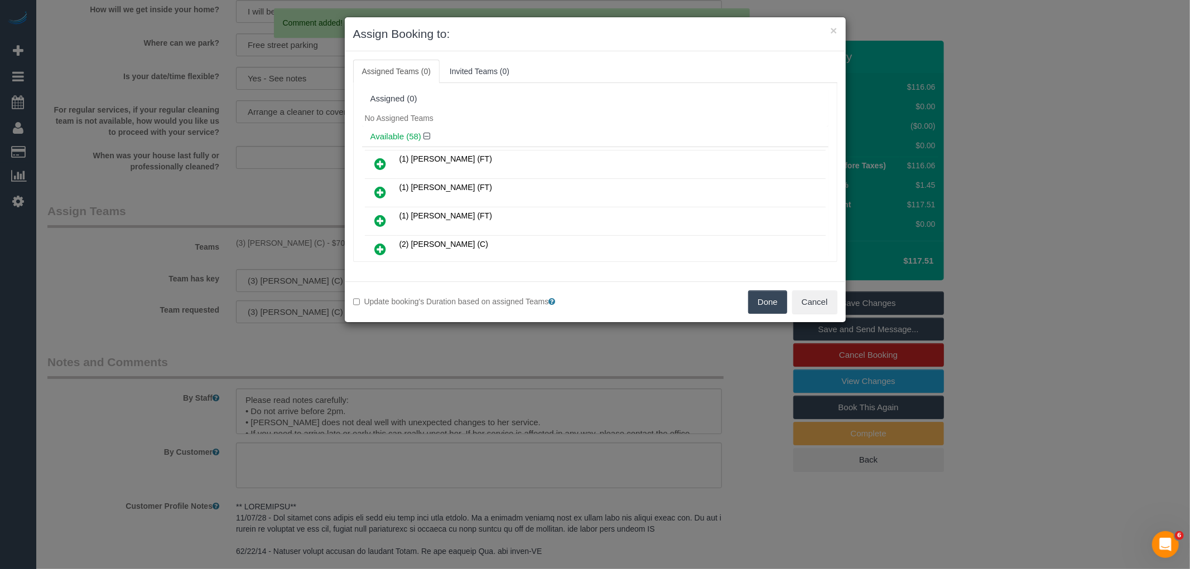
click at [771, 307] on button "Done" at bounding box center [767, 302] width 39 height 23
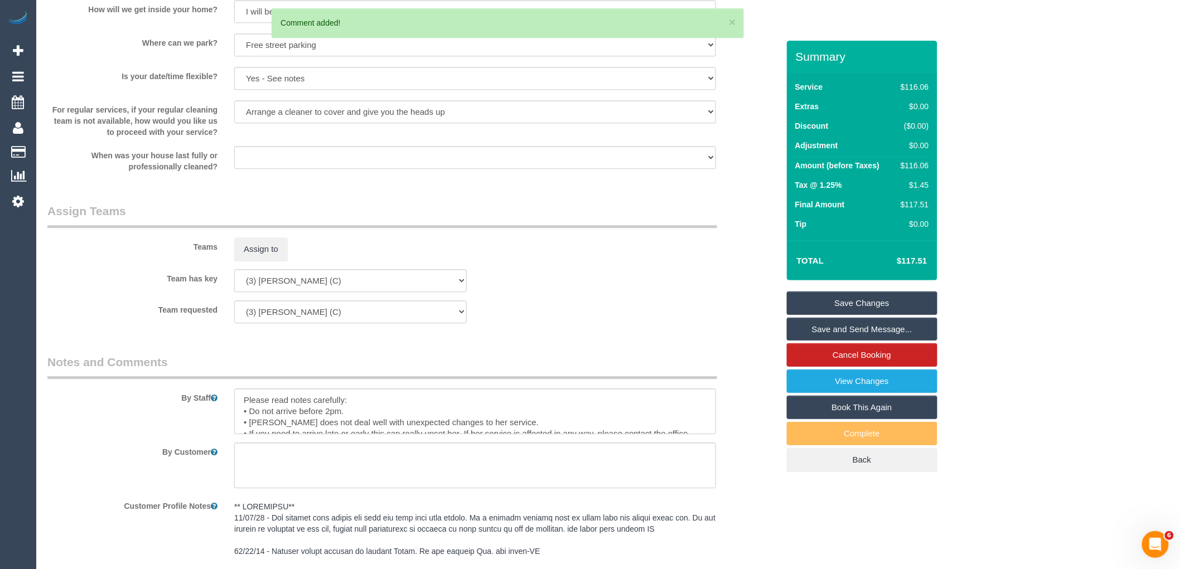
click at [880, 303] on link "Save Changes" at bounding box center [862, 303] width 151 height 23
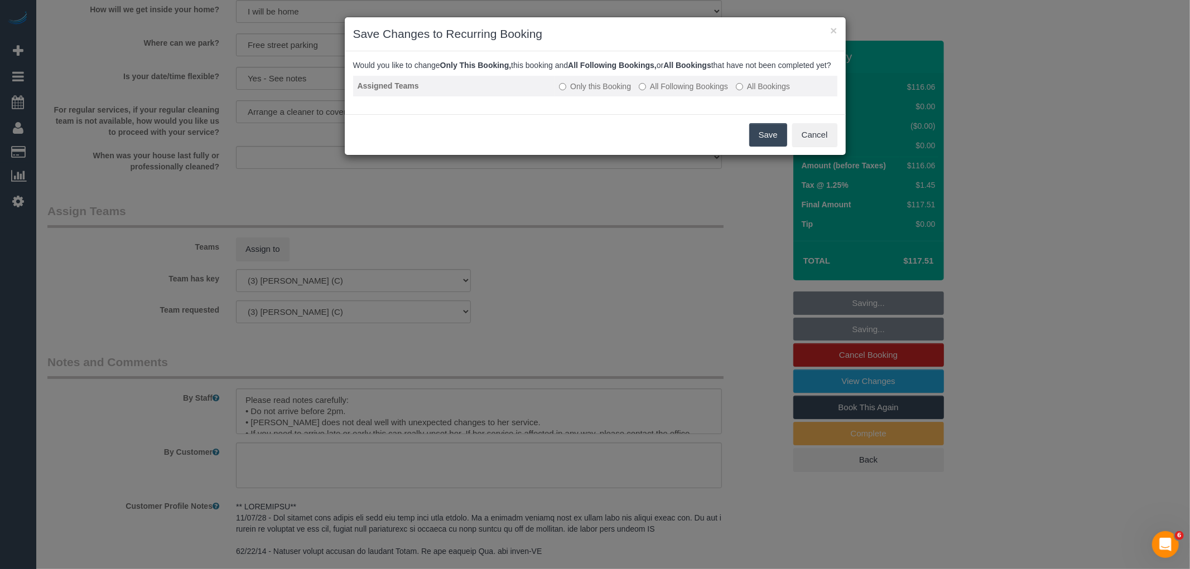
click at [709, 91] on label "All Following Bookings" at bounding box center [683, 86] width 89 height 11
click at [772, 147] on button "Save" at bounding box center [768, 134] width 38 height 23
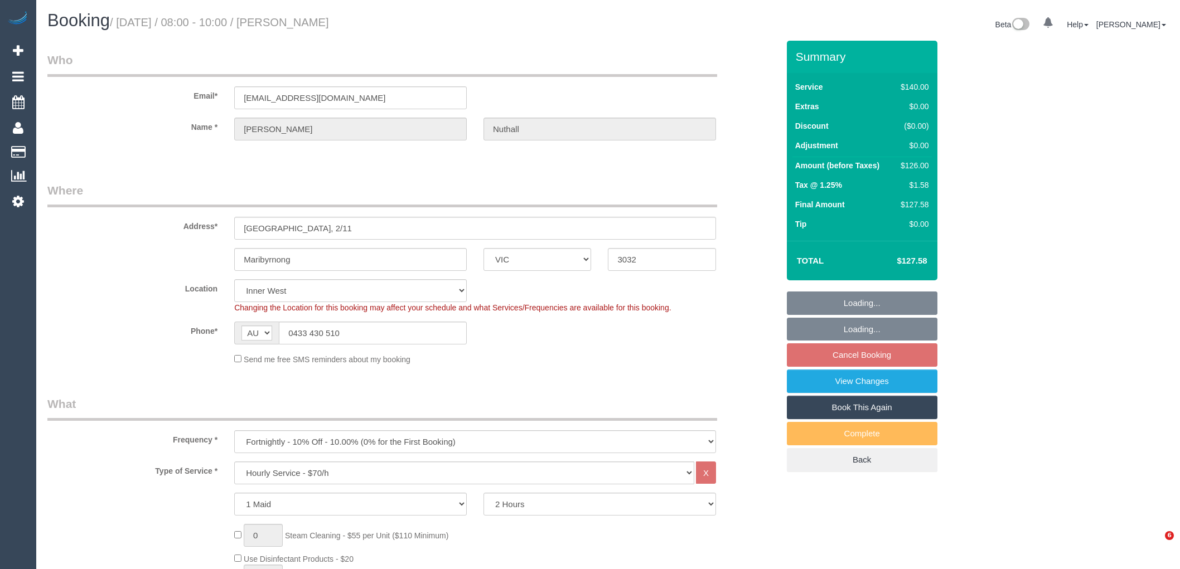
select select "VIC"
select select "number:30"
select select "number:14"
select select "number:18"
select select "number:22"
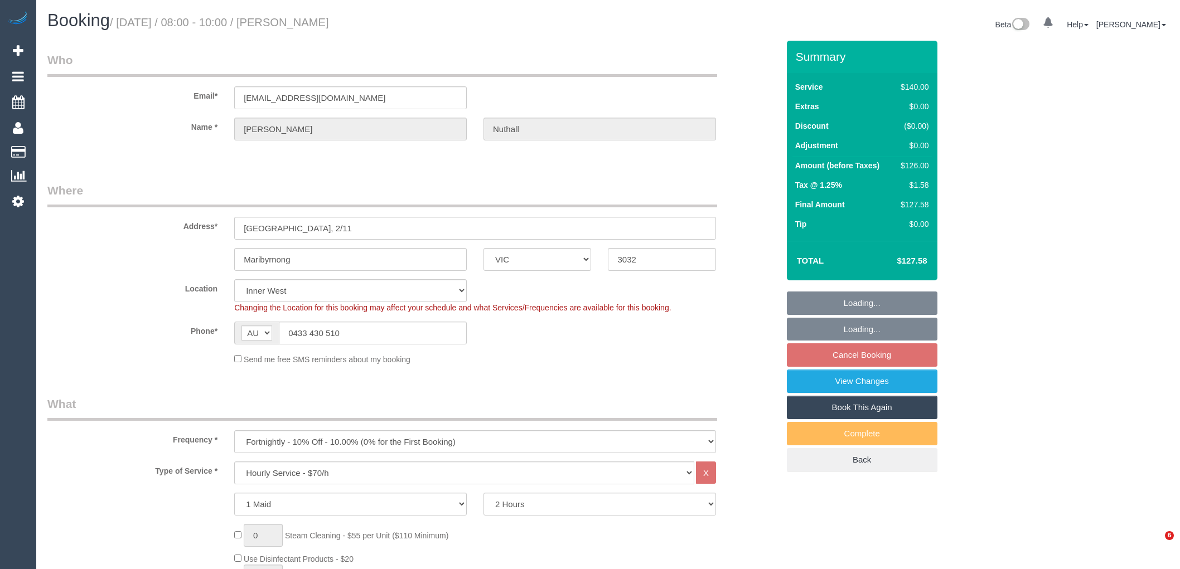
select select "number:34"
select select "number:11"
select select "spot2"
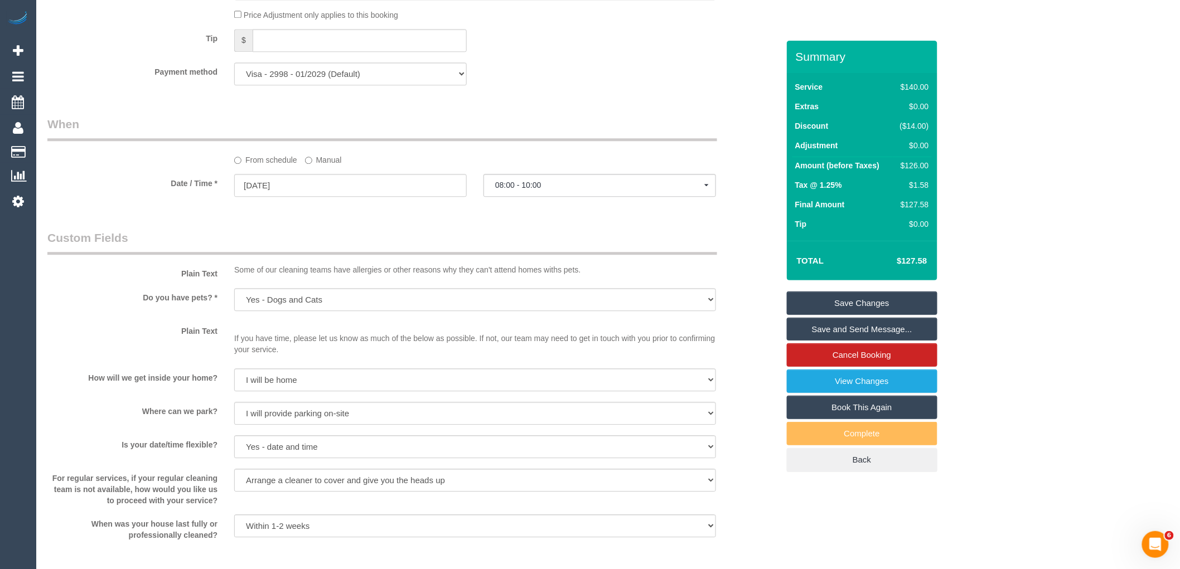
scroll to position [1664, 0]
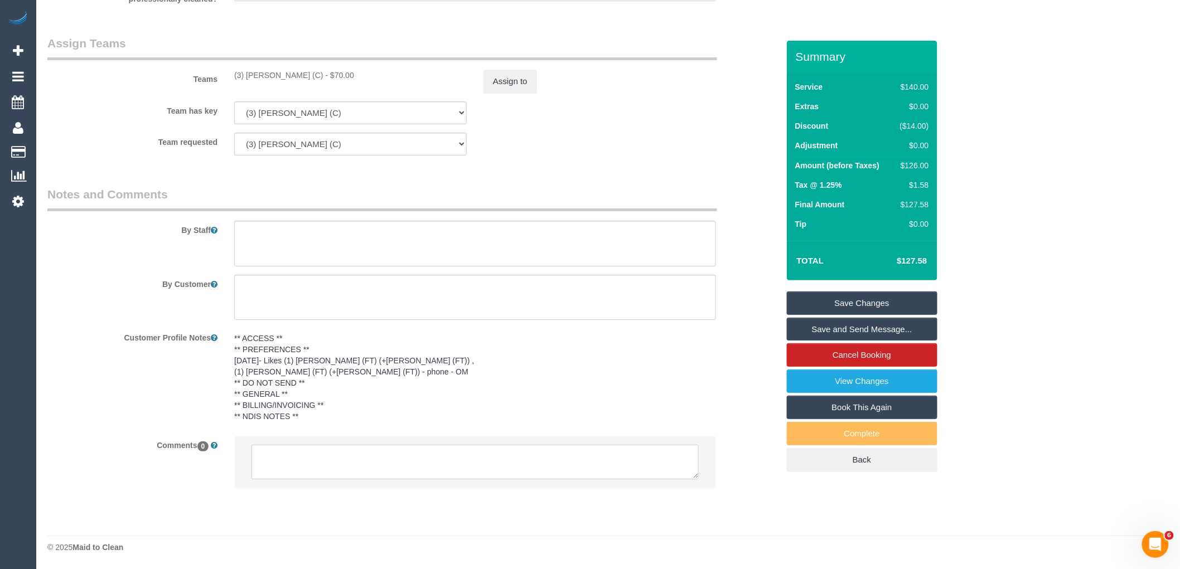
click at [349, 458] on textarea at bounding box center [475, 462] width 447 height 35
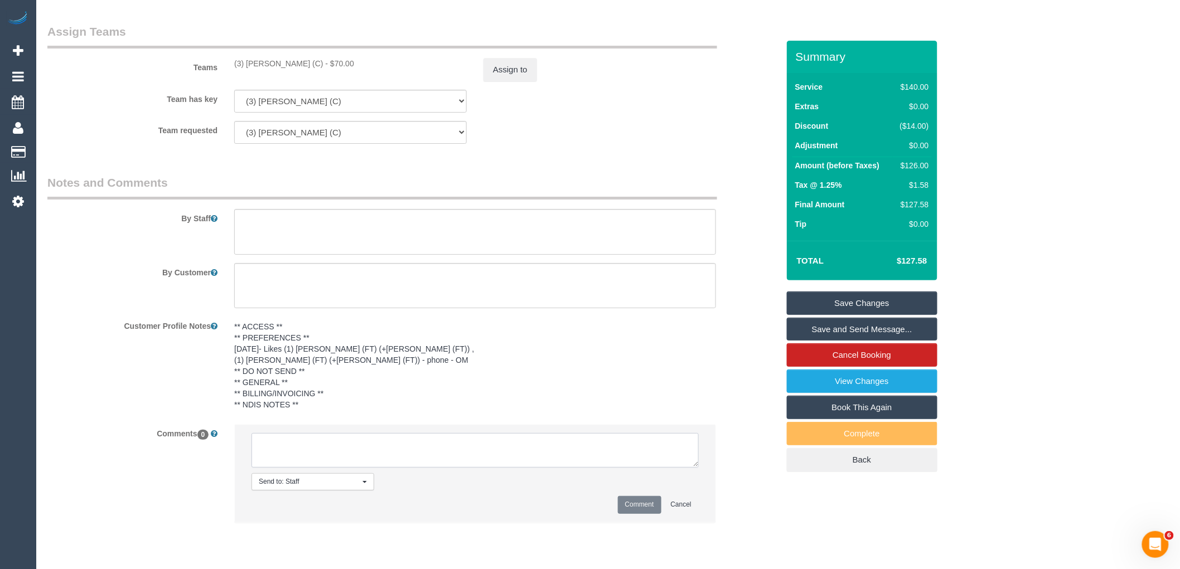
paste textarea "(3) [PERSON_NAME] (C) leaving last day 14/10 Customer informed via email"
type textarea "(3) [PERSON_NAME] (C) leaving last day 14/10 Customer informed via email"
click at [619, 514] on button "Comment" at bounding box center [640, 504] width 44 height 17
click at [531, 81] on button "Assign to" at bounding box center [511, 69] width 54 height 23
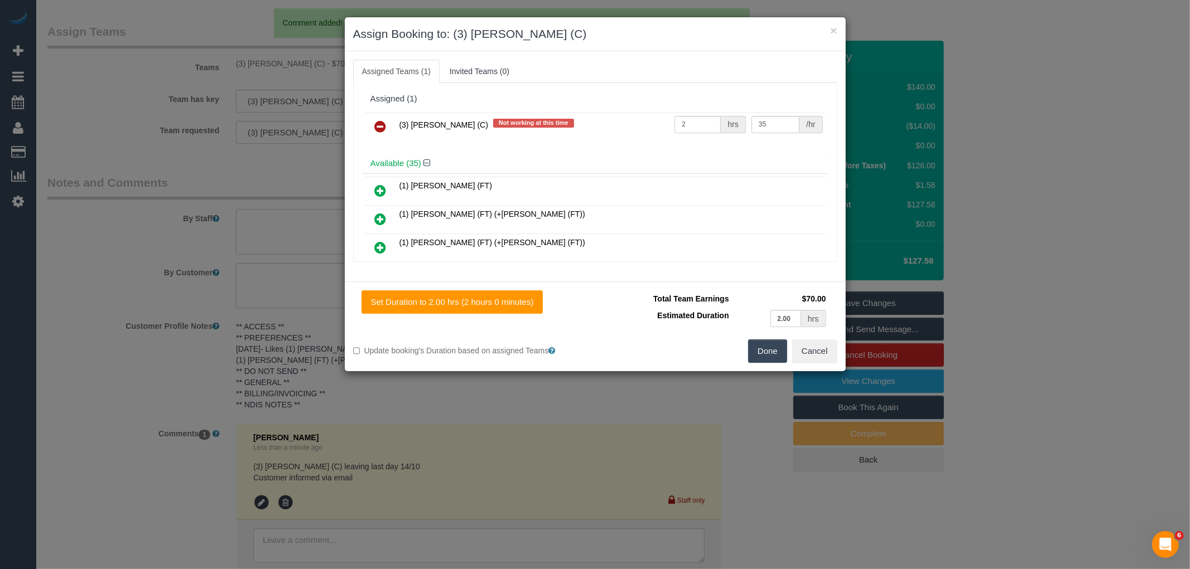
drag, startPoint x: 380, startPoint y: 127, endPoint x: 409, endPoint y: 140, distance: 31.9
click at [380, 126] on icon at bounding box center [381, 126] width 12 height 13
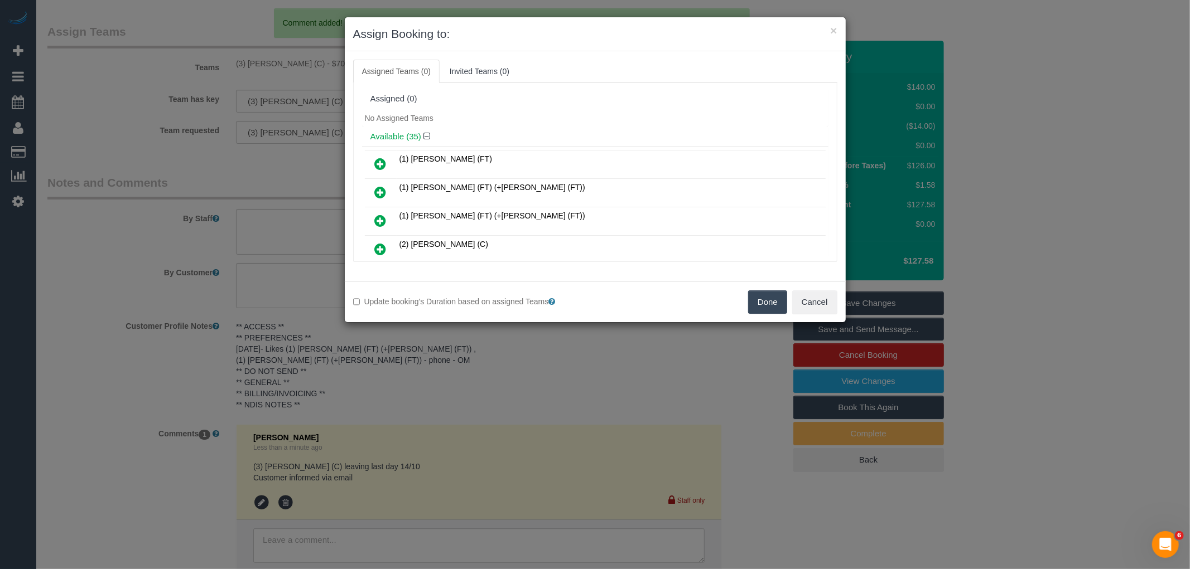
click at [768, 305] on button "Done" at bounding box center [767, 302] width 39 height 23
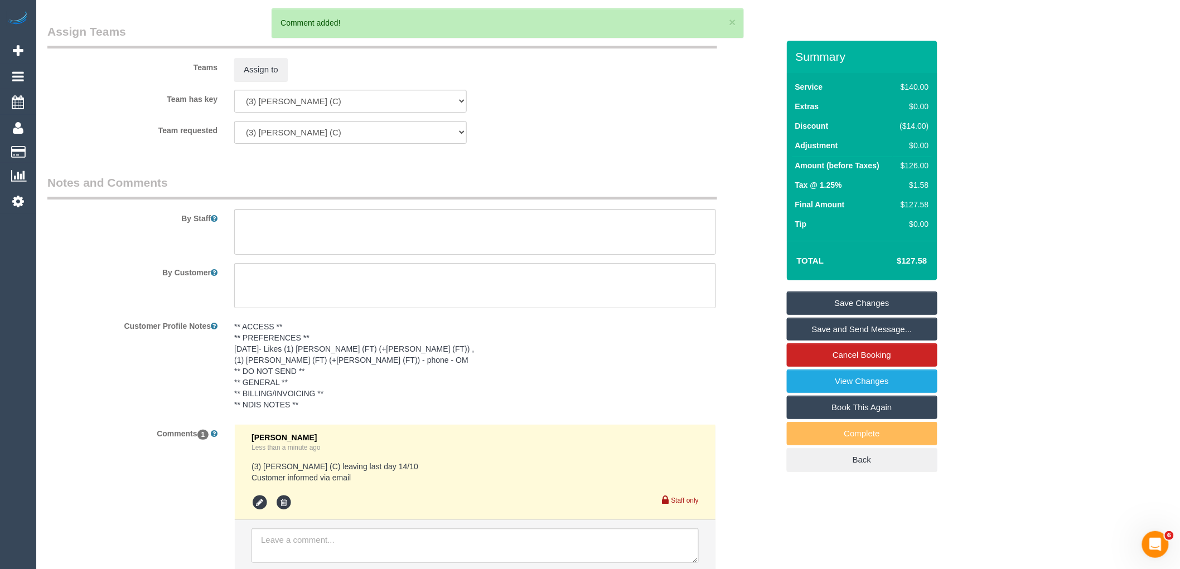
click at [888, 299] on link "Save Changes" at bounding box center [862, 303] width 151 height 23
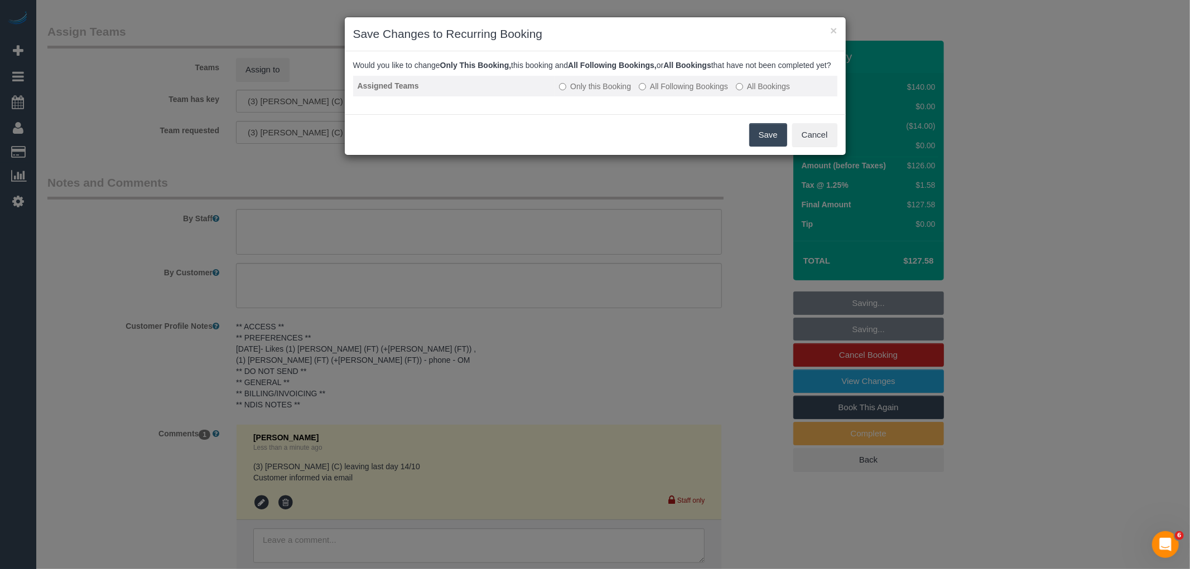
click at [680, 92] on label "All Following Bookings" at bounding box center [683, 86] width 89 height 11
click at [769, 147] on button "Save" at bounding box center [768, 134] width 38 height 23
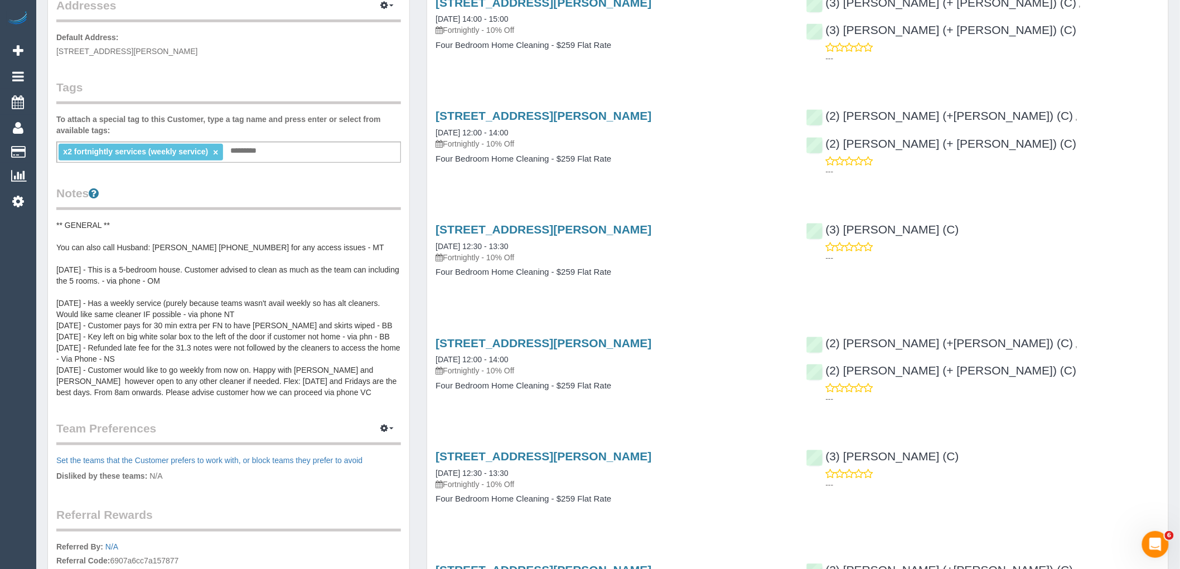
scroll to position [62, 0]
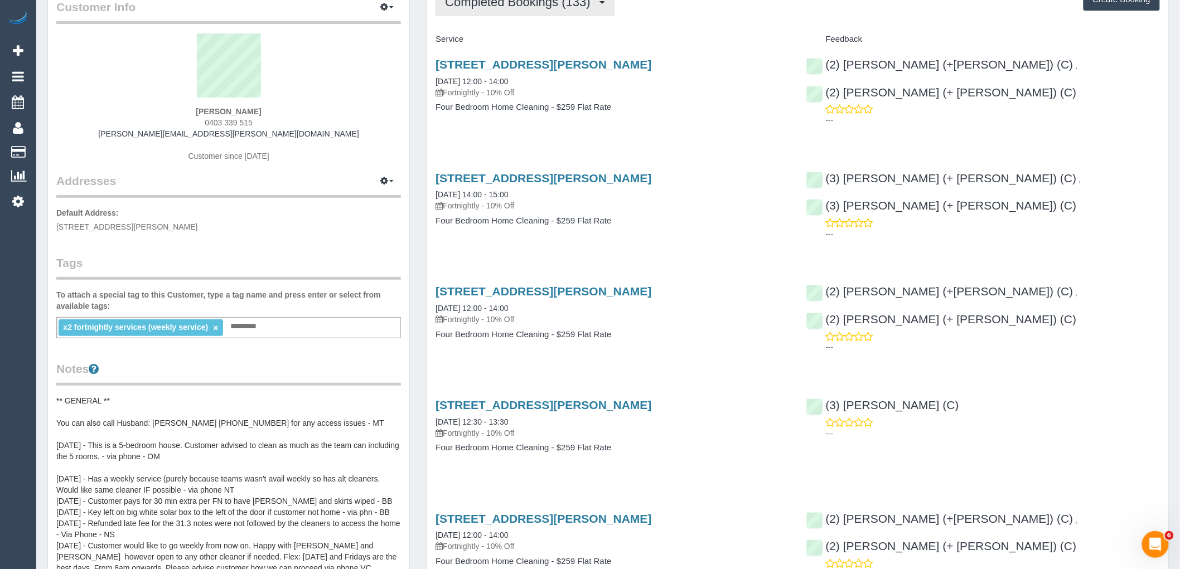
click at [524, 8] on span "Completed Bookings (133)" at bounding box center [520, 2] width 151 height 14
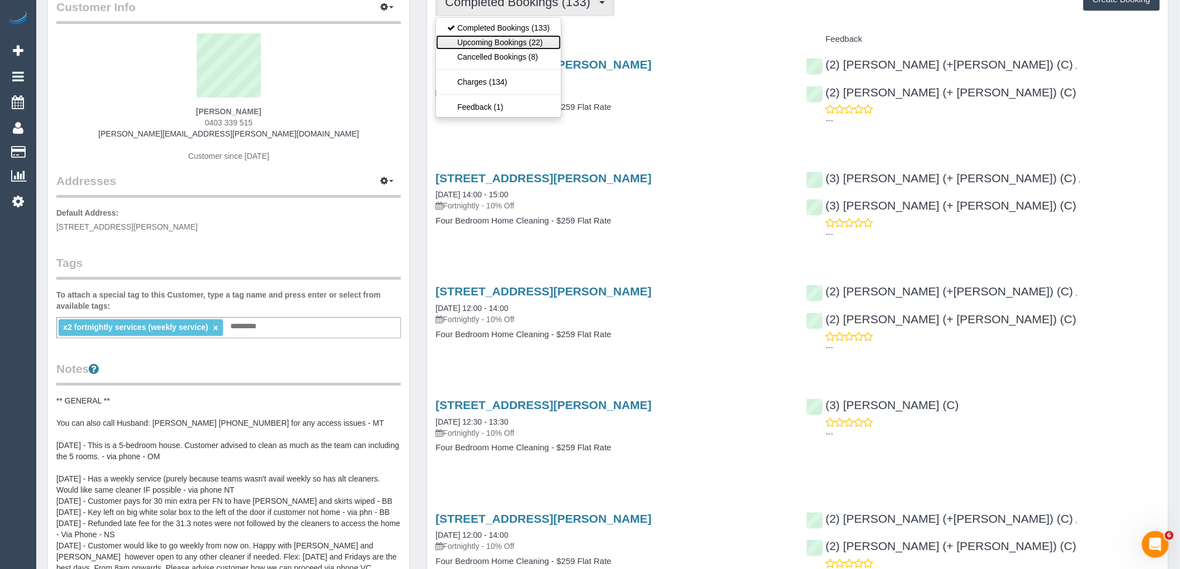
click at [521, 45] on link "Upcoming Bookings (22)" at bounding box center [498, 42] width 125 height 15
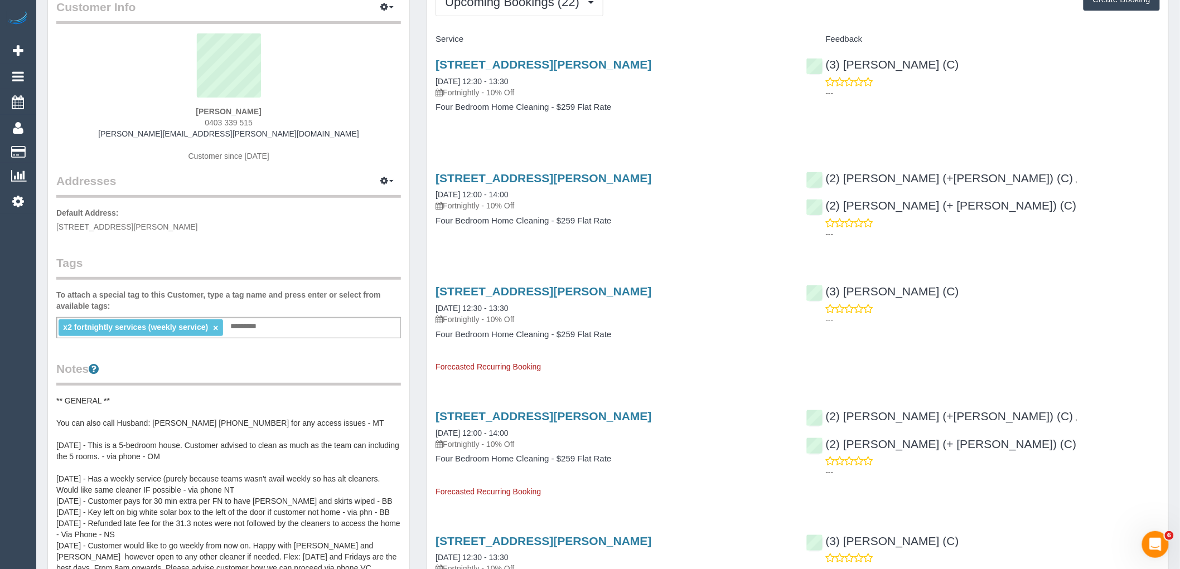
scroll to position [0, 0]
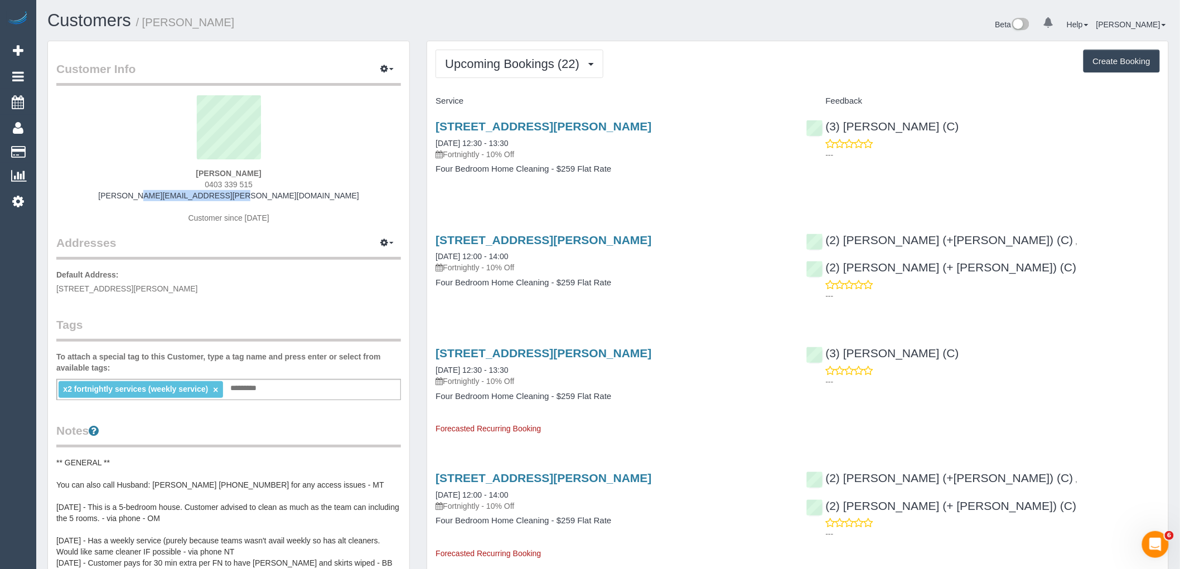
drag, startPoint x: 311, startPoint y: 194, endPoint x: 169, endPoint y: 194, distance: 141.7
click at [169, 194] on div "Sally Tingay 0403 339 515 sally.duguid@icloud.com Customer since 2022" at bounding box center [228, 164] width 345 height 139
copy link "sally.duguid@icloud.com"
click at [542, 350] on link "34 Woolhouse Street, Northcote, VIC 3070" at bounding box center [544, 353] width 216 height 13
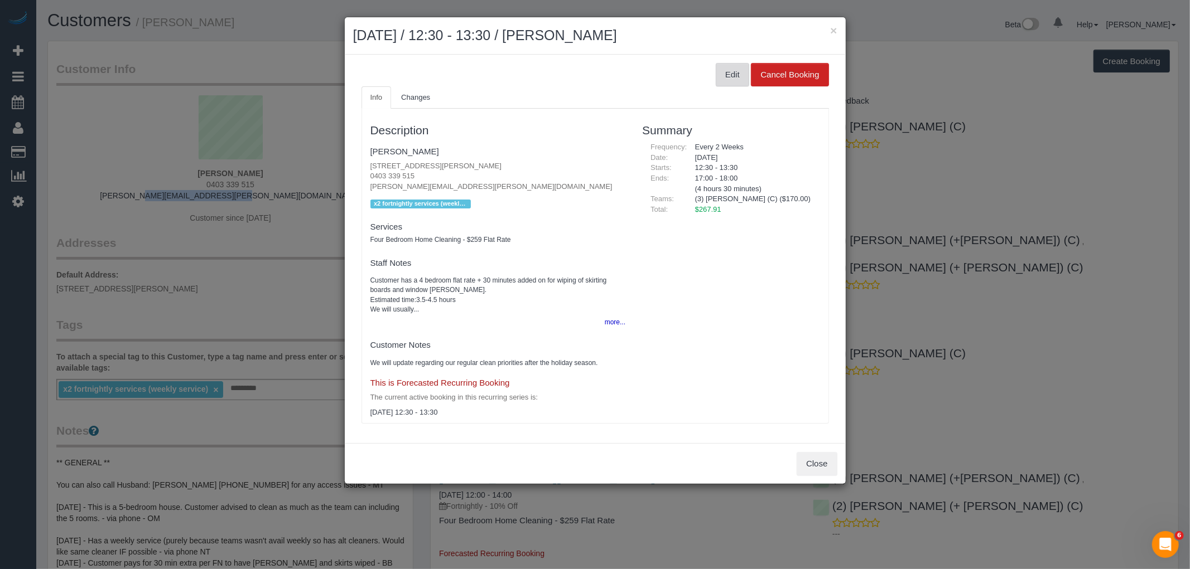
click at [725, 74] on button "Edit" at bounding box center [732, 74] width 33 height 23
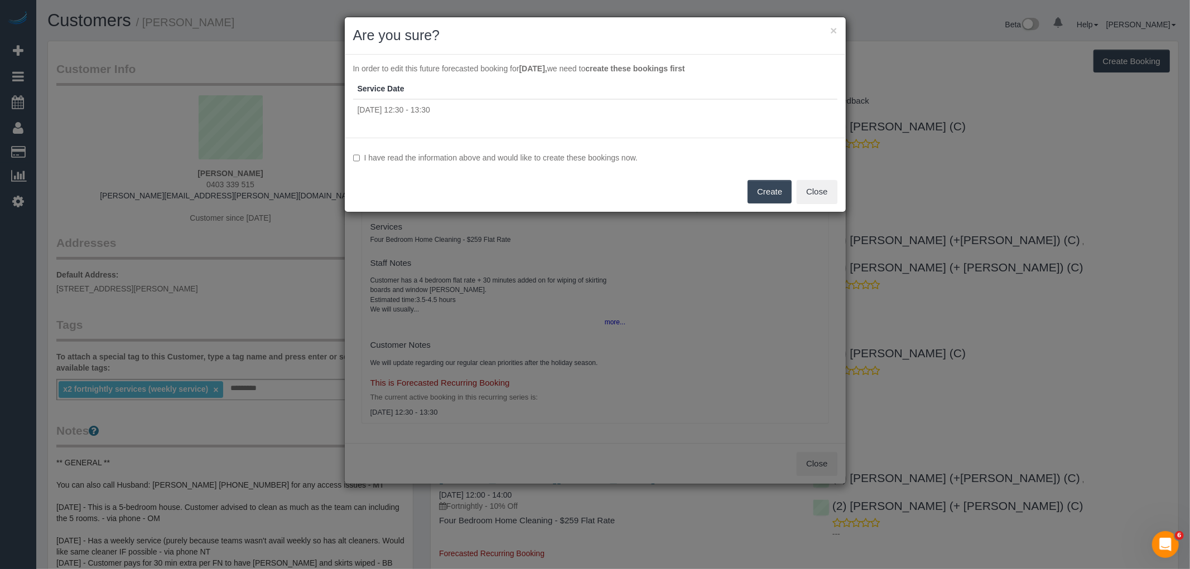
click at [436, 163] on div "I have read the information above and would like to create these bookings now. …" at bounding box center [595, 175] width 501 height 74
click at [446, 152] on label "I have read the information above and would like to create these bookings now." at bounding box center [595, 157] width 484 height 11
click at [789, 198] on button "Create" at bounding box center [769, 191] width 44 height 23
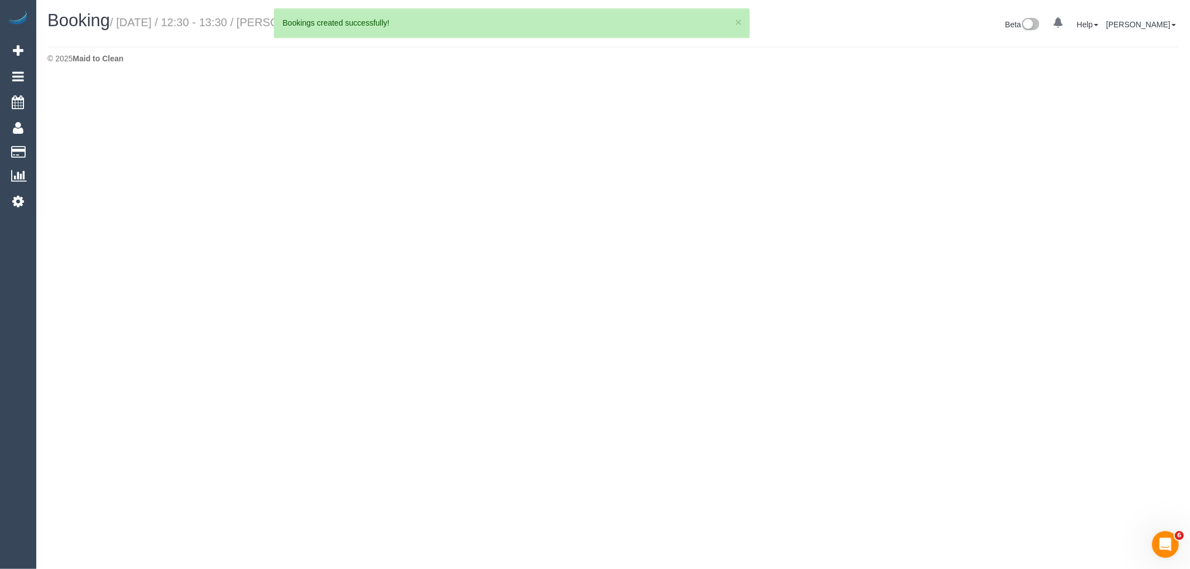
select select "VIC"
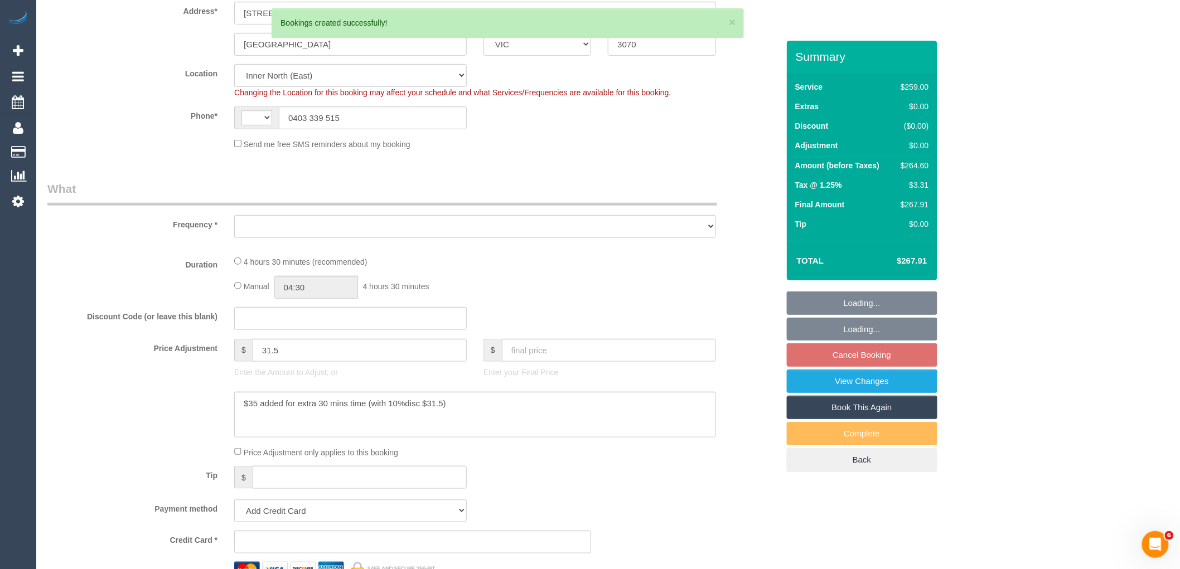
select select "string:AU"
select select "object:2798"
select select "string:stripe-pm_1NeCvO2GScqysDRVwnQ54kfO"
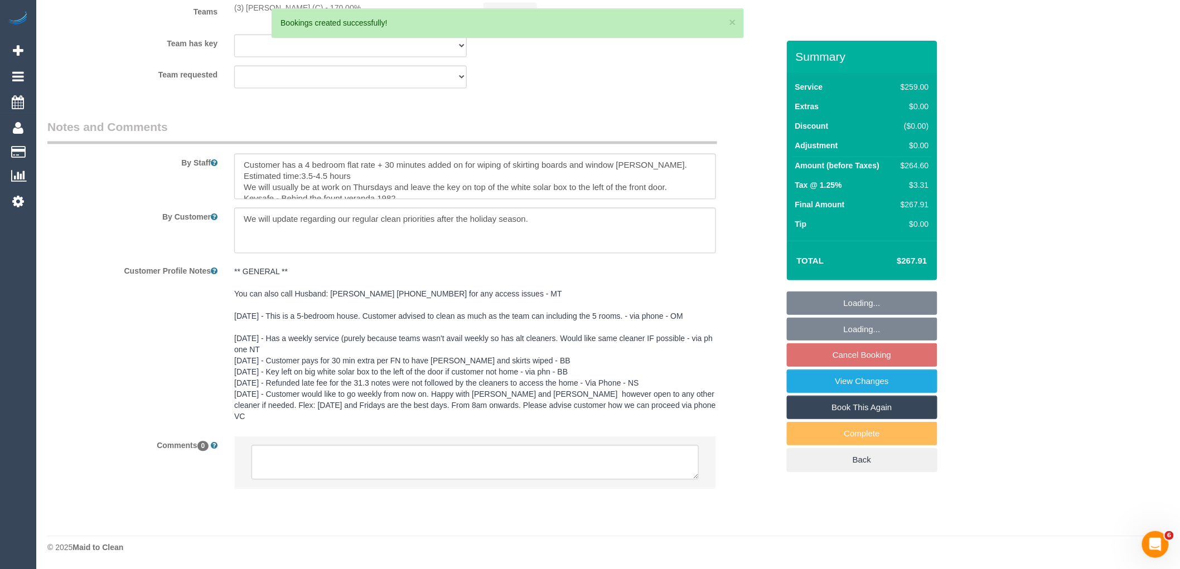
select select "object:2905"
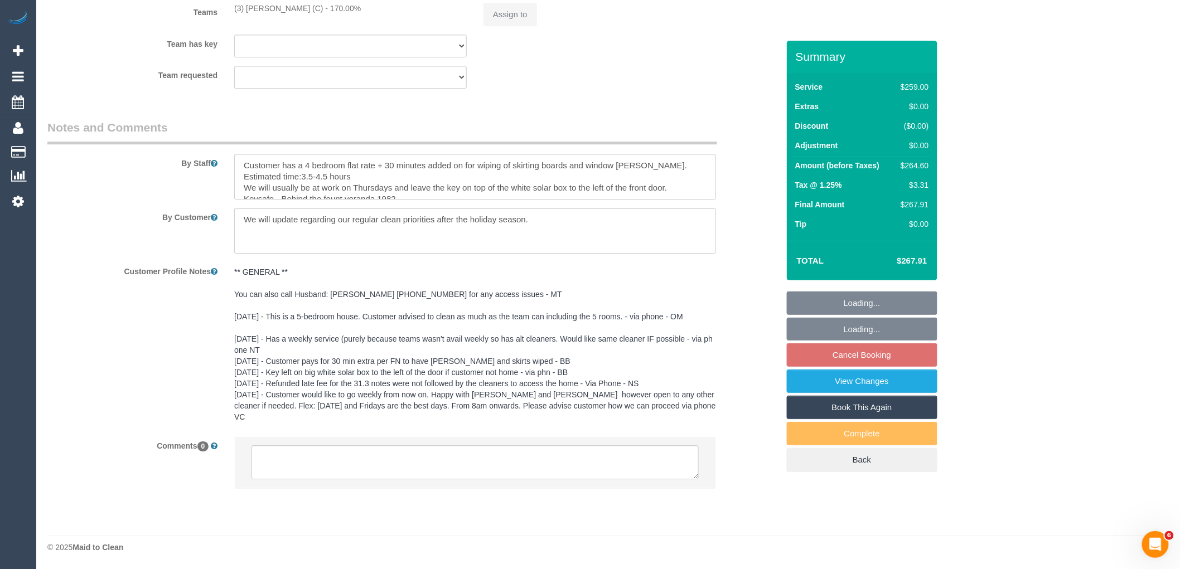
select select "number:30"
select select "number:16"
select select "number:21"
select select "number:24"
select select "number:34"
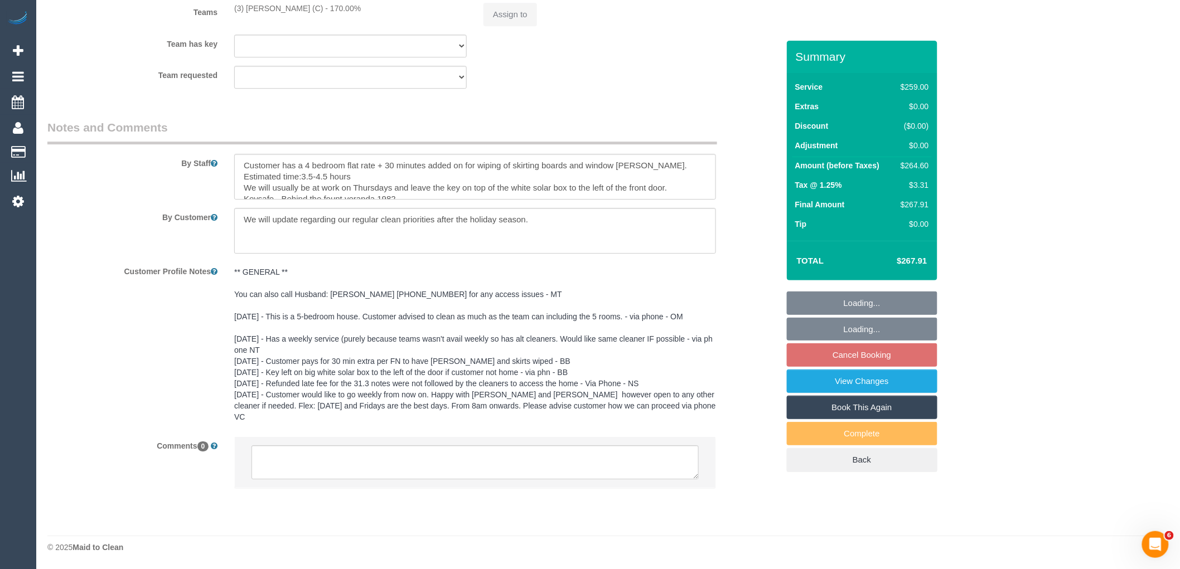
select select "number:11"
drag, startPoint x: 385, startPoint y: 494, endPoint x: 391, endPoint y: 482, distance: 13.2
click at [386, 491] on div at bounding box center [475, 468] width 499 height 64
click at [395, 472] on textarea at bounding box center [475, 462] width 447 height 35
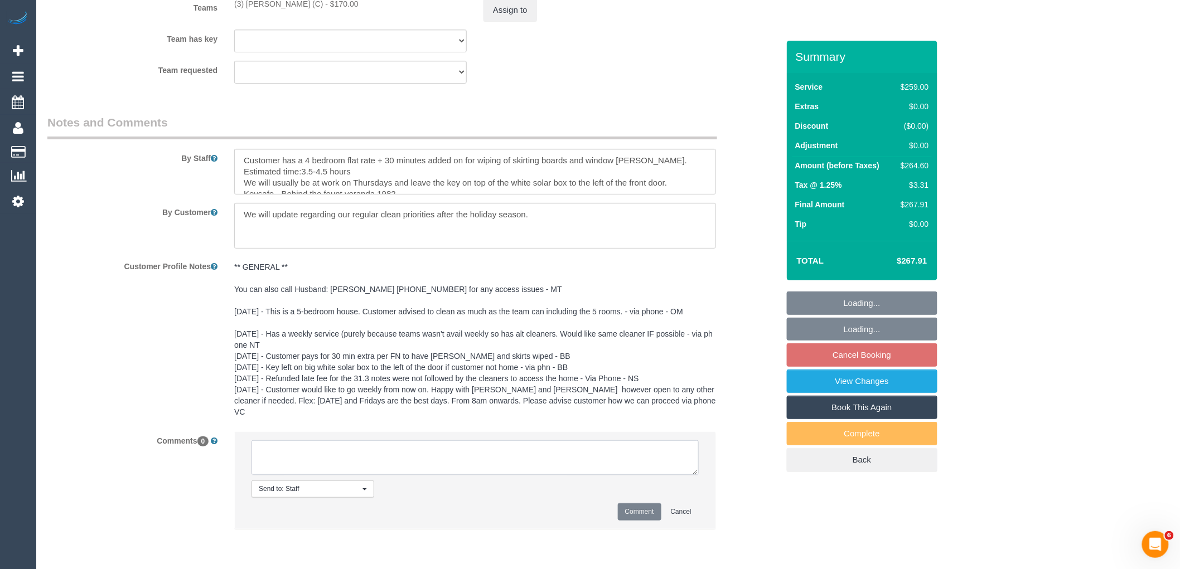
paste textarea "(3) Barun Chand (C) leaving last day 14/10 Customer informed via email - schedu…"
type textarea "(3) Barun Chand (C) leaving last day 14/10 Customer informed via email - schedu…"
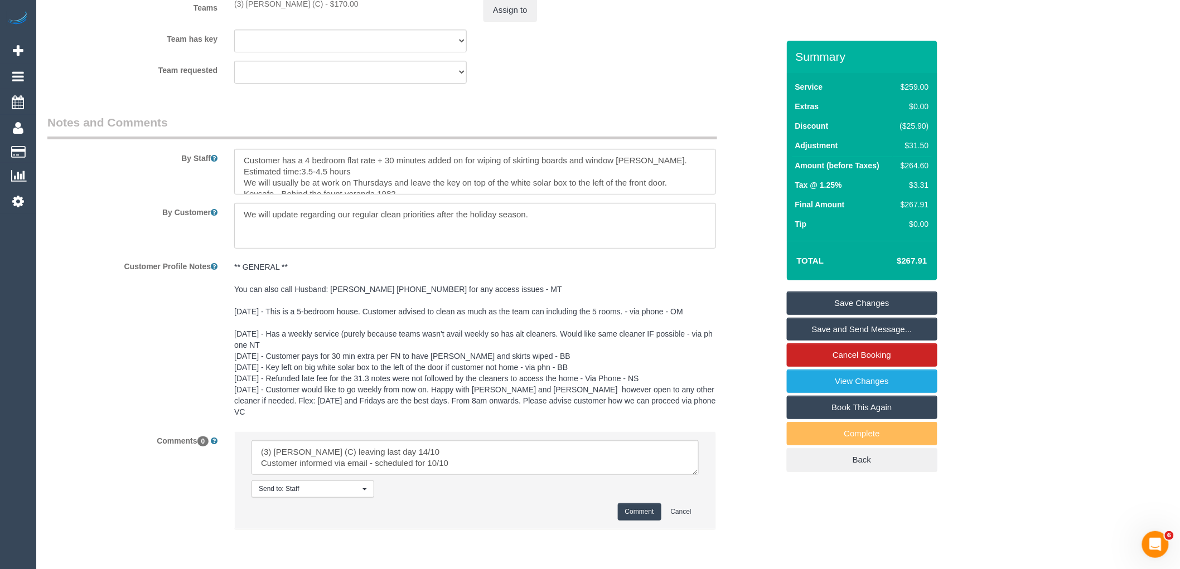
click at [654, 509] on button "Comment" at bounding box center [640, 512] width 44 height 17
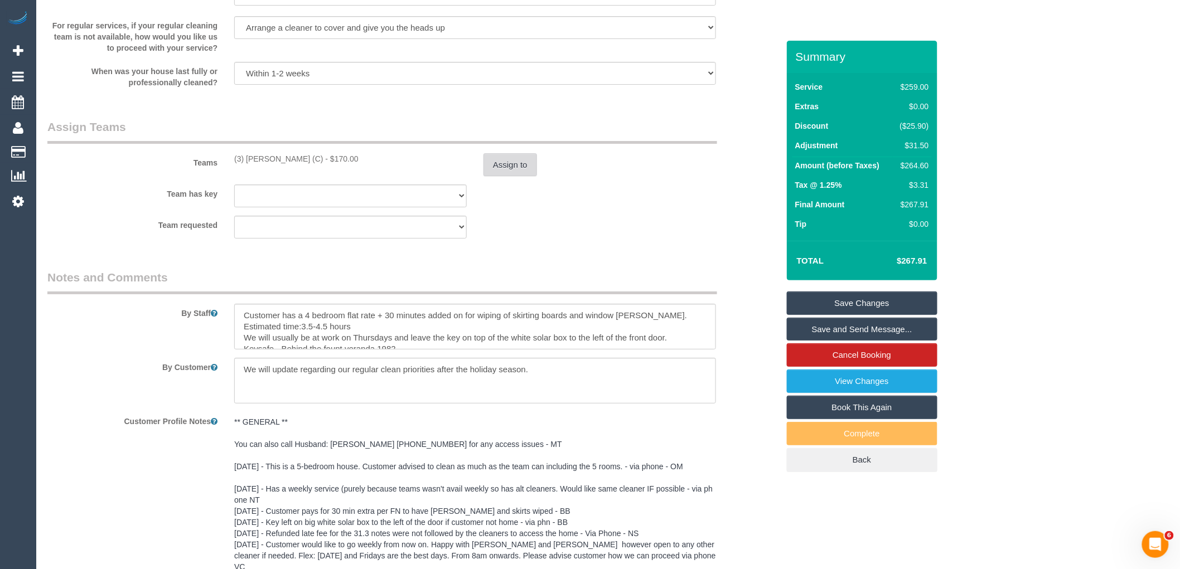
scroll to position [1557, 0]
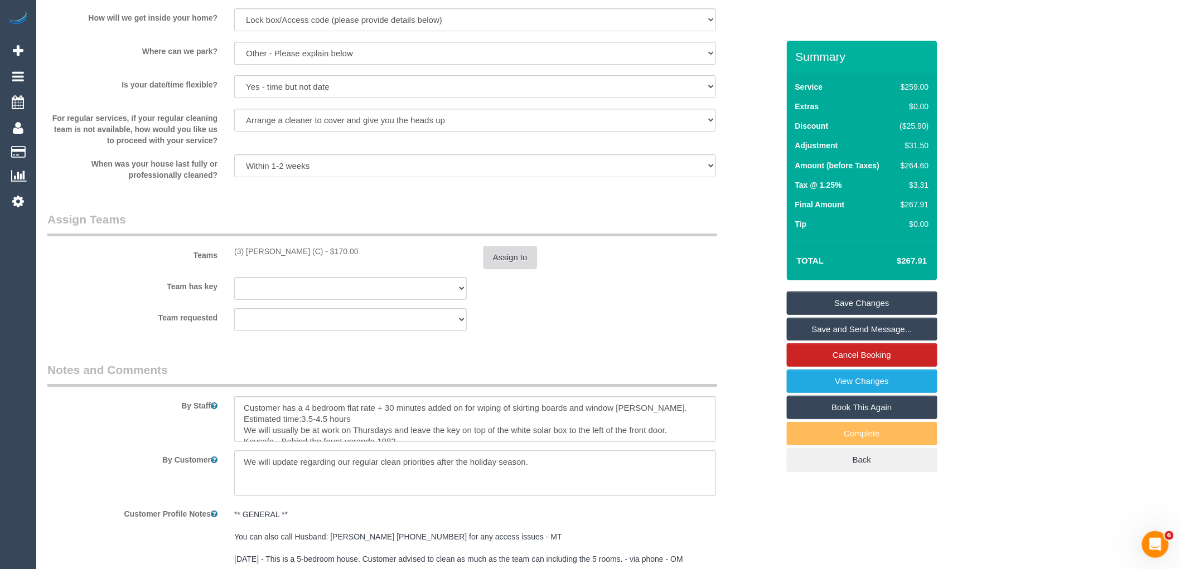
click at [510, 267] on button "Assign to" at bounding box center [511, 257] width 54 height 23
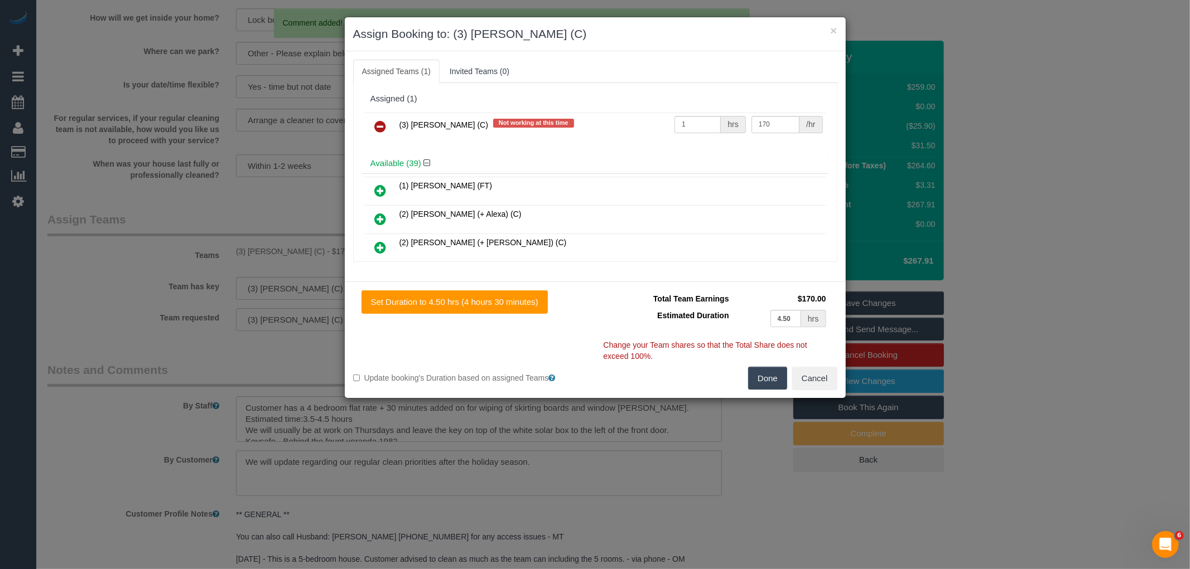
click at [389, 127] on link at bounding box center [381, 127] width 26 height 22
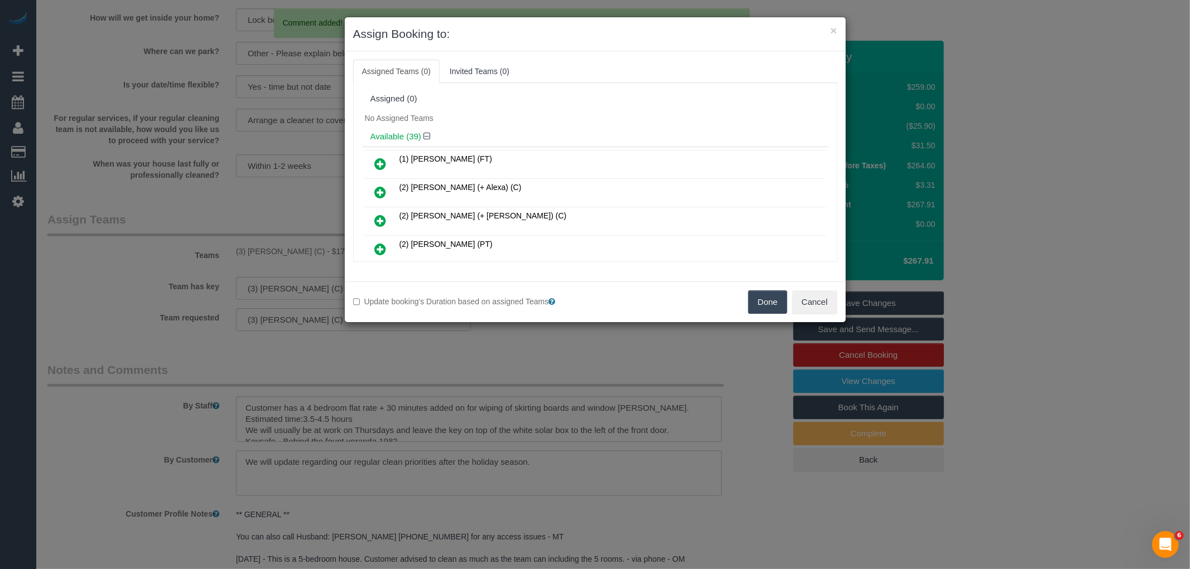
click at [771, 301] on button "Done" at bounding box center [767, 302] width 39 height 23
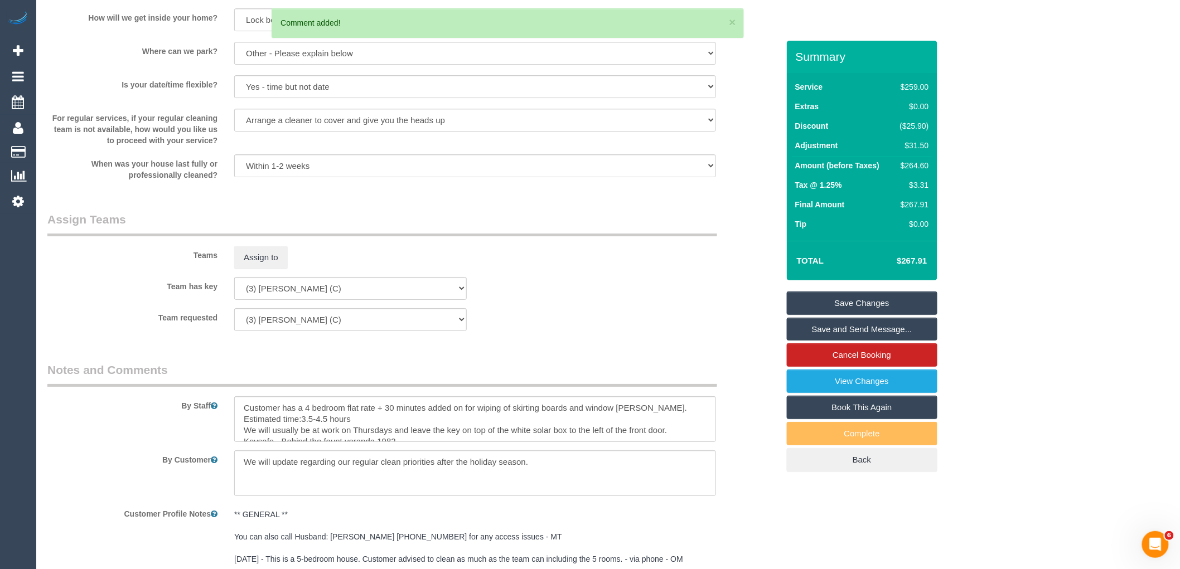
click at [856, 302] on link "Save Changes" at bounding box center [862, 303] width 151 height 23
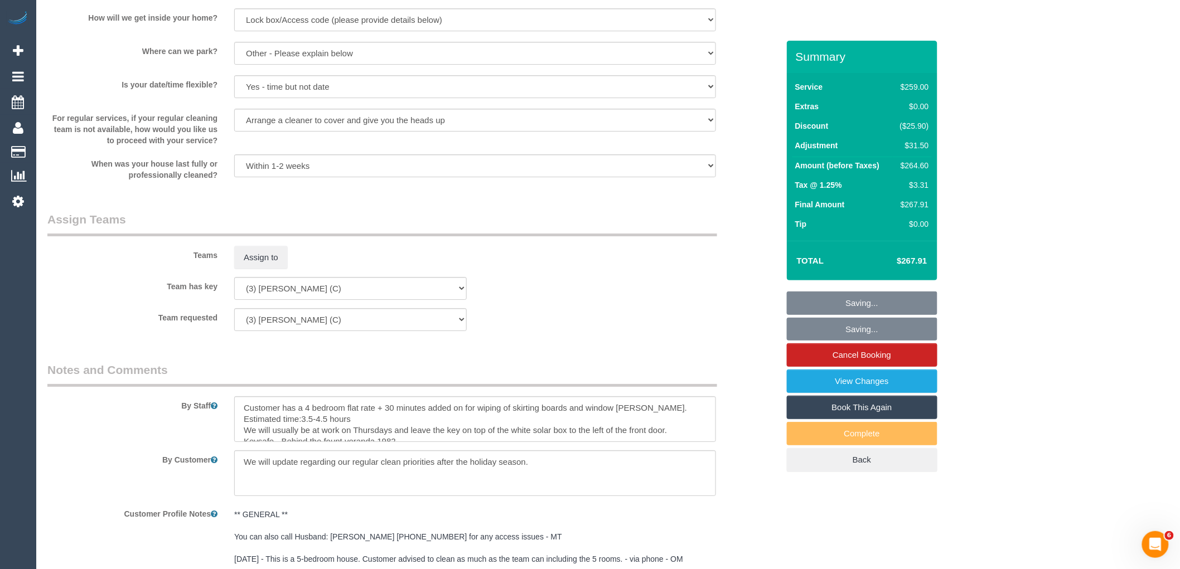
scroll to position [1495, 0]
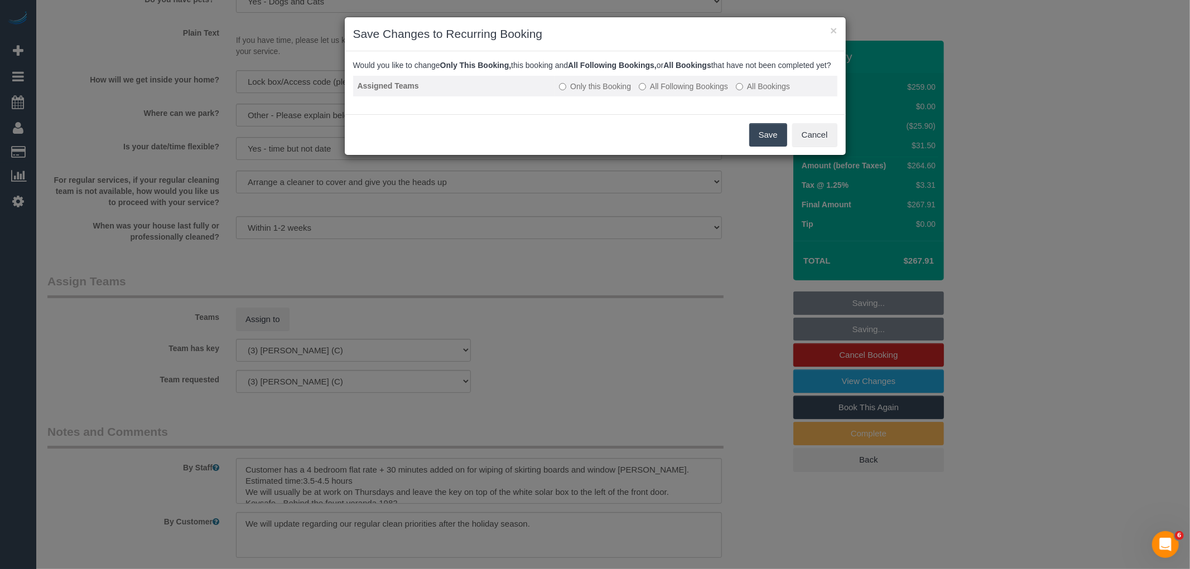
click at [690, 92] on label "All Following Bookings" at bounding box center [683, 86] width 89 height 11
click at [773, 147] on button "Save" at bounding box center [768, 134] width 38 height 23
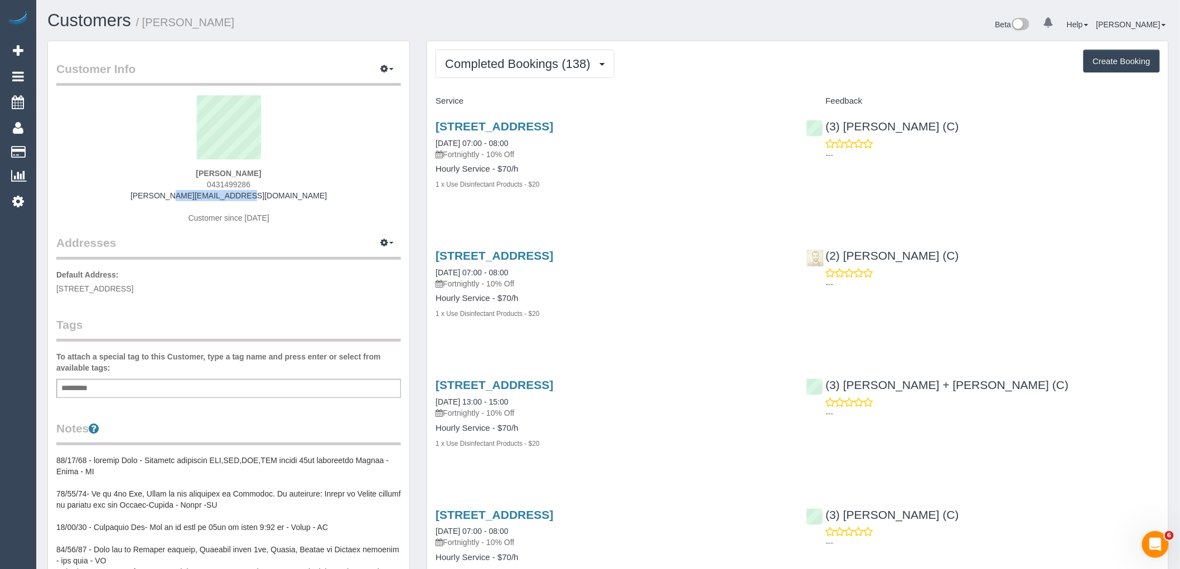
drag, startPoint x: 178, startPoint y: 196, endPoint x: 74, endPoint y: 206, distance: 105.3
click at [113, 196] on div "[PERSON_NAME] 0431499286 [PERSON_NAME][EMAIL_ADDRESS][DOMAIN_NAME] Customer sin…" at bounding box center [228, 164] width 345 height 139
copy link "[PERSON_NAME][EMAIL_ADDRESS][DOMAIN_NAME]"
click at [509, 65] on span "Completed Bookings (138)" at bounding box center [520, 64] width 151 height 14
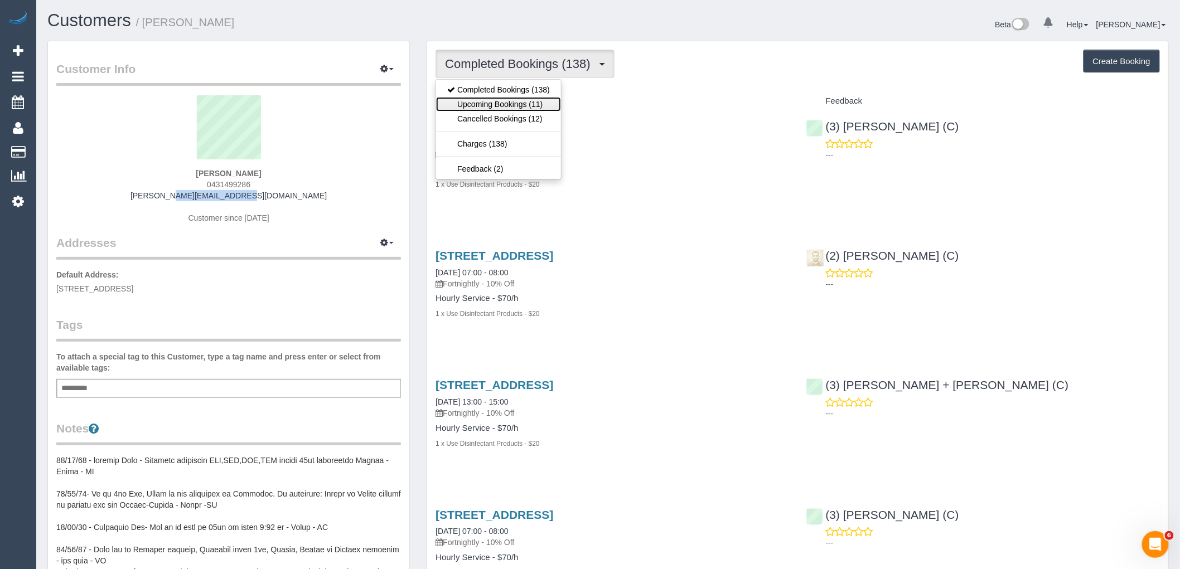
click at [510, 107] on link "Upcoming Bookings (11)" at bounding box center [498, 104] width 125 height 15
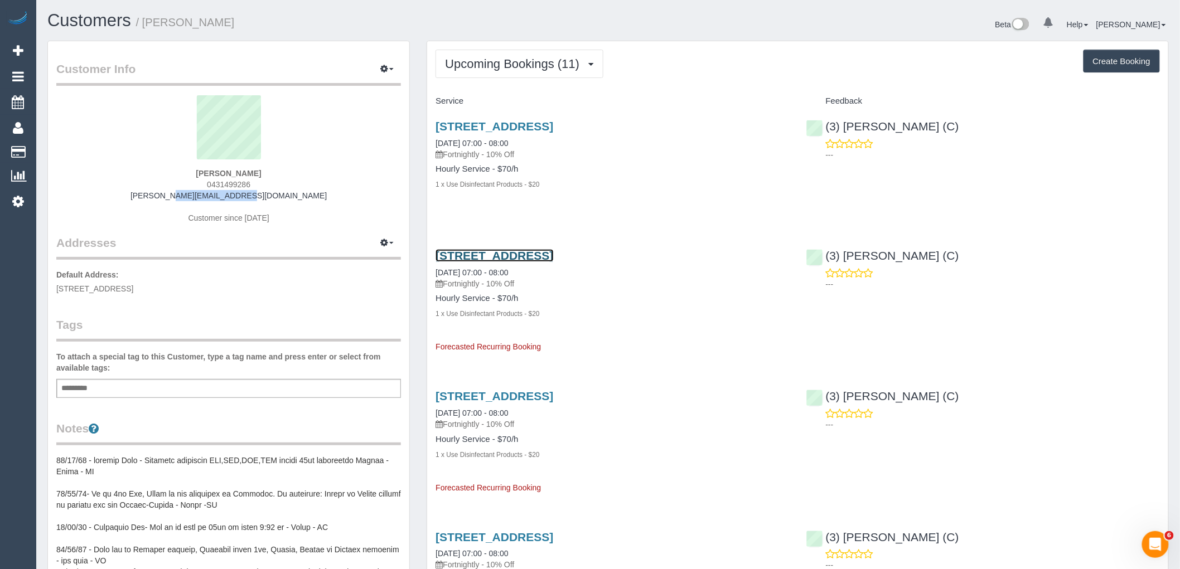
click at [501, 254] on link "[STREET_ADDRESS]" at bounding box center [495, 255] width 118 height 13
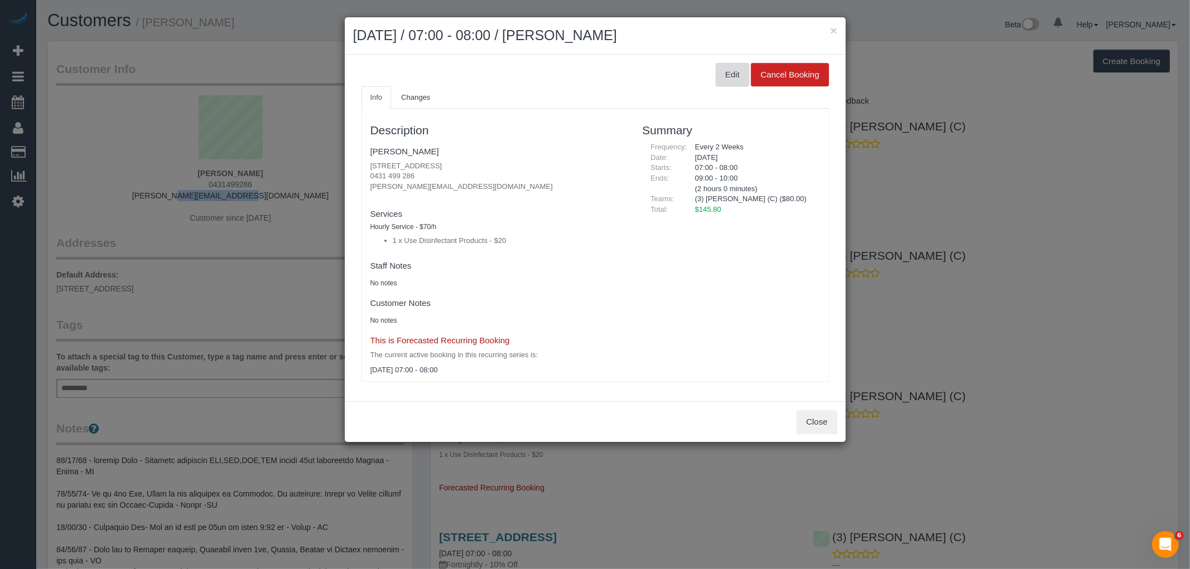
click at [733, 68] on button "Edit" at bounding box center [732, 74] width 33 height 23
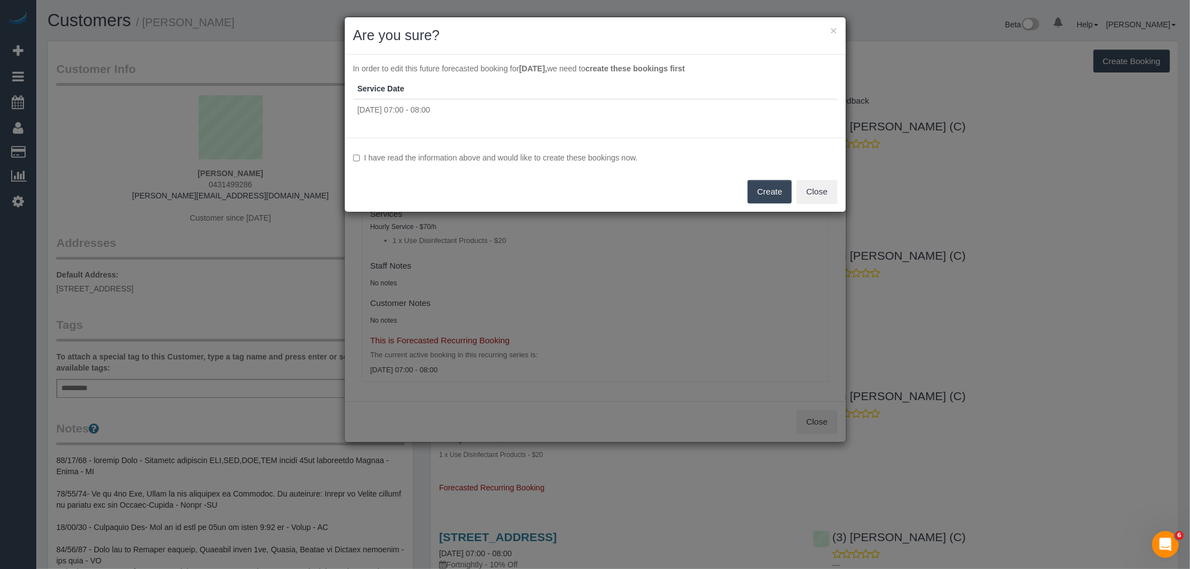
drag, startPoint x: 558, startPoint y: 158, endPoint x: 583, endPoint y: 163, distance: 26.0
click at [558, 158] on label "I have read the information above and would like to create these bookings now." at bounding box center [595, 157] width 484 height 11
click at [775, 191] on button "Create" at bounding box center [769, 191] width 44 height 23
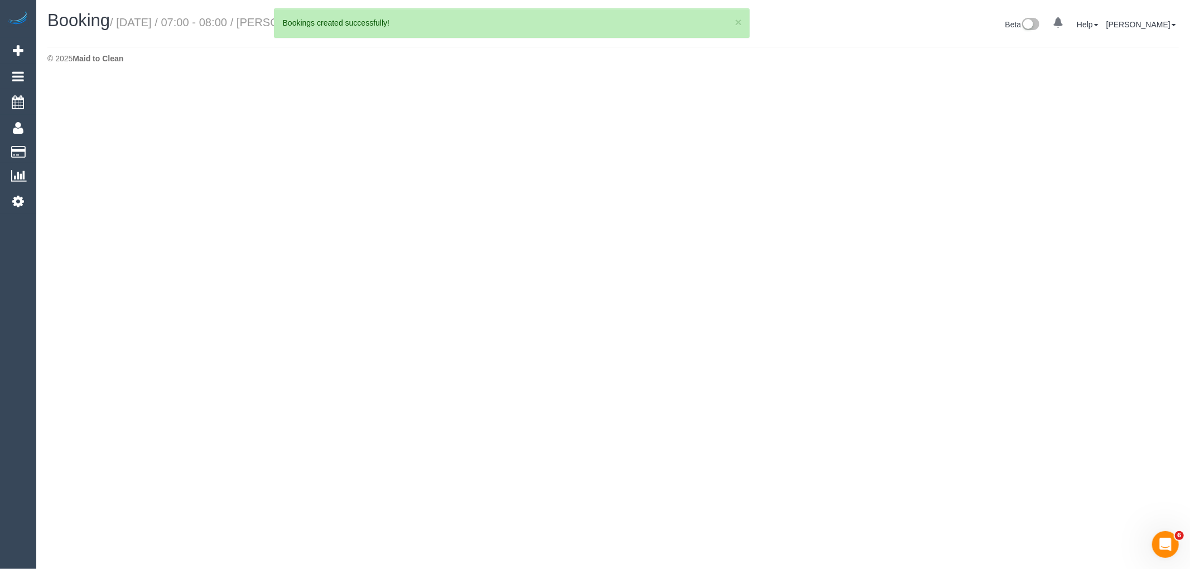
select select "VIC"
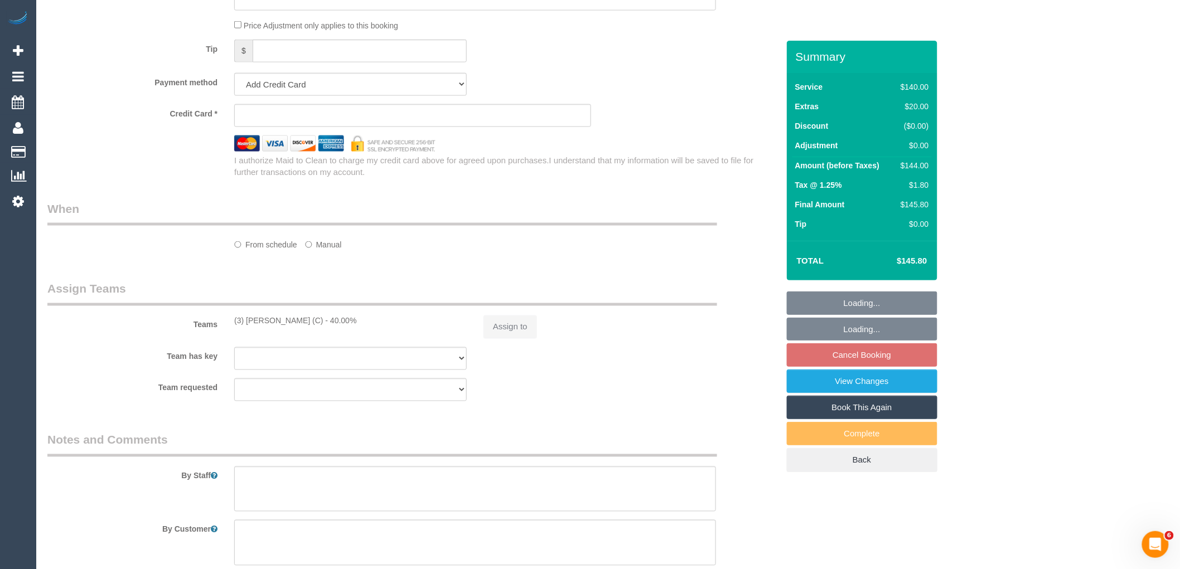
select select "string:stripe-pm_1OKVq52GScqysDRV3GVpBaqZ"
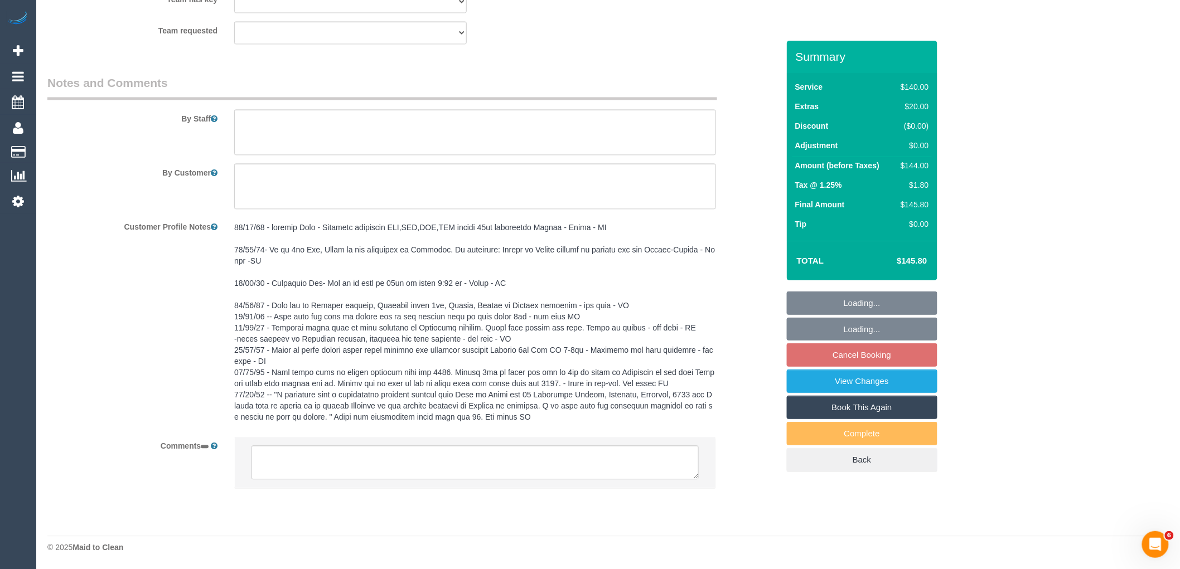
select select "string:AU"
select select "spot1"
select select "number:28"
select select "number:14"
select select "number:18"
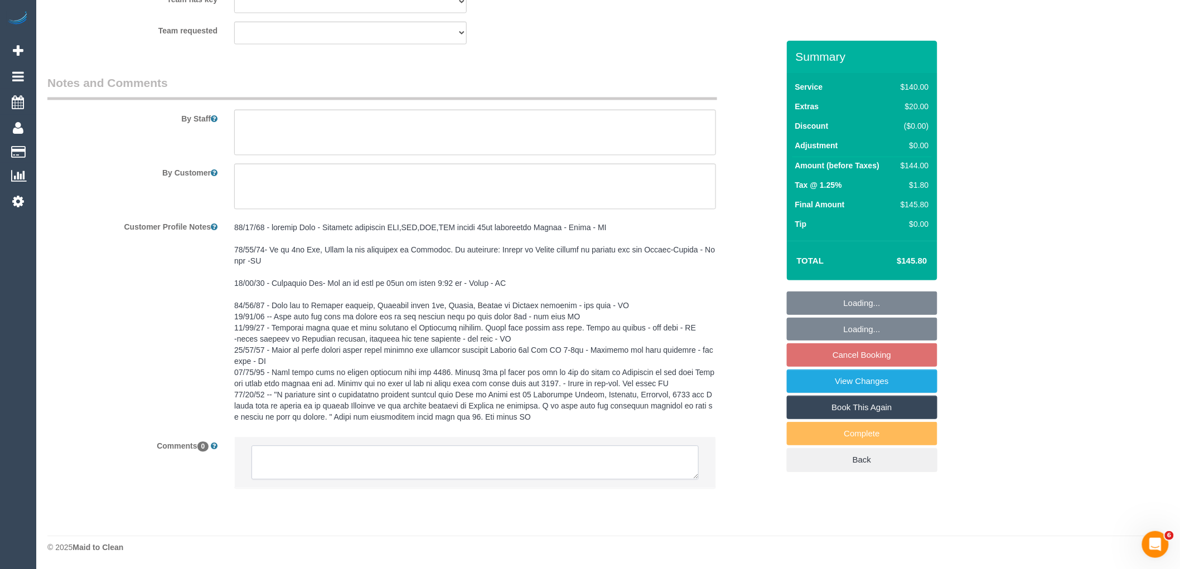
select select "number:36"
select select "number:34"
select select "number:12"
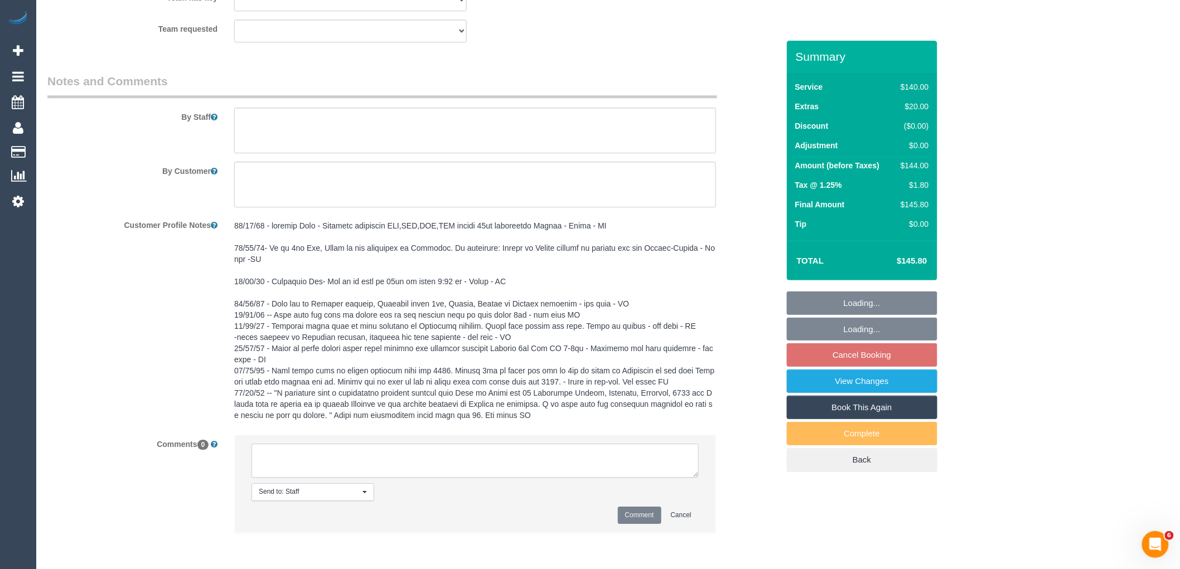
paste textarea "(3) [PERSON_NAME] (C) leaving last day 14/10 Customer informed via email"
type textarea "(3) [PERSON_NAME] (C) leaving last day 14/10 Customer informed via email"
select select "object:2314"
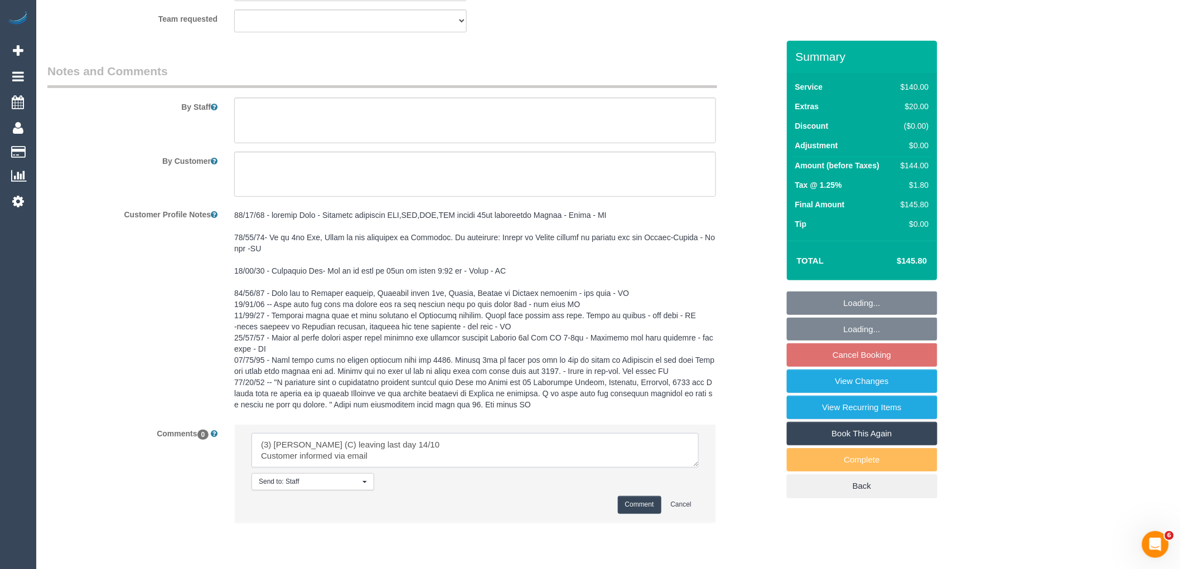
type textarea "(3) [PERSON_NAME] (C) leaving last day 14/10 Customer informed via email"
click at [646, 508] on li "Send to: Staff Nothing selected Send to: Staff Send to: Customer Send to: Team …" at bounding box center [475, 473] width 481 height 97
click at [636, 514] on button "Comment" at bounding box center [640, 504] width 44 height 17
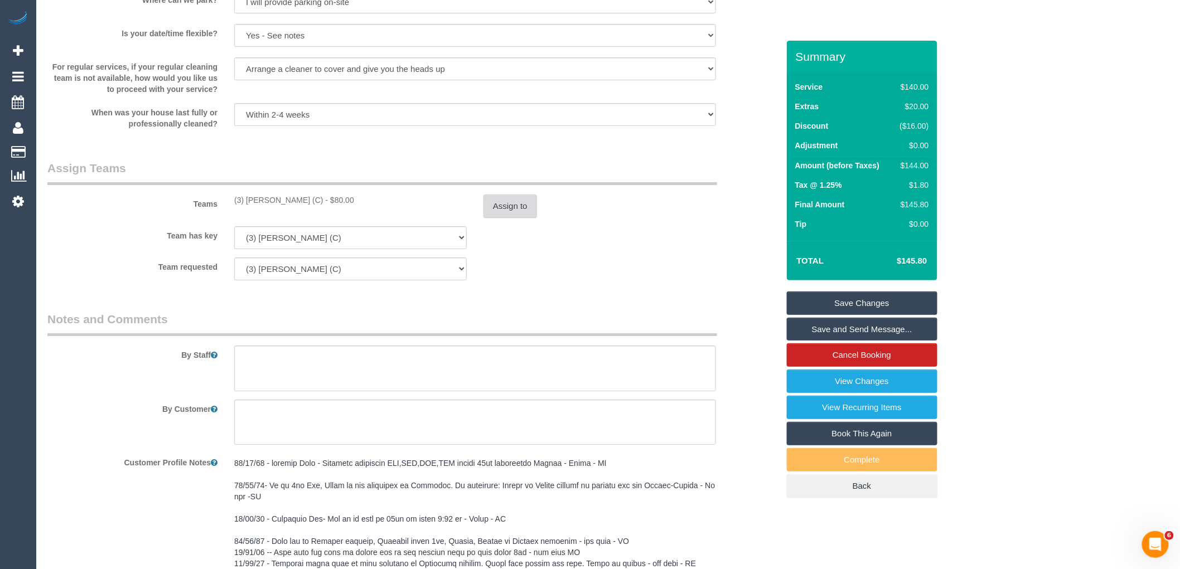
click at [510, 218] on button "Assign to" at bounding box center [511, 206] width 54 height 23
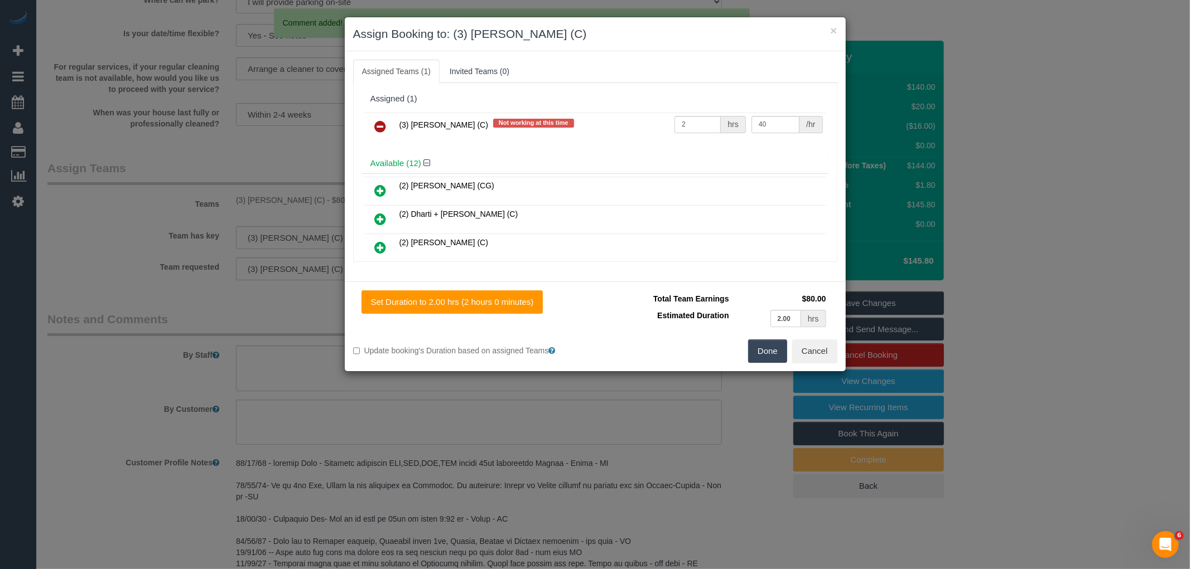
click at [375, 131] on icon at bounding box center [381, 126] width 12 height 13
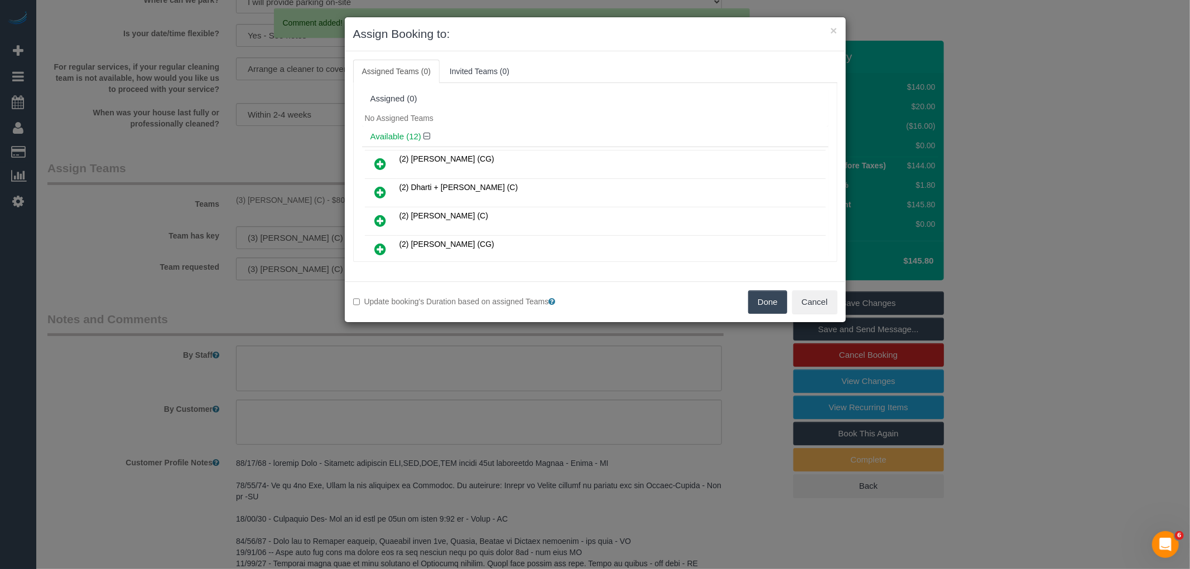
click at [782, 305] on button "Done" at bounding box center [767, 302] width 39 height 23
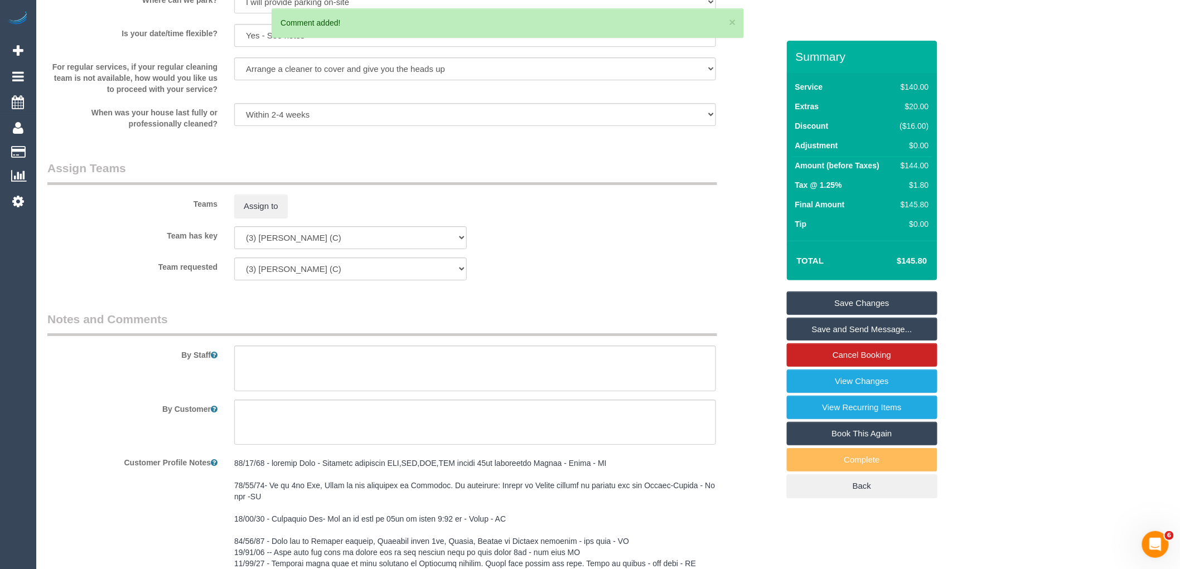
click at [871, 307] on link "Save Changes" at bounding box center [862, 303] width 151 height 23
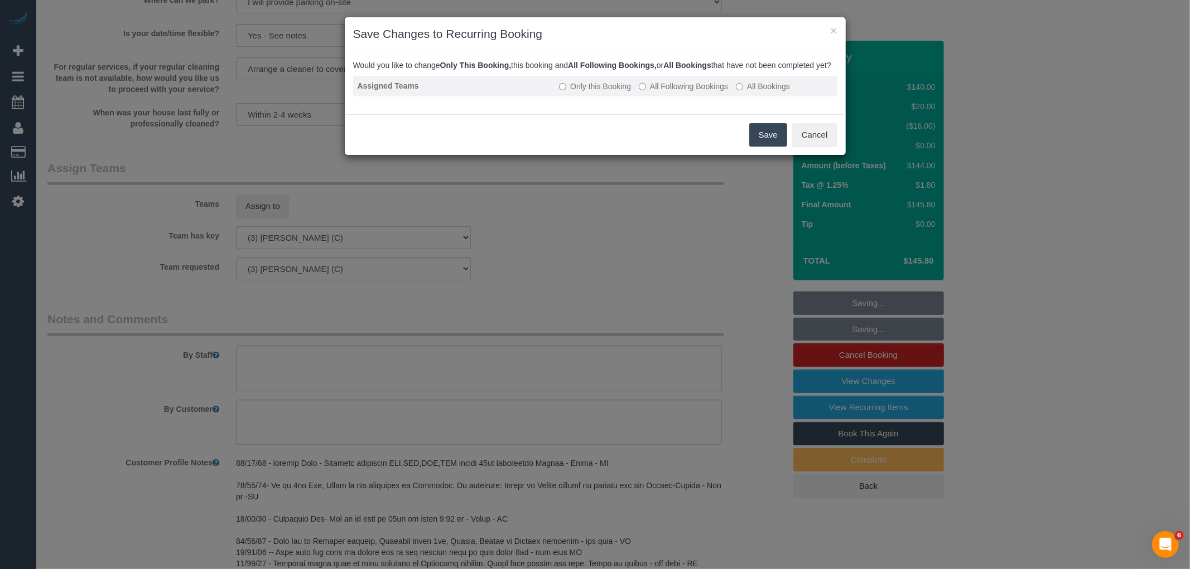
click at [669, 92] on label "All Following Bookings" at bounding box center [683, 86] width 89 height 11
click at [777, 141] on button "Save" at bounding box center [768, 134] width 38 height 23
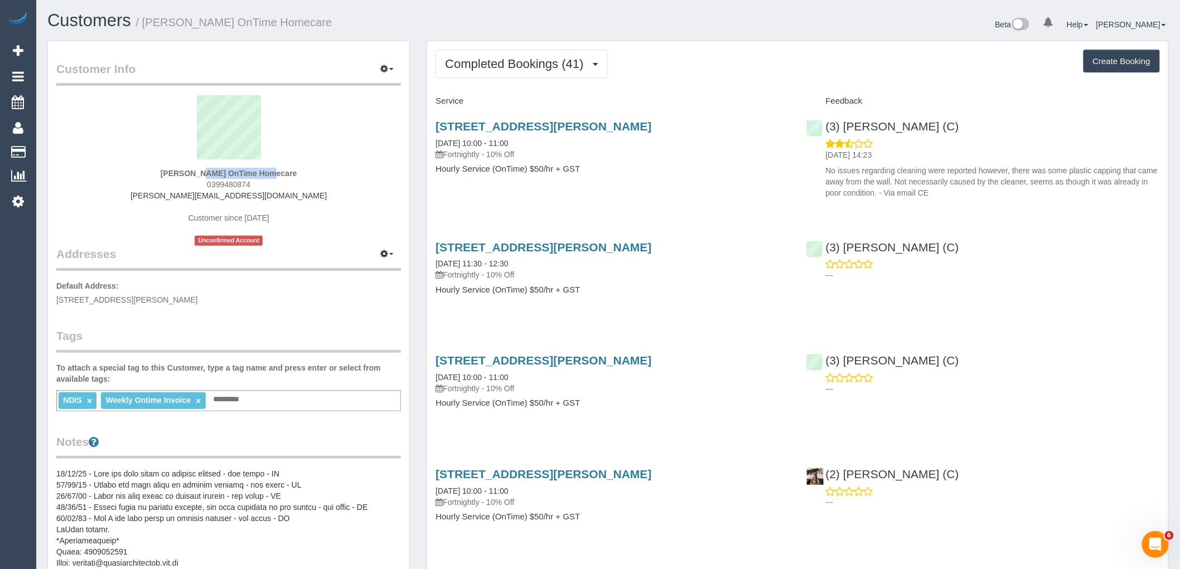
drag, startPoint x: 141, startPoint y: 171, endPoint x: 221, endPoint y: 171, distance: 79.8
click at [221, 171] on div "[PERSON_NAME] OnTime Homecare 0399480874 [PERSON_NAME][EMAIL_ADDRESS][DOMAIN_NA…" at bounding box center [228, 170] width 345 height 151
copy strong "[PERSON_NAME]"
drag, startPoint x: 689, startPoint y: 125, endPoint x: 547, endPoint y: 125, distance: 141.7
click at [547, 125] on h3 "[STREET_ADDRESS][PERSON_NAME]" at bounding box center [613, 126] width 354 height 13
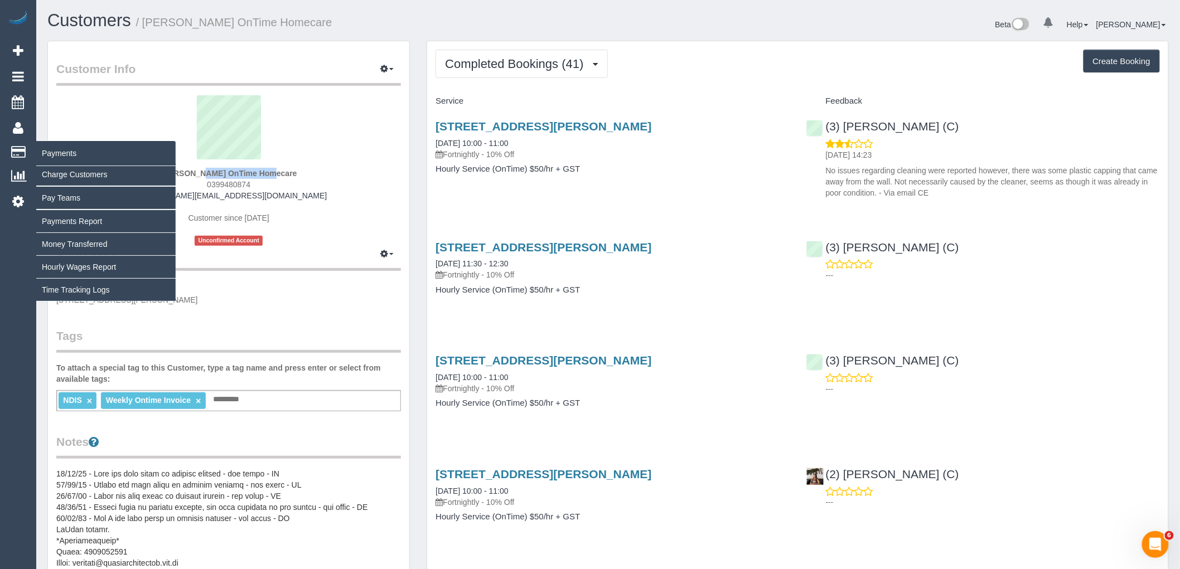
copy link "[GEOGRAPHIC_DATA]"
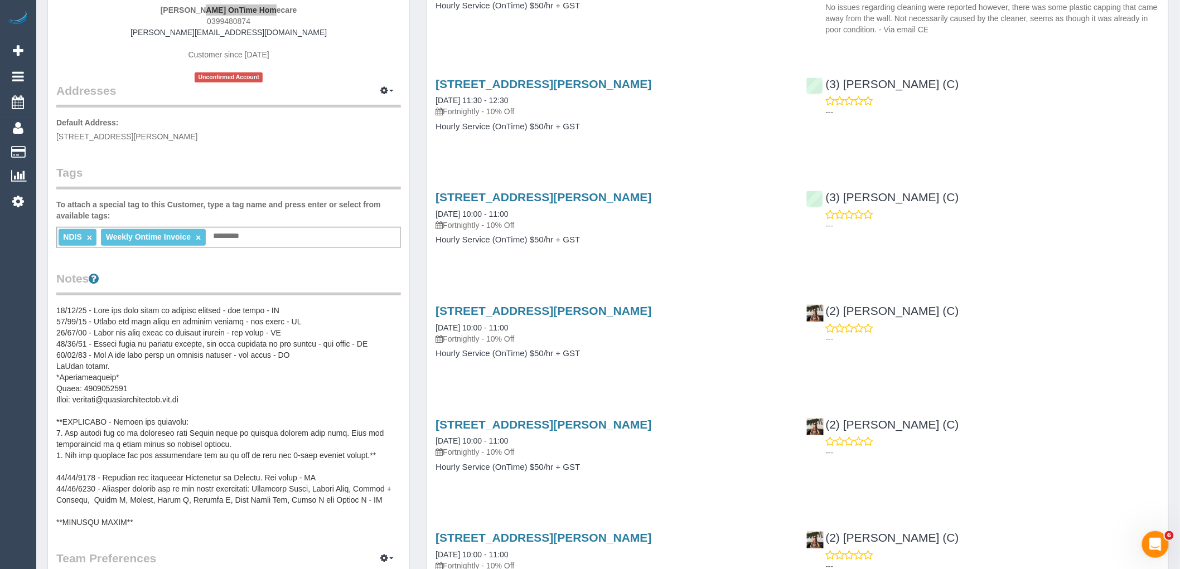
scroll to position [186, 0]
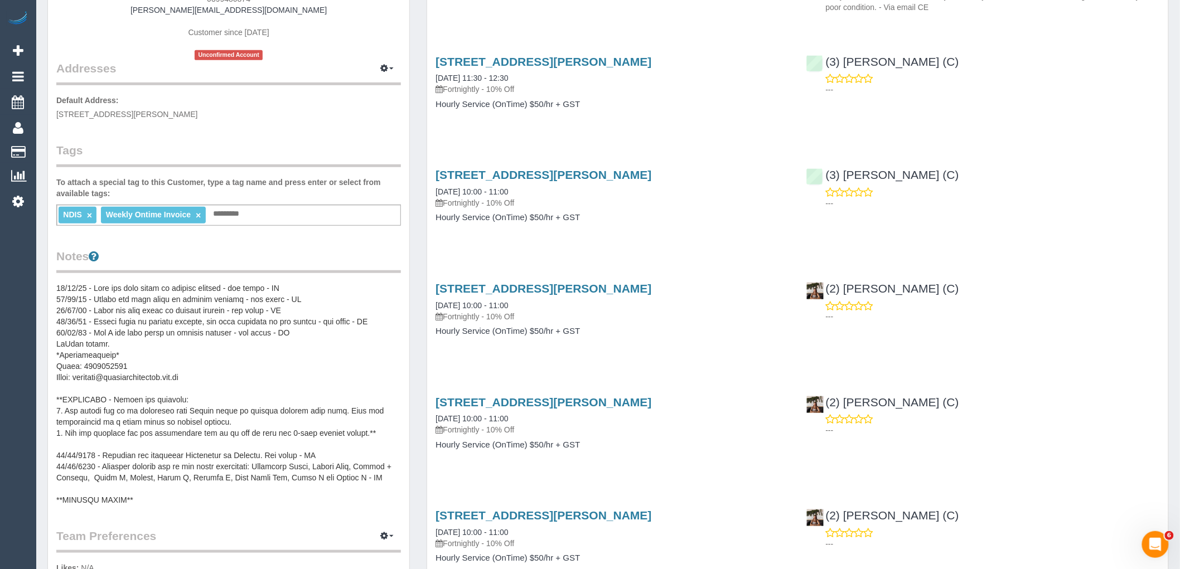
click at [220, 376] on pre at bounding box center [228, 394] width 345 height 223
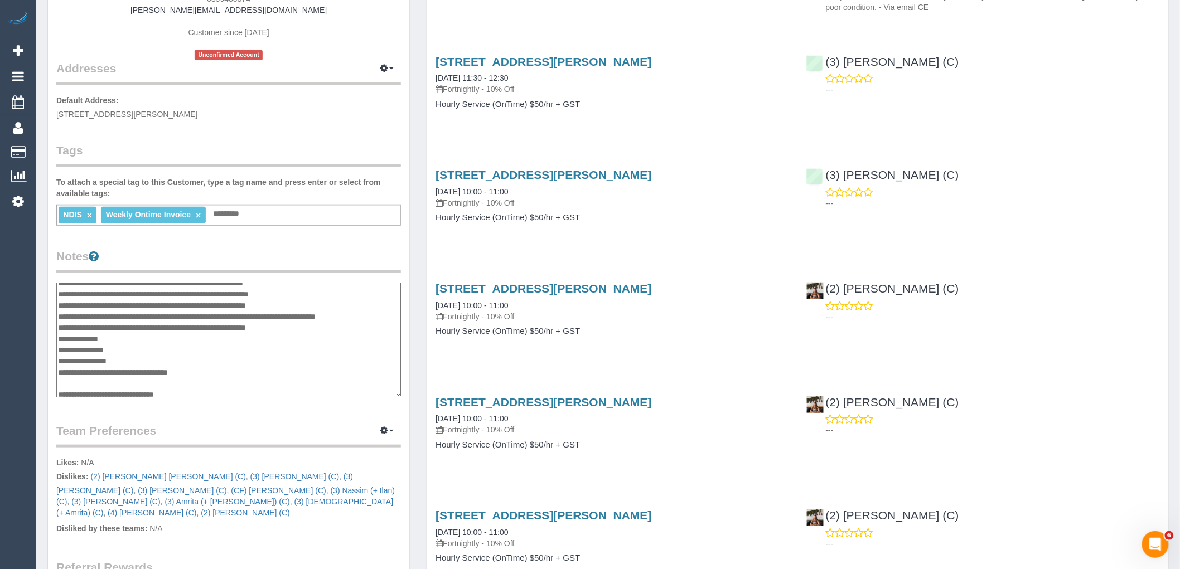
scroll to position [0, 0]
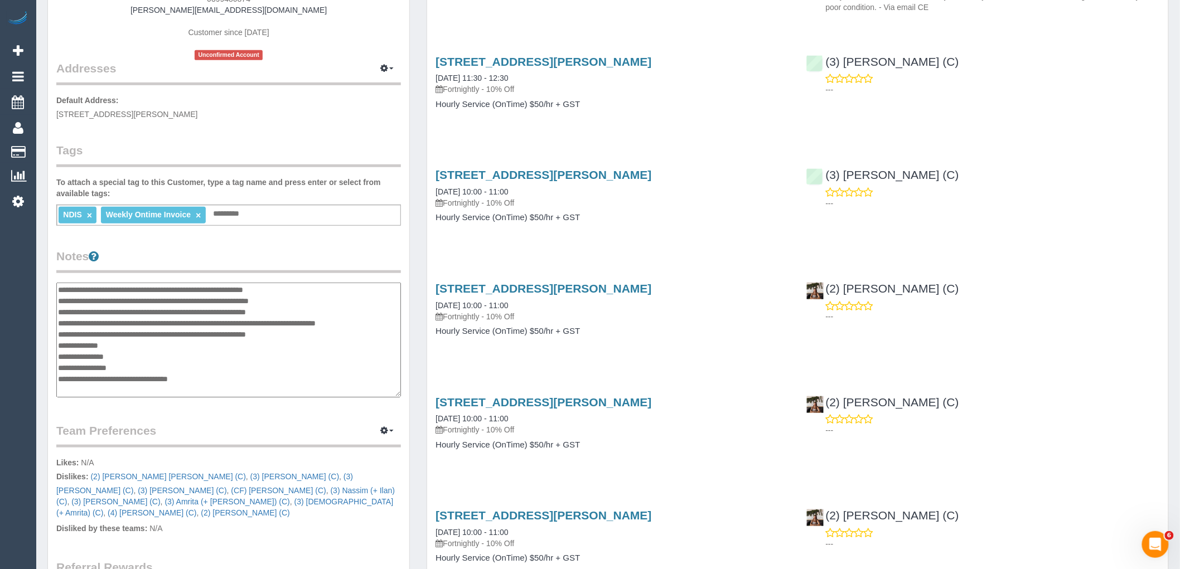
drag, startPoint x: 221, startPoint y: 380, endPoint x: 81, endPoint y: 375, distance: 139.5
click at [81, 375] on textarea at bounding box center [228, 340] width 345 height 115
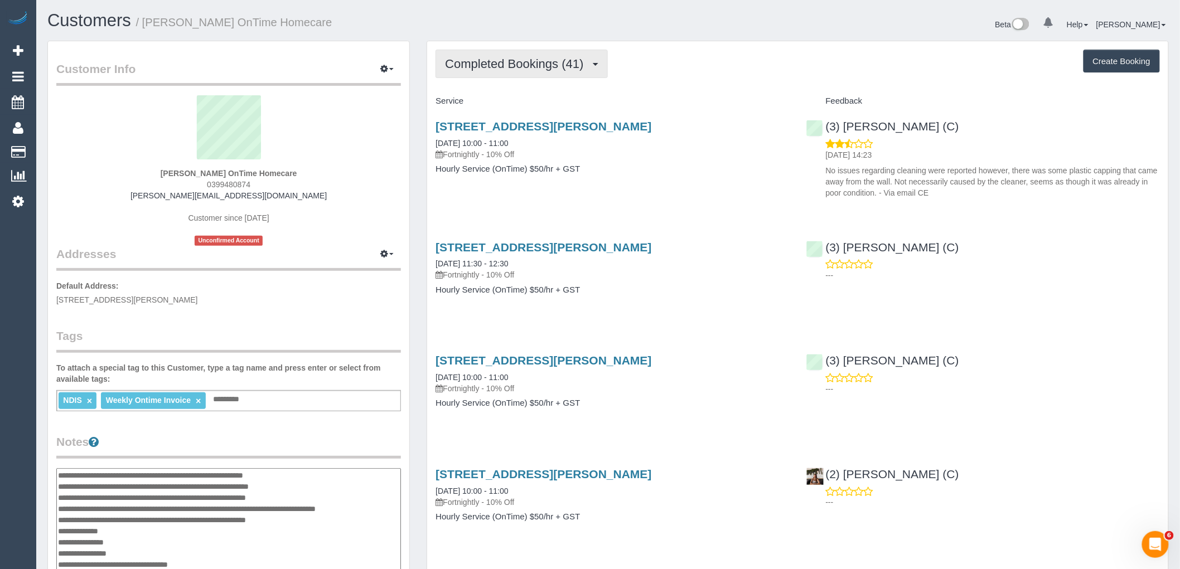
drag, startPoint x: 516, startPoint y: 59, endPoint x: 519, endPoint y: 84, distance: 25.3
click at [516, 59] on span "Completed Bookings (41)" at bounding box center [517, 64] width 144 height 14
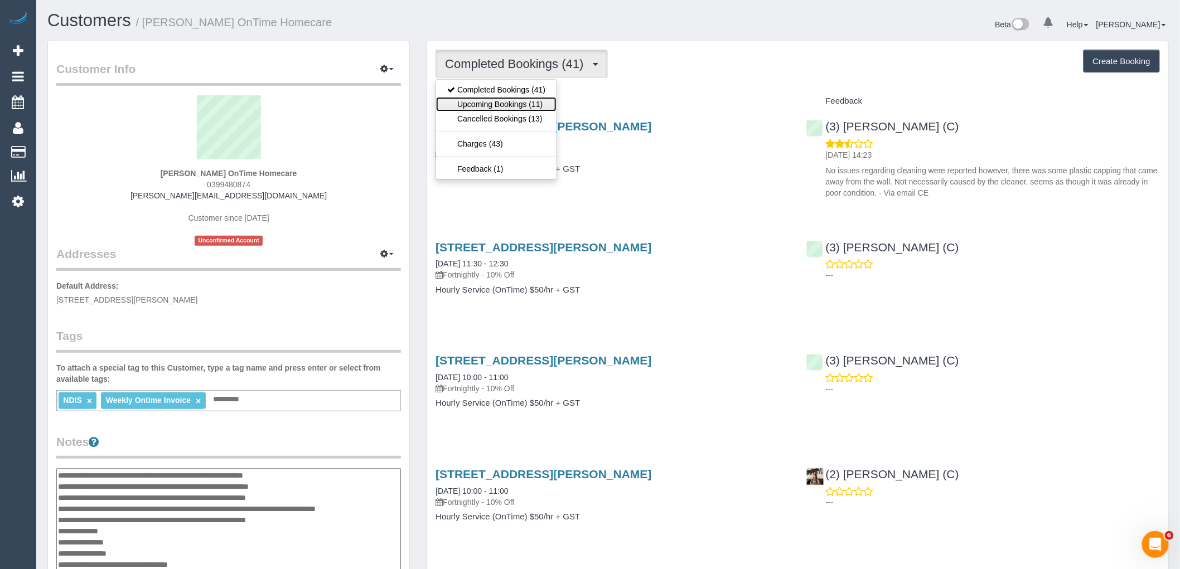
click at [519, 105] on link "Upcoming Bookings (11)" at bounding box center [496, 104] width 120 height 15
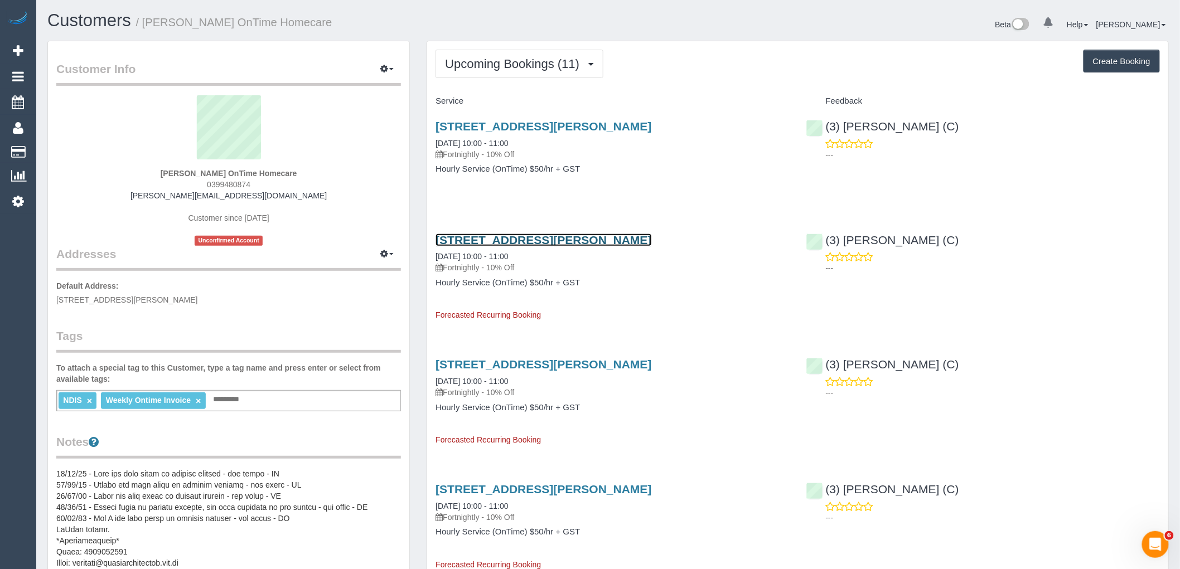
click at [511, 246] on link "[STREET_ADDRESS][PERSON_NAME]" at bounding box center [544, 240] width 216 height 13
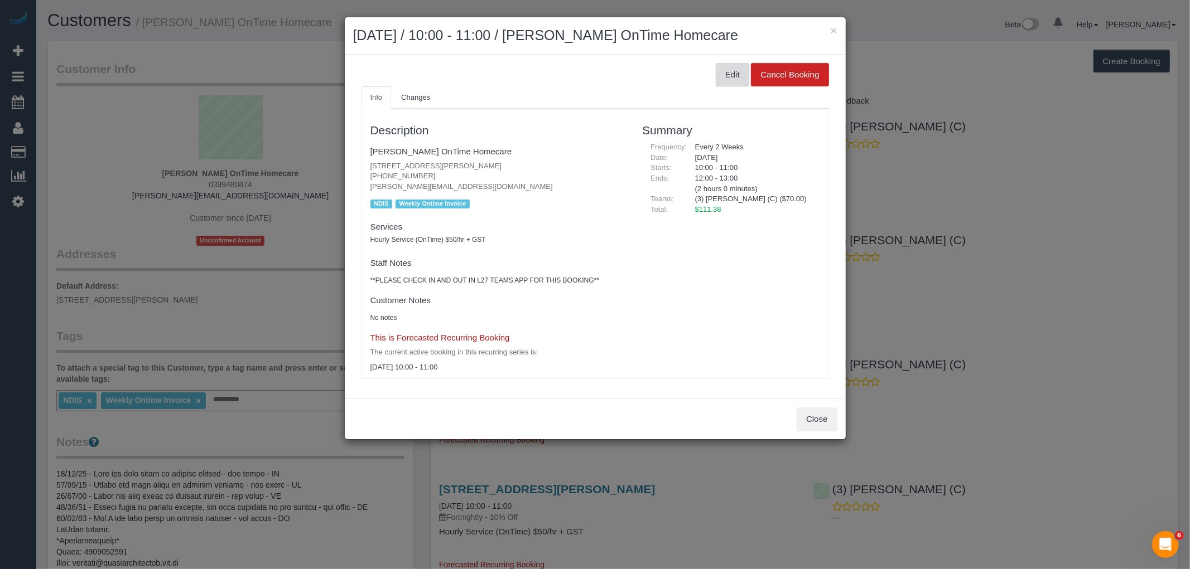
click at [727, 76] on button "Edit" at bounding box center [732, 74] width 33 height 23
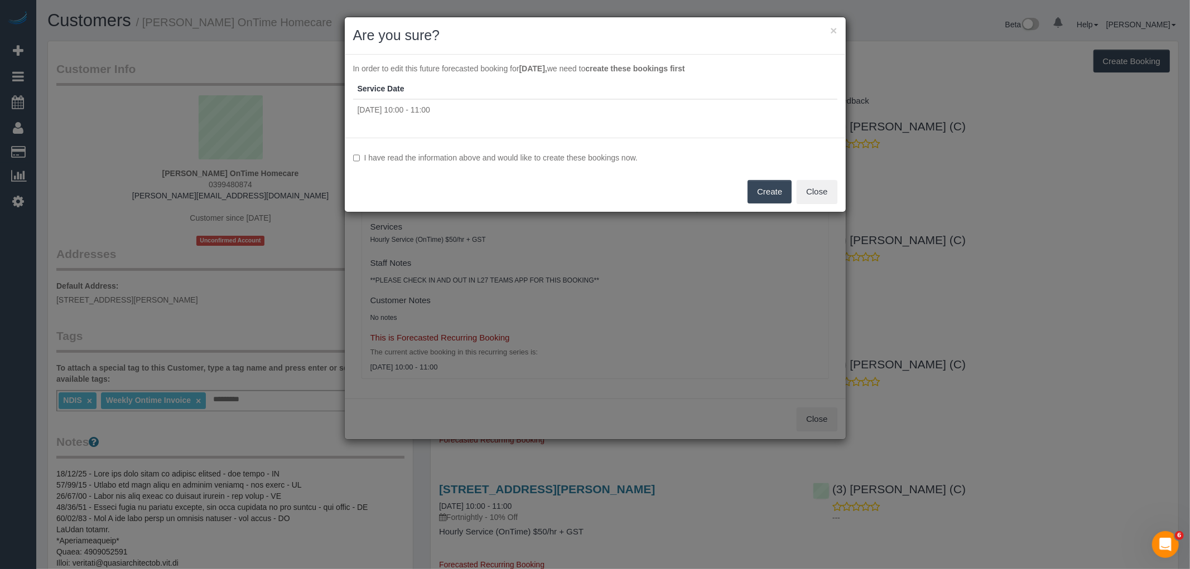
click at [439, 155] on label "I have read the information above and would like to create these bookings now." at bounding box center [595, 157] width 484 height 11
click at [780, 201] on button "Create" at bounding box center [769, 191] width 44 height 23
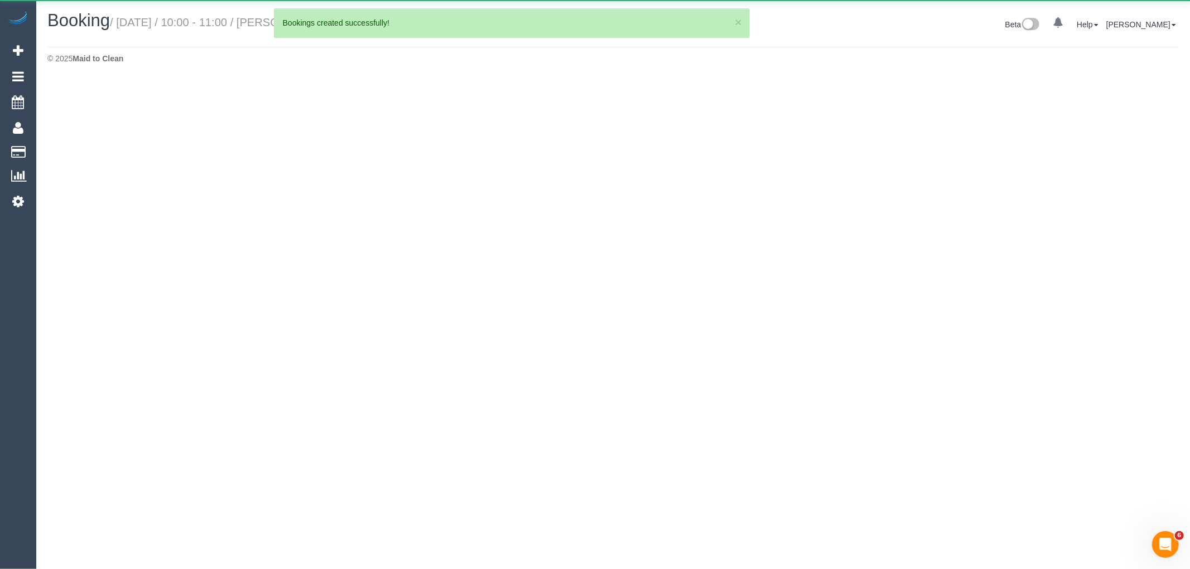
select select "VIC"
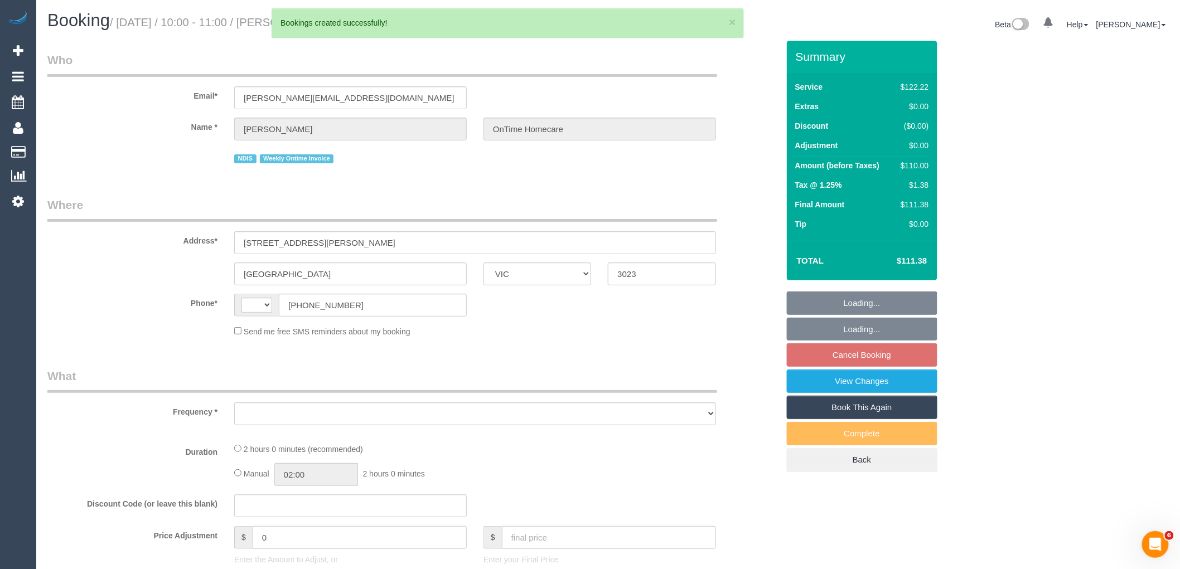
select select "object:1854"
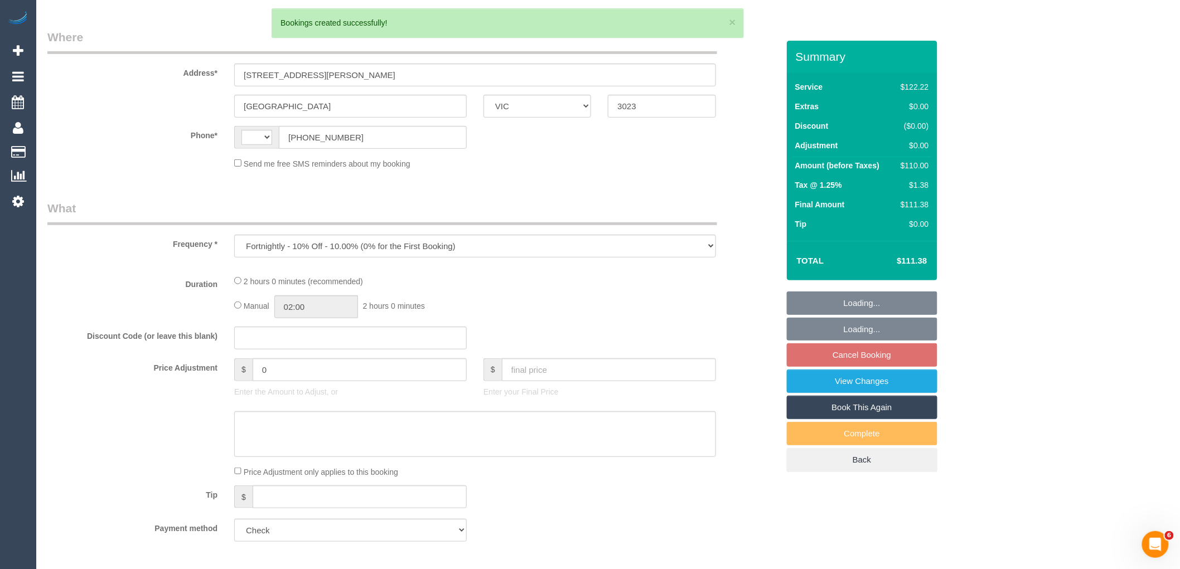
select select "string:AU"
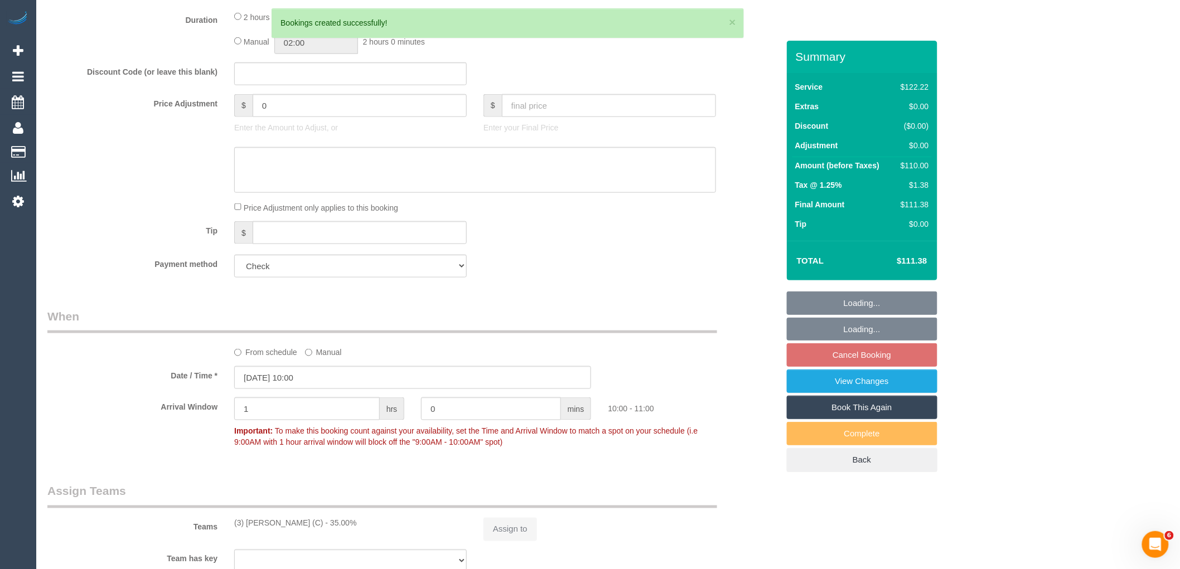
select select "number:27"
select select "number:14"
select select "number:19"
select select "number:36"
select select "number:35"
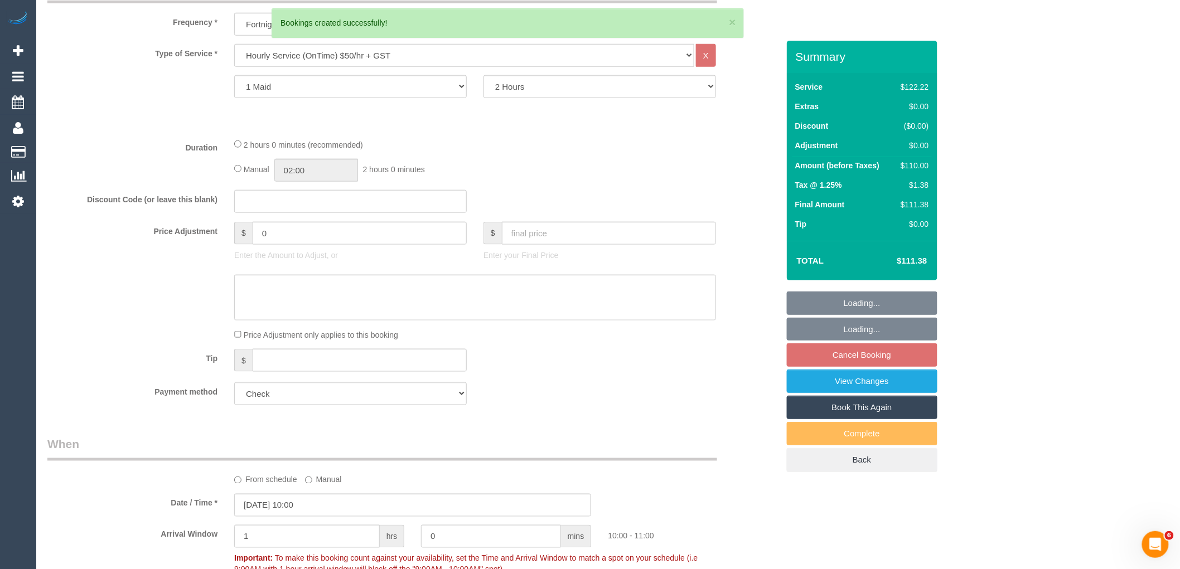
select select "object:2860"
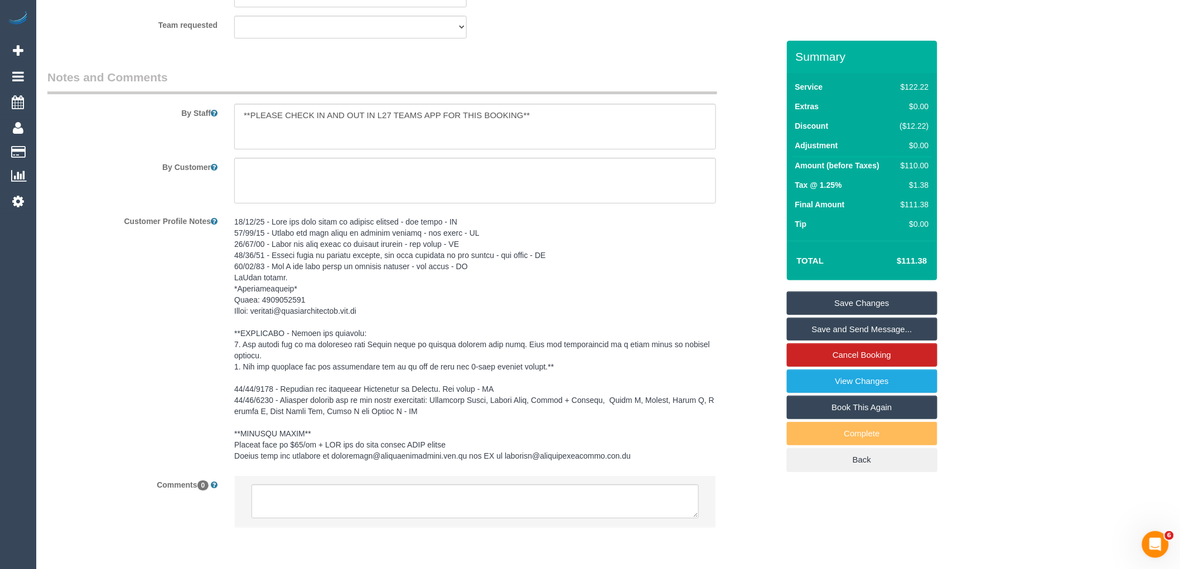
scroll to position [1509, 0]
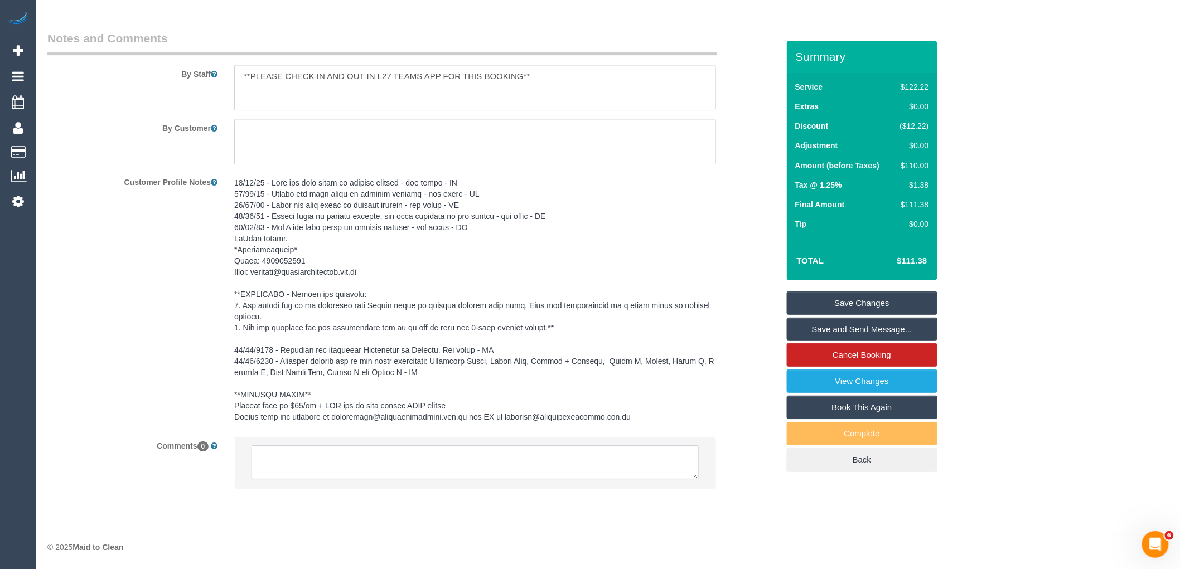
click at [365, 460] on textarea at bounding box center [475, 463] width 447 height 35
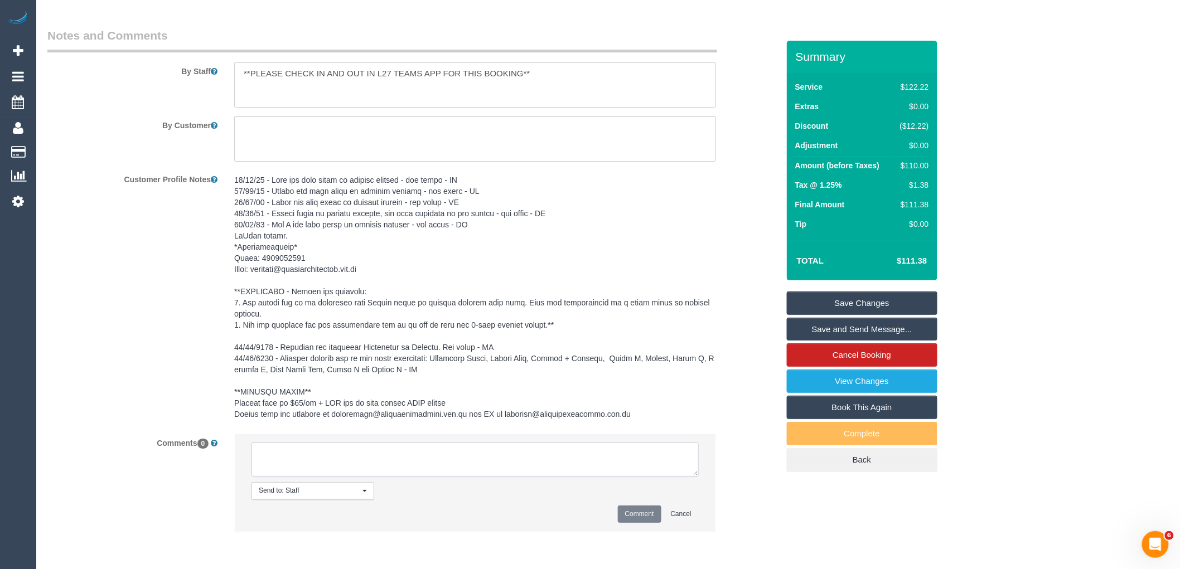
paste textarea "(3) [PERSON_NAME] (C) leaving last day 14/10 Customer informed via email"
click at [277, 467] on textarea at bounding box center [475, 460] width 447 height 35
type textarea "(3) [PERSON_NAME] (C) leaving last day 14/10 SC informed via email"
click at [651, 519] on button "Comment" at bounding box center [640, 514] width 44 height 17
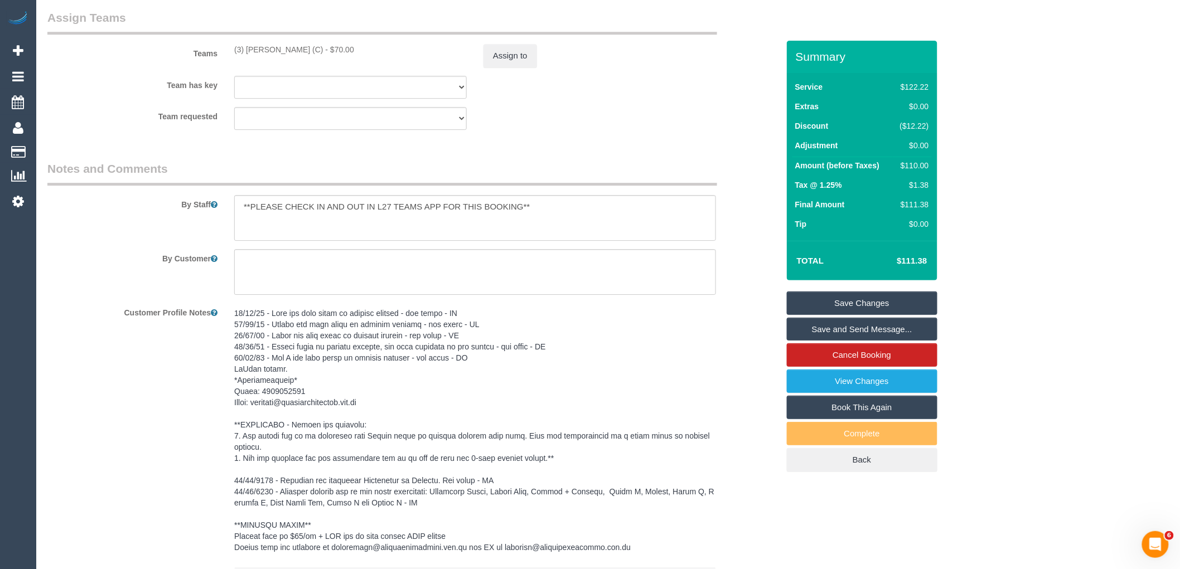
scroll to position [1262, 0]
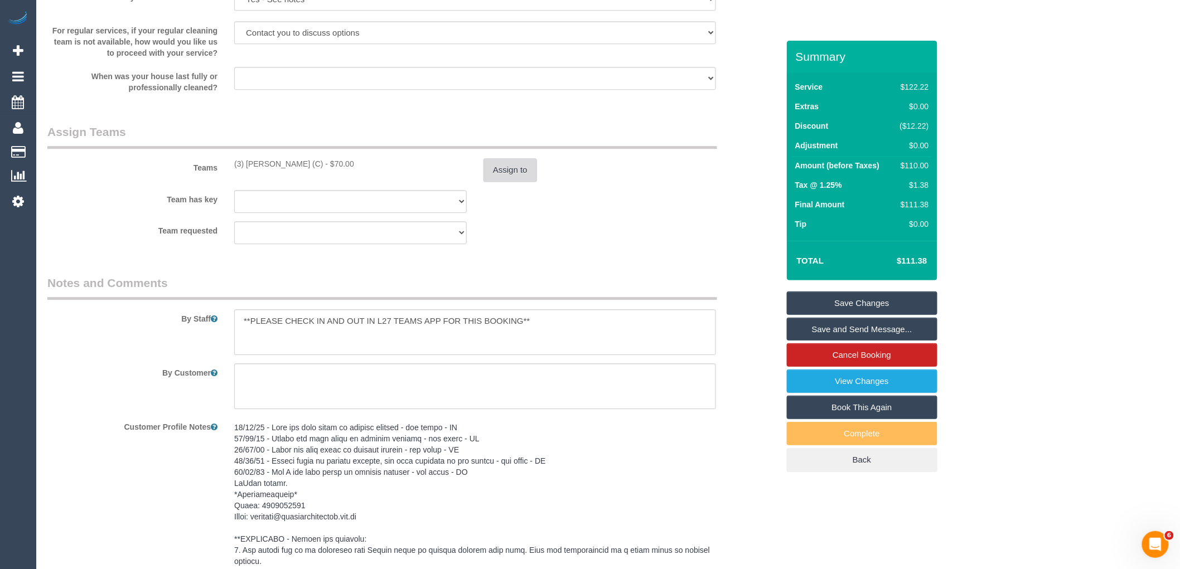
click at [491, 176] on button "Assign to" at bounding box center [511, 169] width 54 height 23
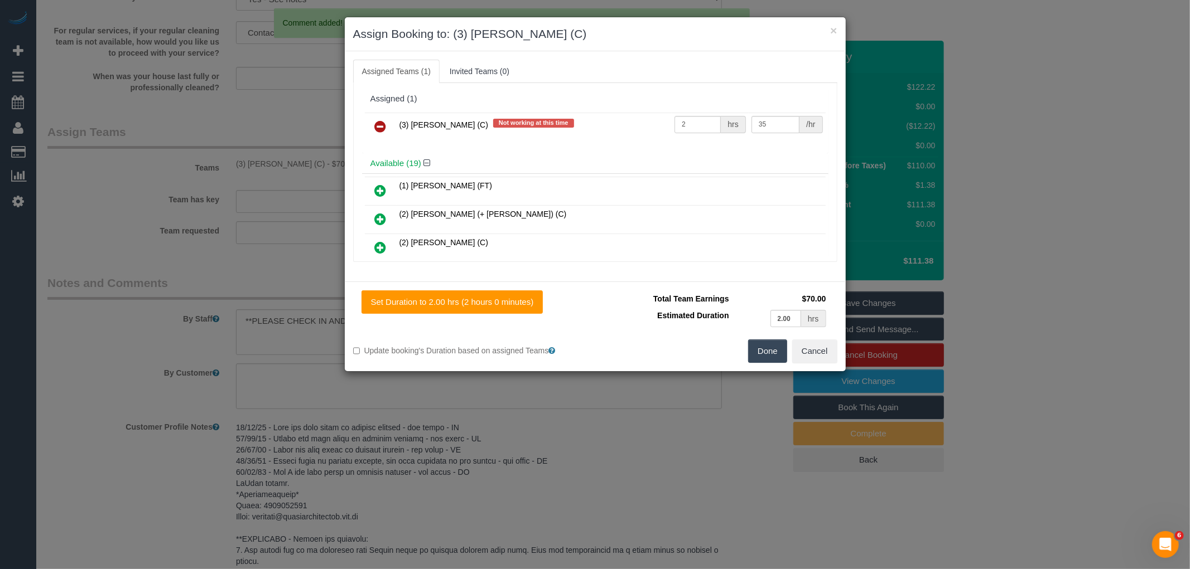
click at [383, 126] on icon at bounding box center [381, 126] width 12 height 13
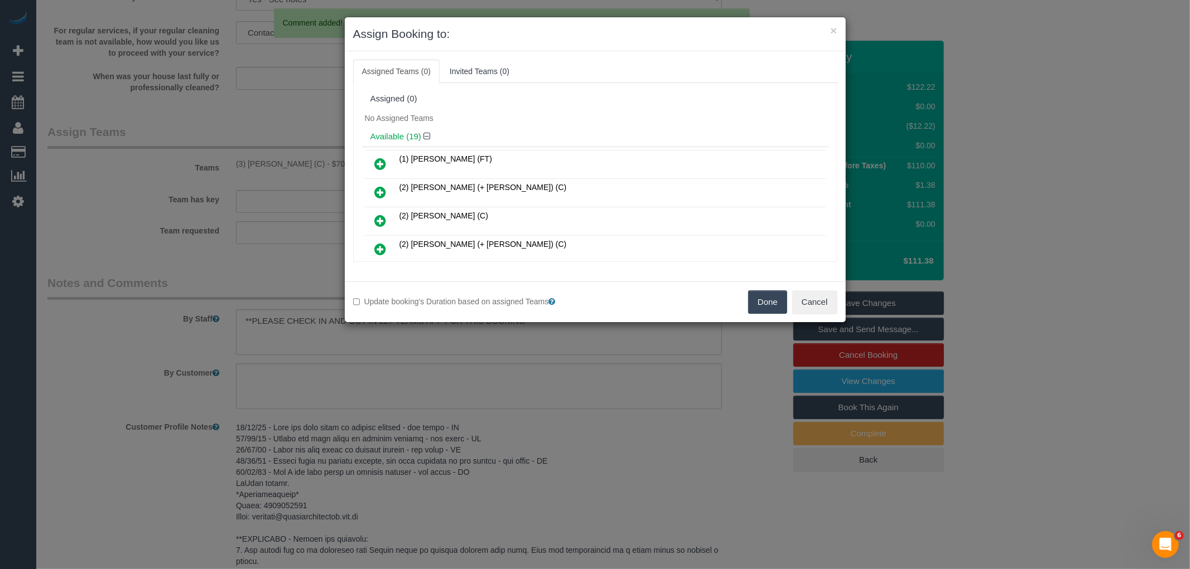
click at [785, 303] on button "Done" at bounding box center [767, 302] width 39 height 23
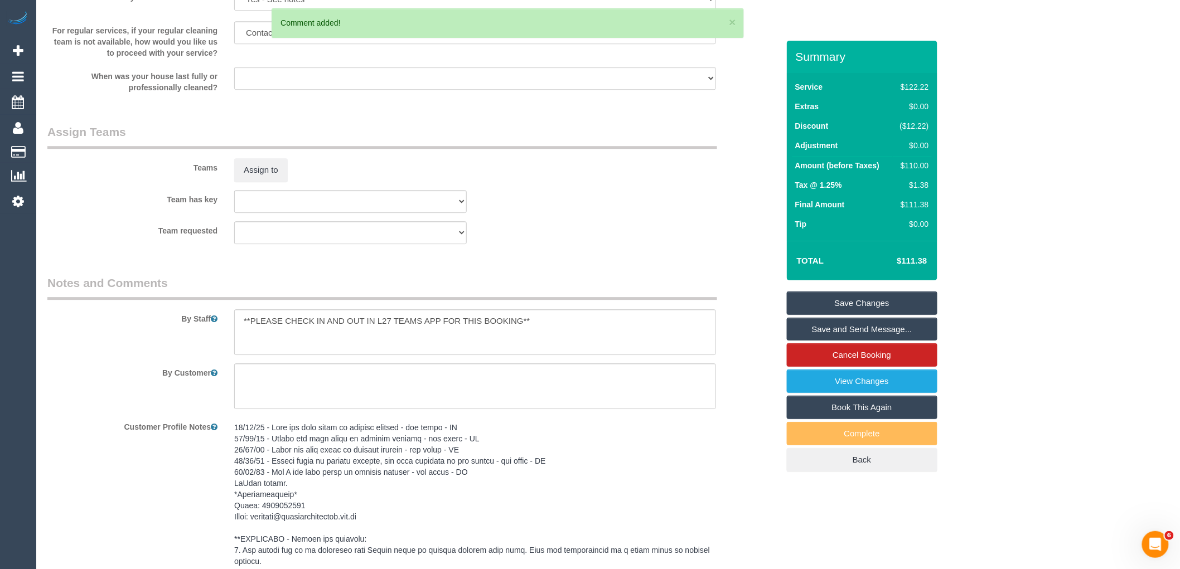
click at [850, 301] on link "Save Changes" at bounding box center [862, 303] width 151 height 23
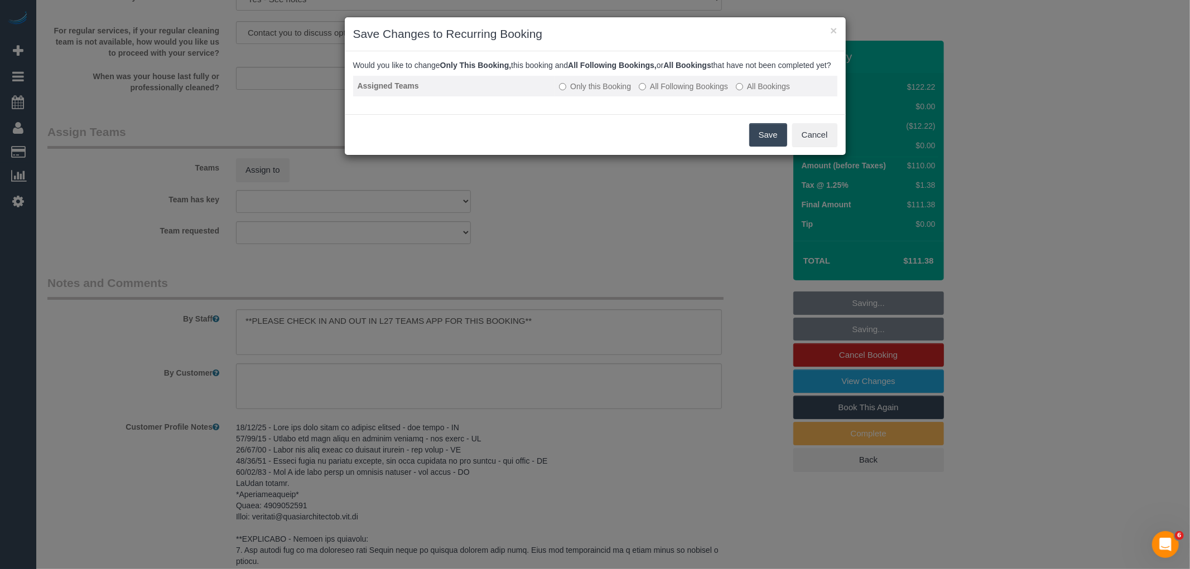
click at [660, 92] on label "All Following Bookings" at bounding box center [683, 86] width 89 height 11
click at [781, 141] on button "Save" at bounding box center [768, 134] width 38 height 23
